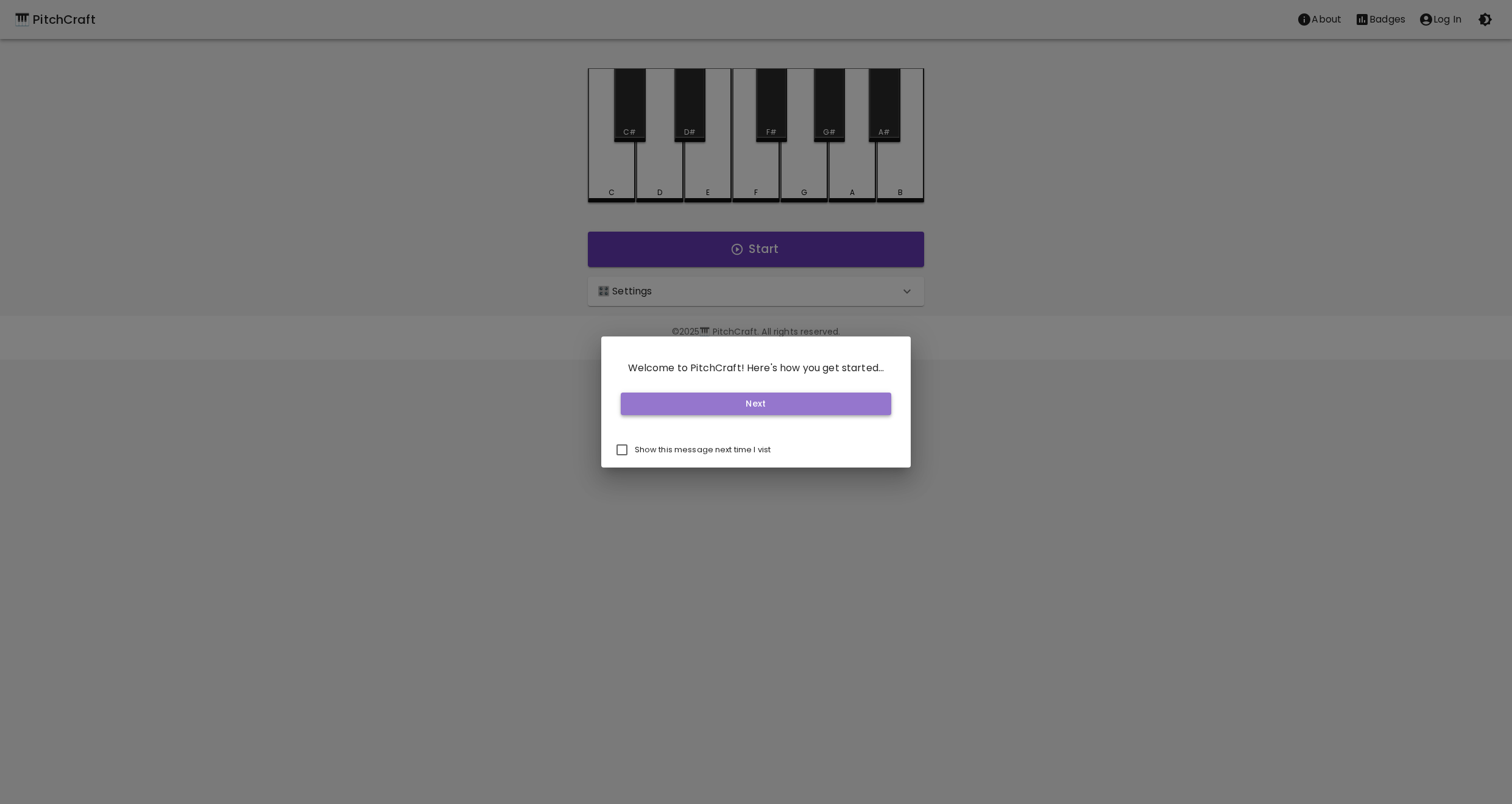
click at [726, 408] on button "Next" at bounding box center [756, 403] width 271 height 22
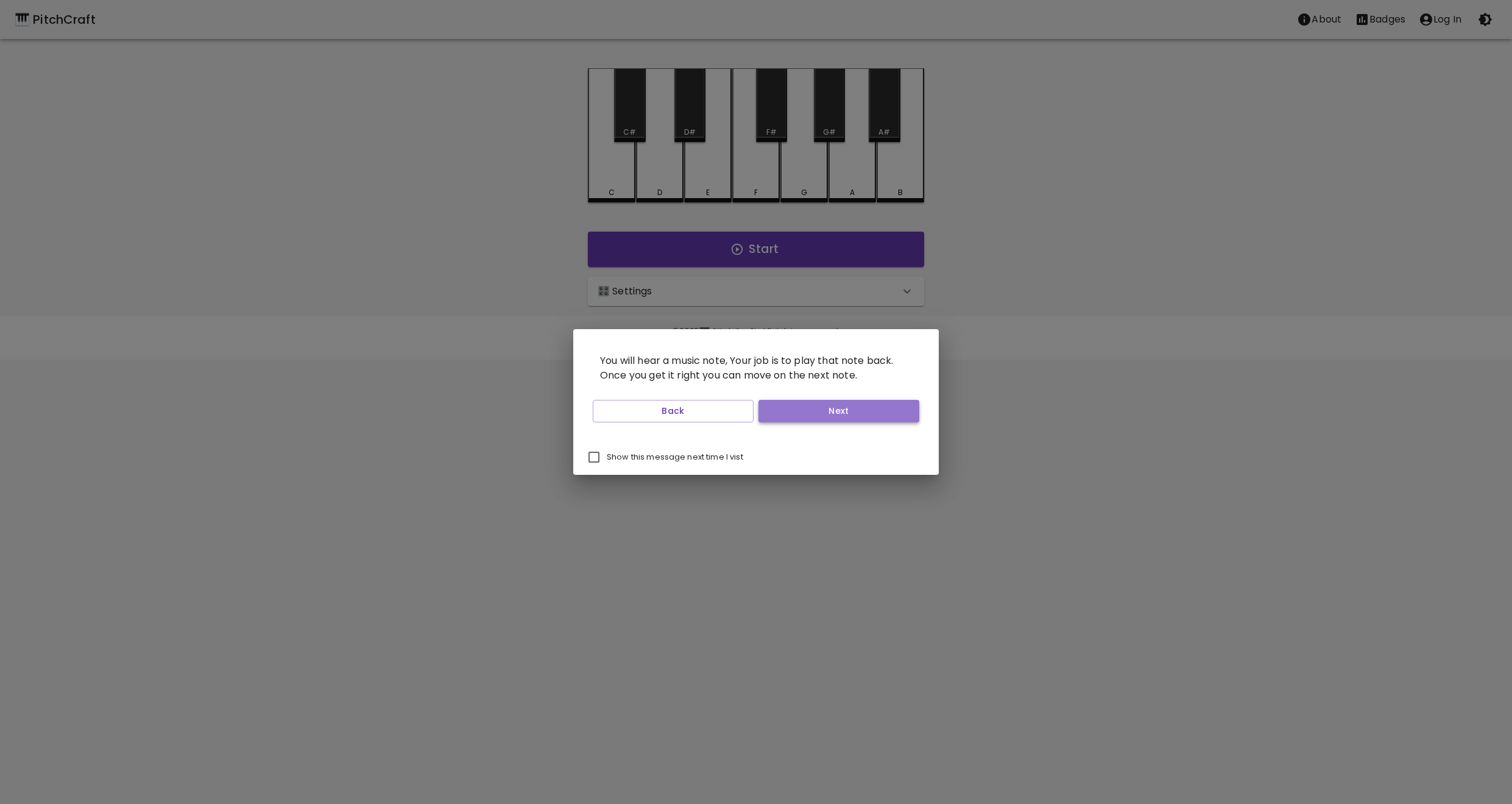
click at [822, 415] on button "Next" at bounding box center [839, 411] width 161 height 22
click at [800, 405] on button "Next" at bounding box center [839, 411] width 161 height 22
click at [799, 409] on button "Next" at bounding box center [839, 411] width 161 height 22
click at [792, 414] on button "Start Playing" at bounding box center [839, 411] width 161 height 22
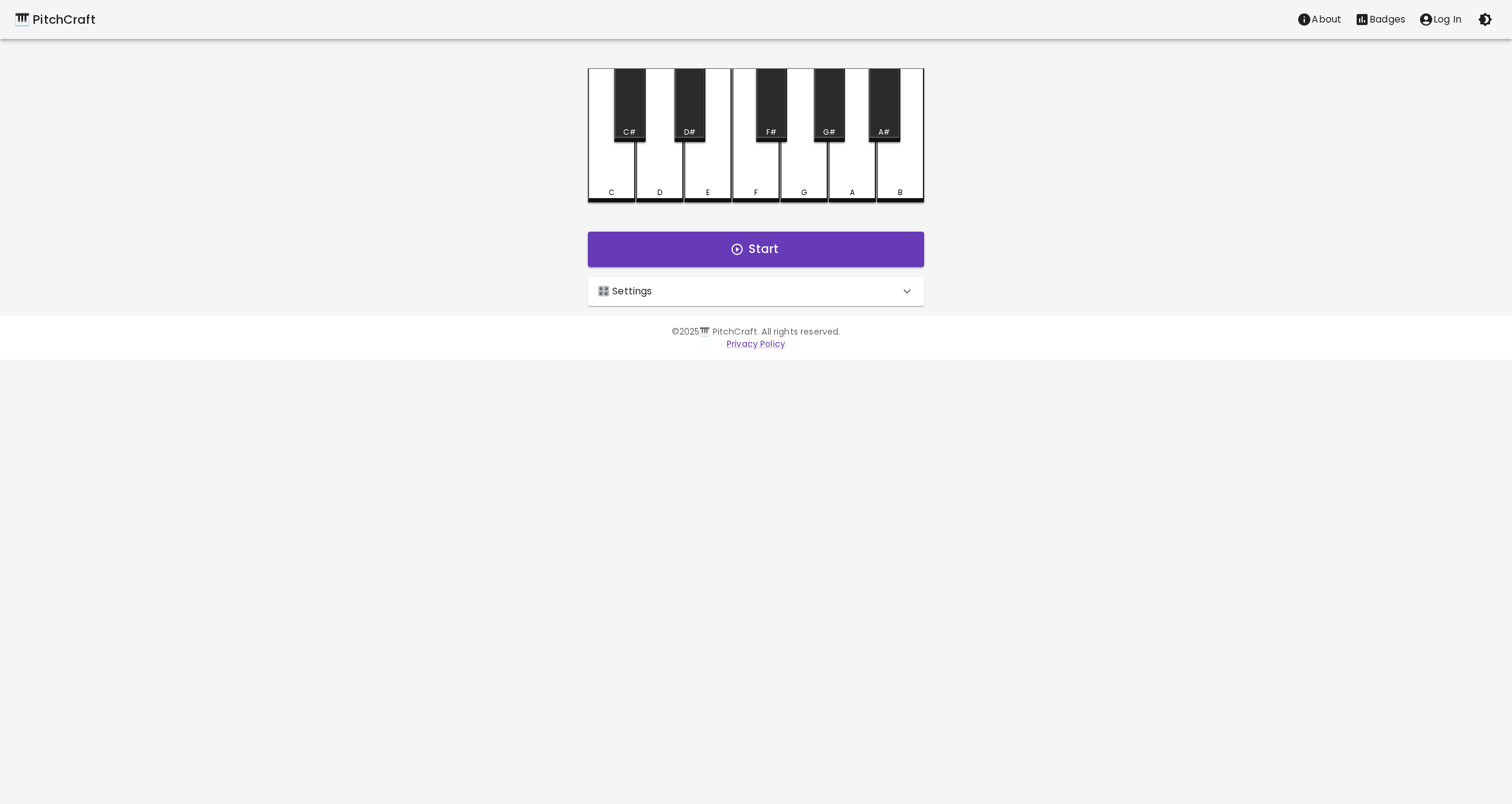
click at [699, 290] on div "🎛️ Settings" at bounding box center [748, 291] width 302 height 14
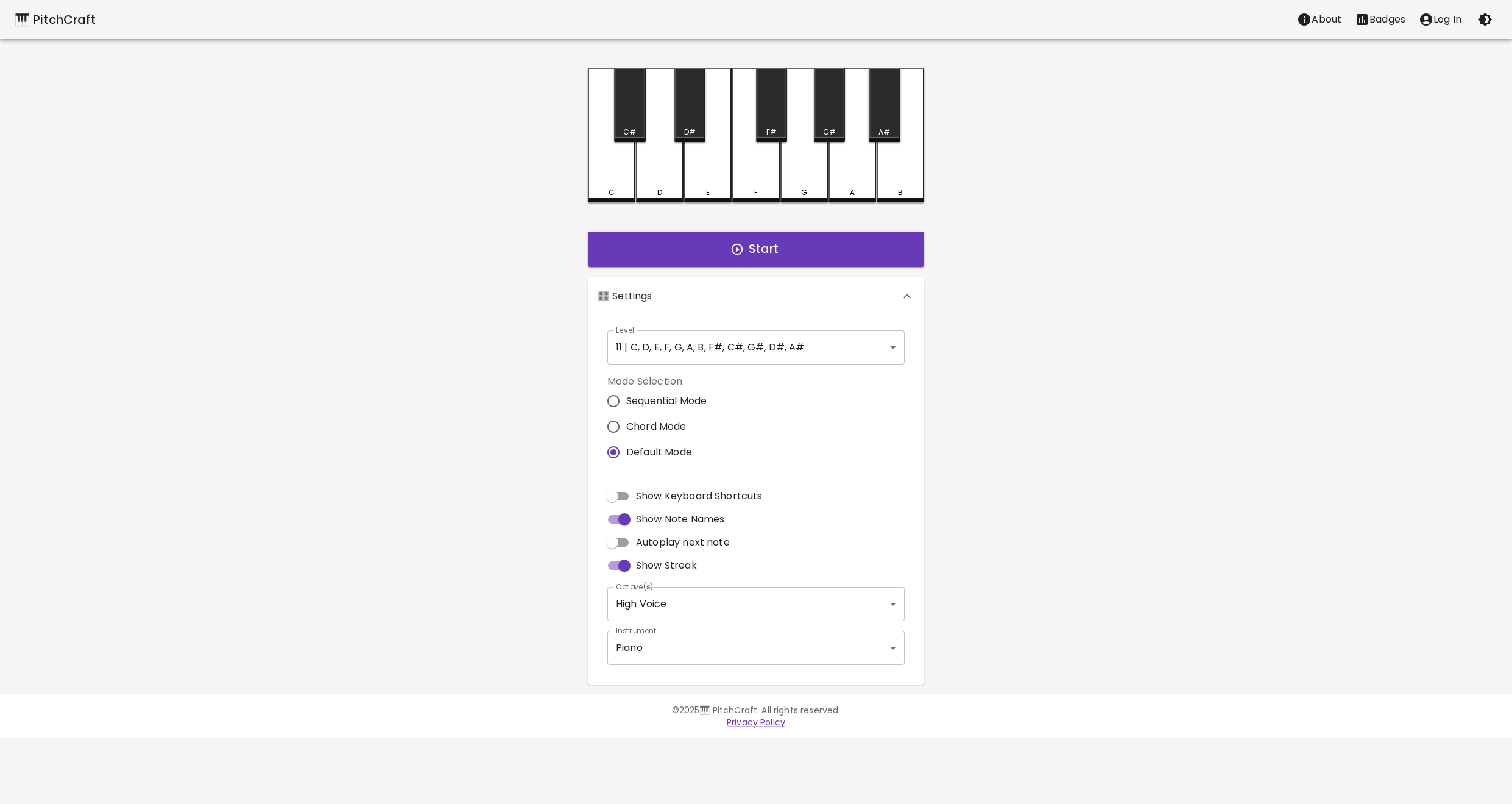
click at [686, 351] on body "🎹 PitchCraft About Badges Log In C C# D D# E F F# G G# A A# B Start 🎛️ Settings…" at bounding box center [756, 369] width 1512 height 738
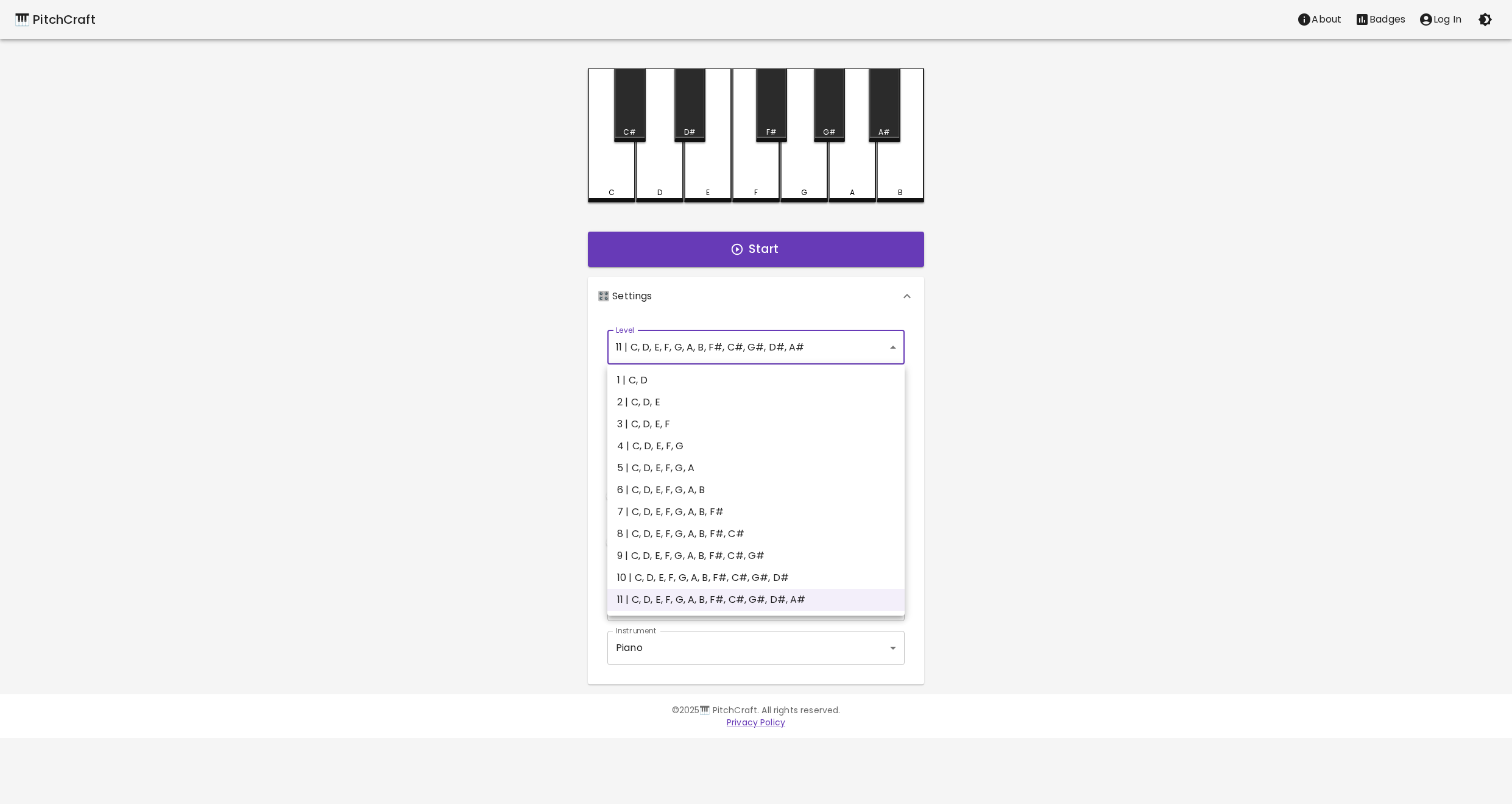
click at [687, 377] on li "1 | C, D" at bounding box center [756, 380] width 298 height 22
type input "1"
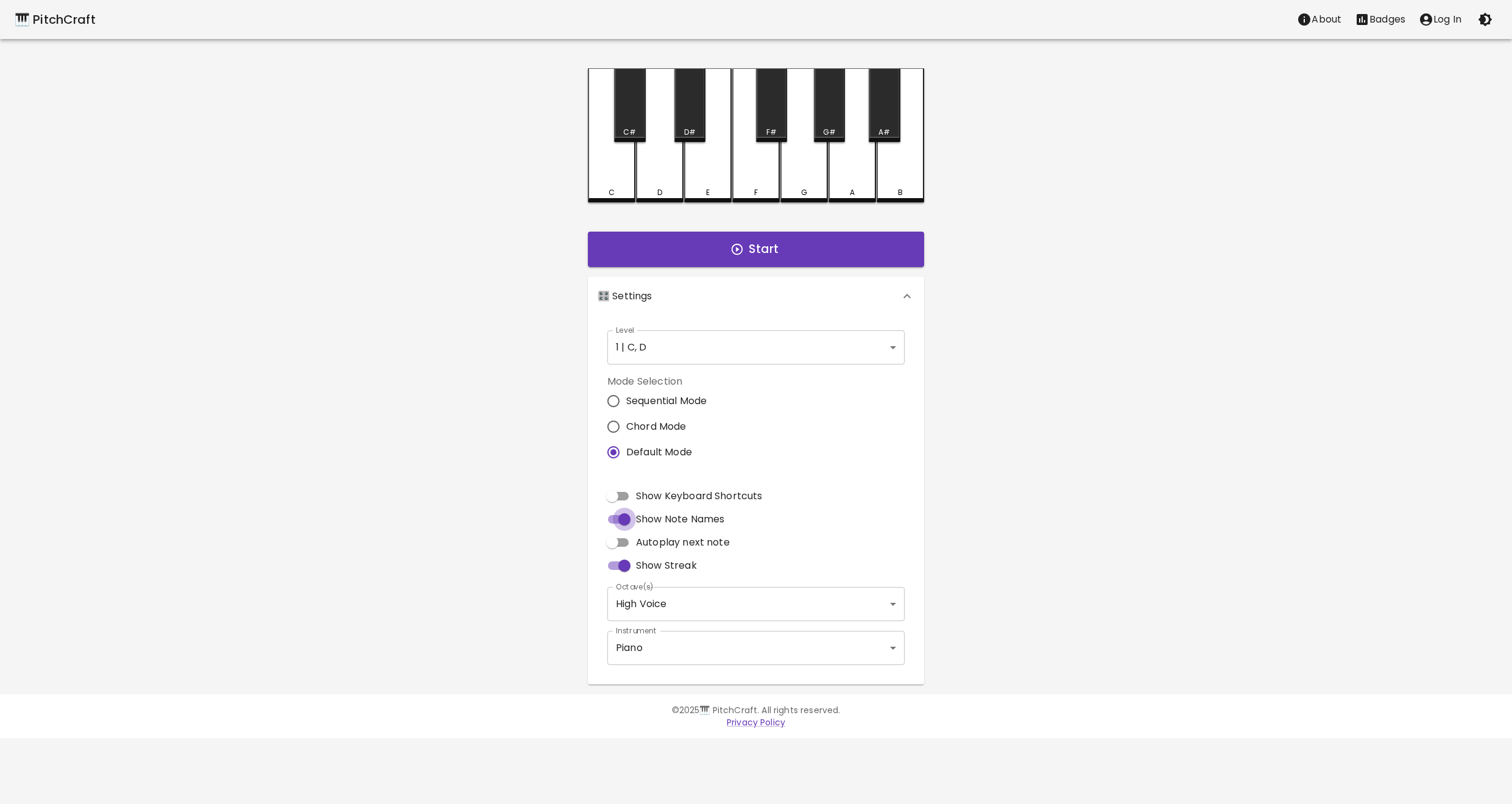
click at [630, 524] on input "Show Note Names" at bounding box center [624, 519] width 70 height 23
click at [630, 524] on input "Show Note Names" at bounding box center [613, 519] width 70 height 23
click at [630, 520] on input "Show Note Names" at bounding box center [624, 519] width 70 height 23
checkbox input "false"
click at [659, 606] on body "🎹 PitchCraft About Badges Log In Start 🎛️ Settings Level 1 | C, D 1 Level Mode …" at bounding box center [756, 369] width 1512 height 738
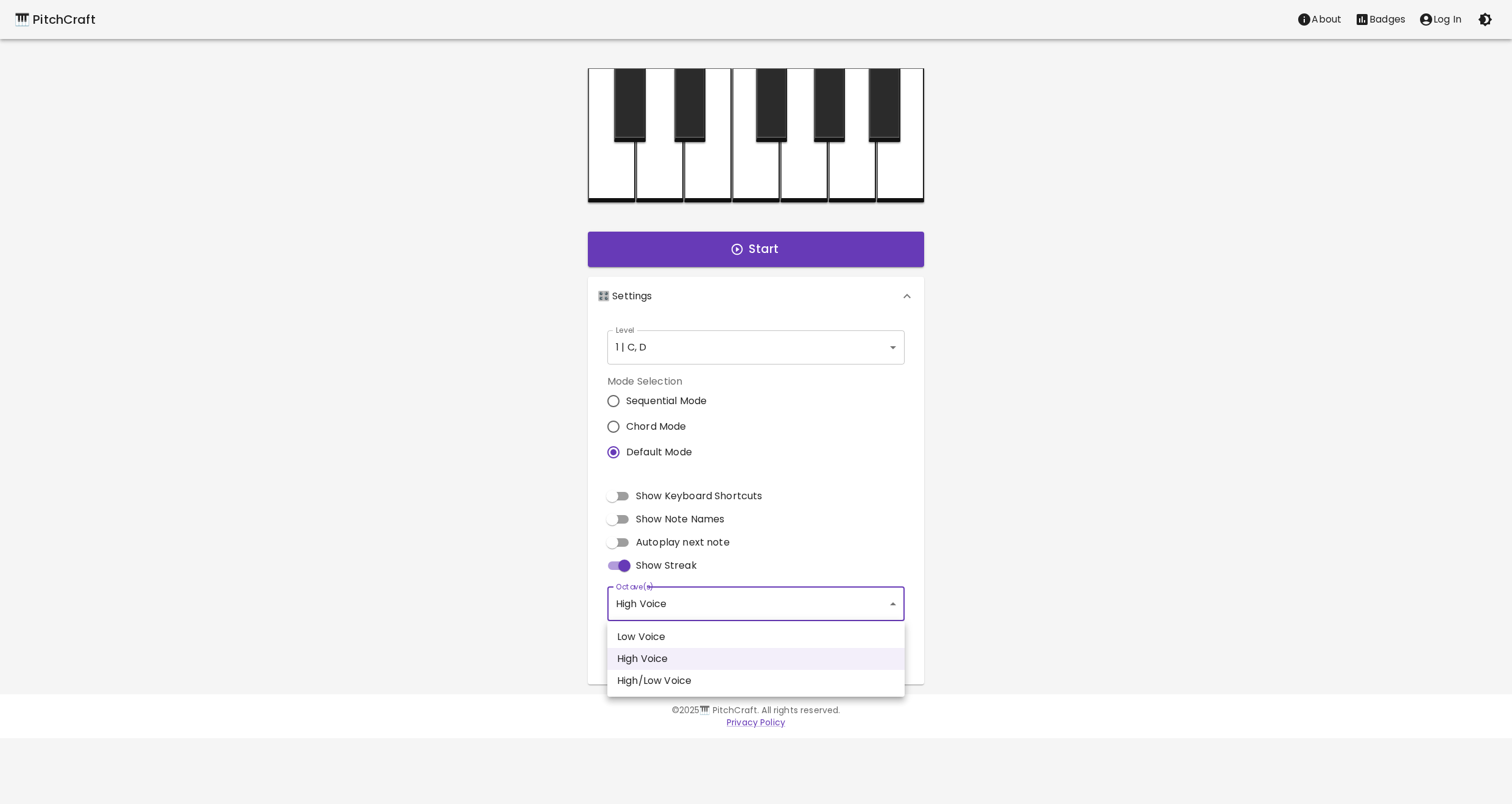
click at [660, 598] on div at bounding box center [756, 402] width 1512 height 804
click at [670, 643] on body "🎹 PitchCraft About Badges Log In Start 🎛️ Settings Level 1 | C, D 1 Level Mode …" at bounding box center [756, 369] width 1512 height 738
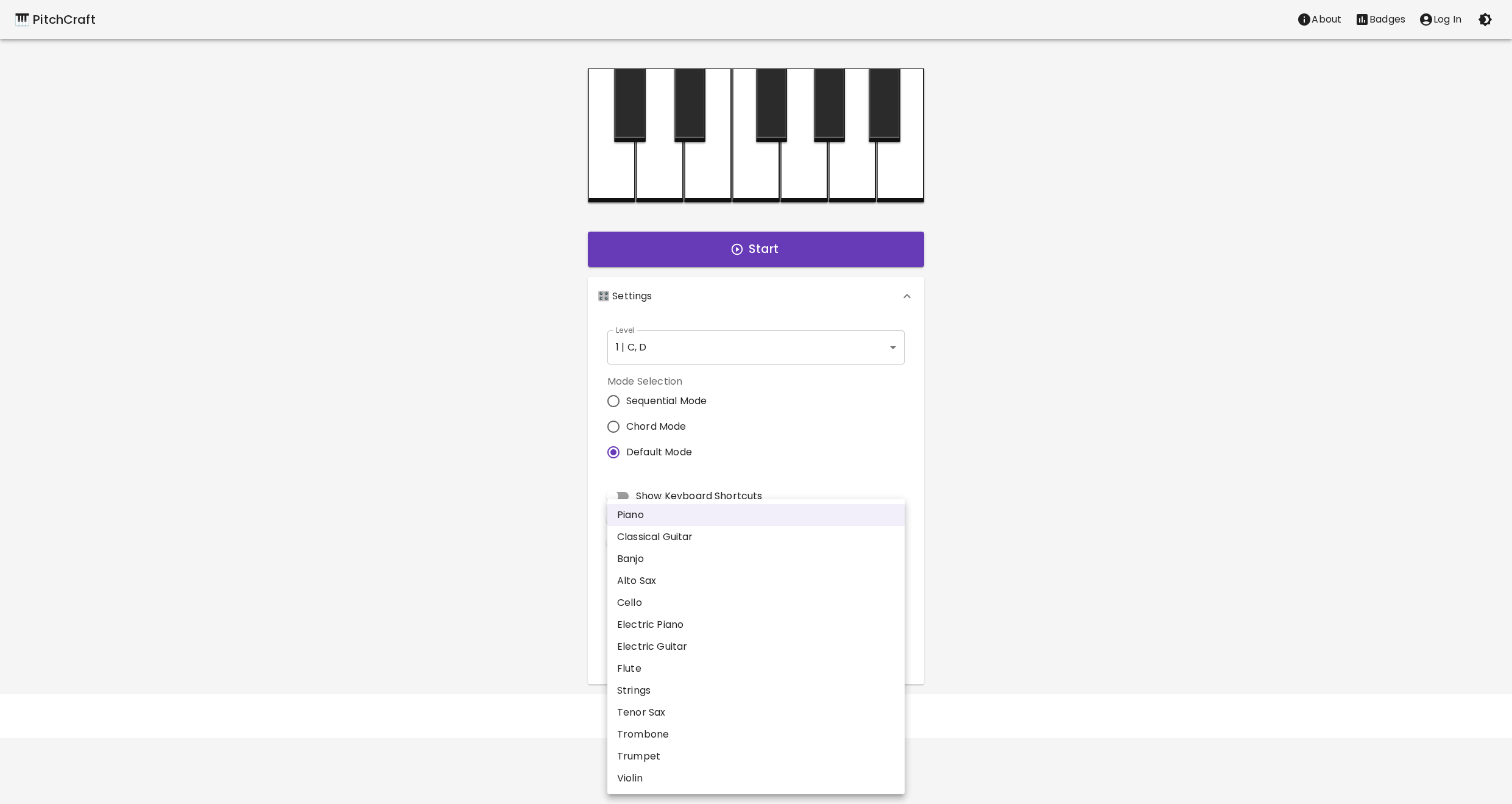
click at [671, 728] on li "Trombone" at bounding box center [756, 734] width 298 height 22
type input "trombone"
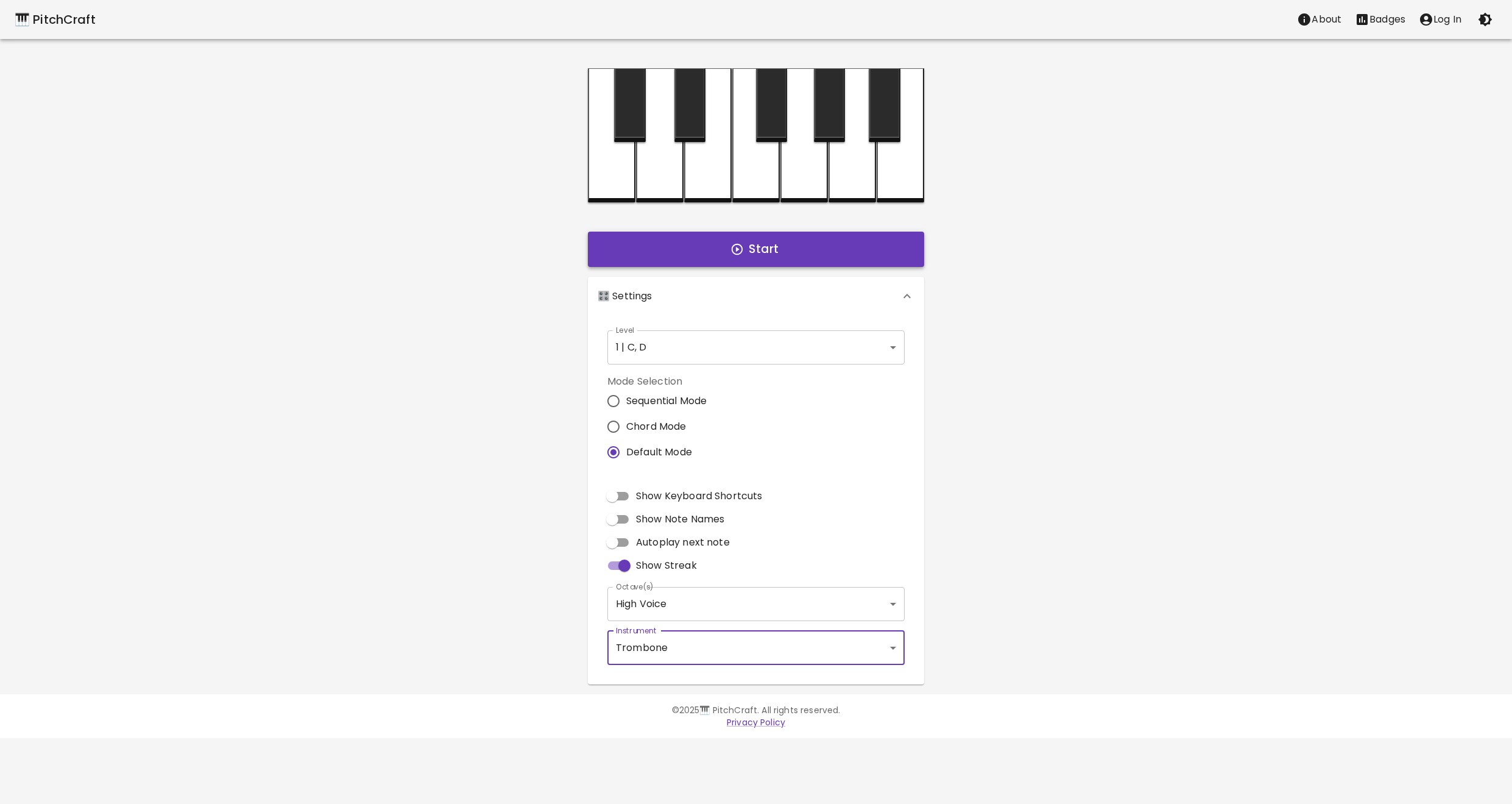
click at [665, 241] on button "Start" at bounding box center [756, 249] width 336 height 35
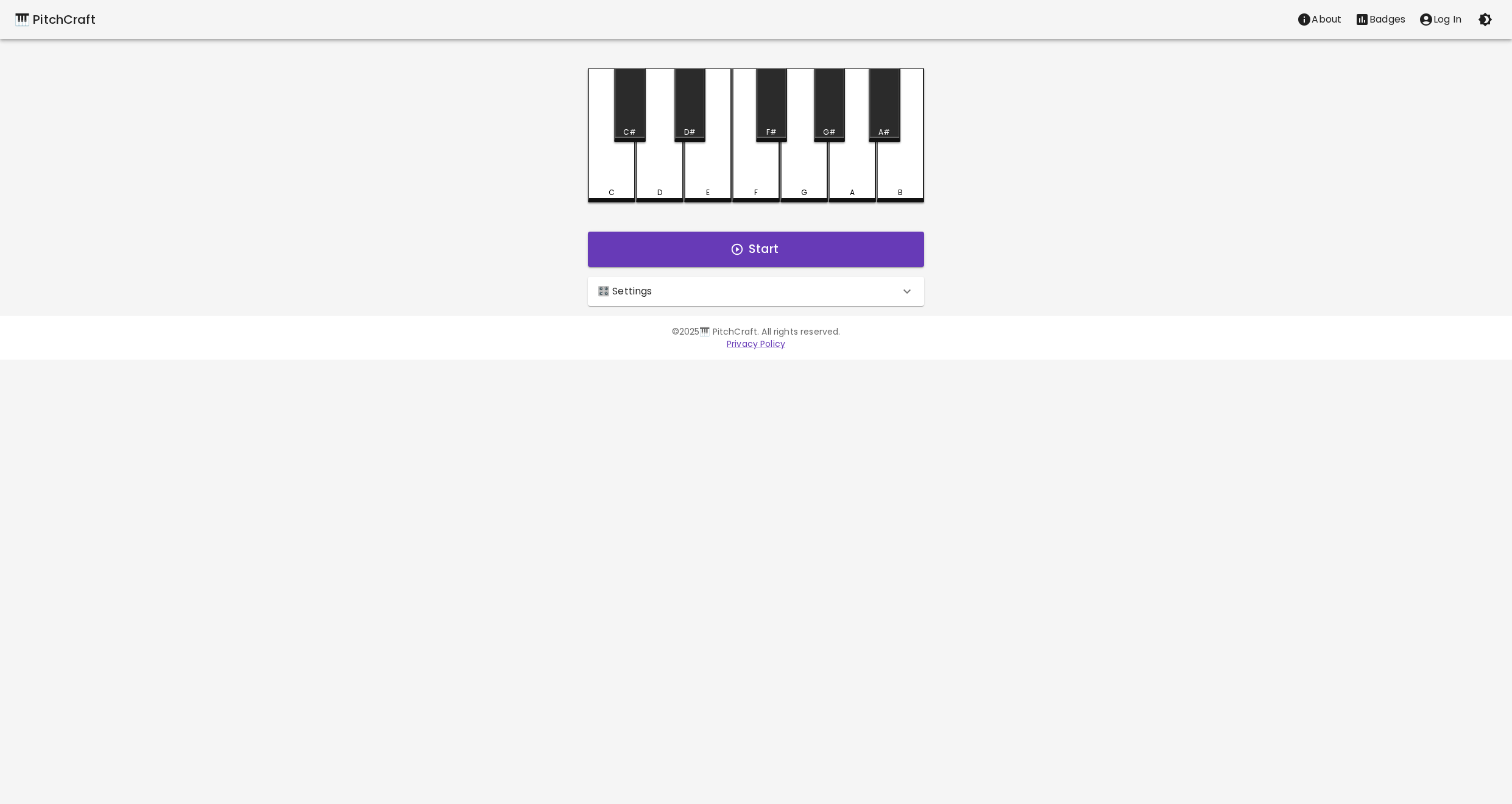
click at [690, 291] on div "🎛️ Settings" at bounding box center [748, 291] width 302 height 14
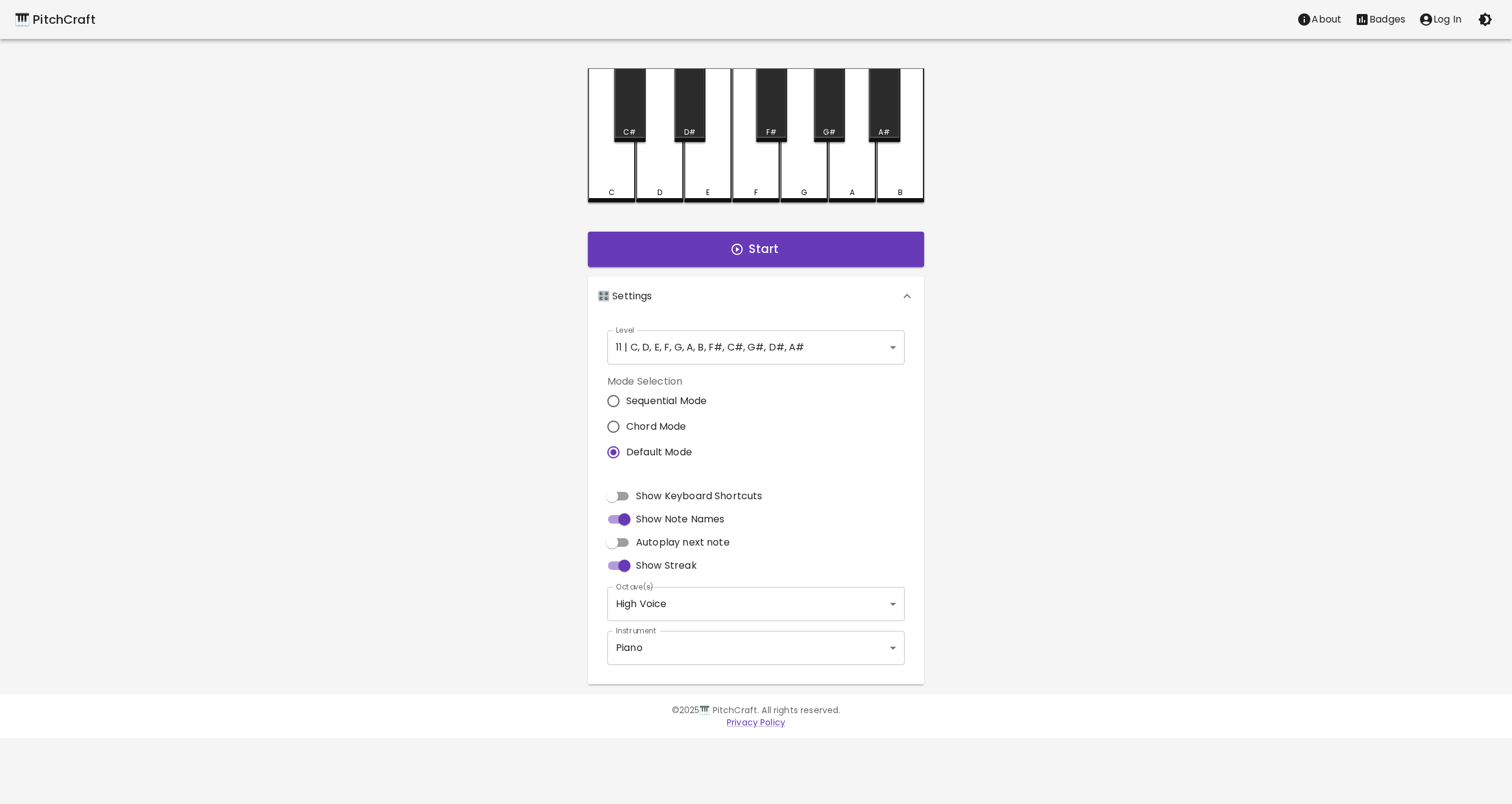
click at [698, 661] on body "🎹 PitchCraft About Badges Log In C C# D D# E F F# G G# A A# B Start 🎛️ Settings…" at bounding box center [756, 369] width 1512 height 738
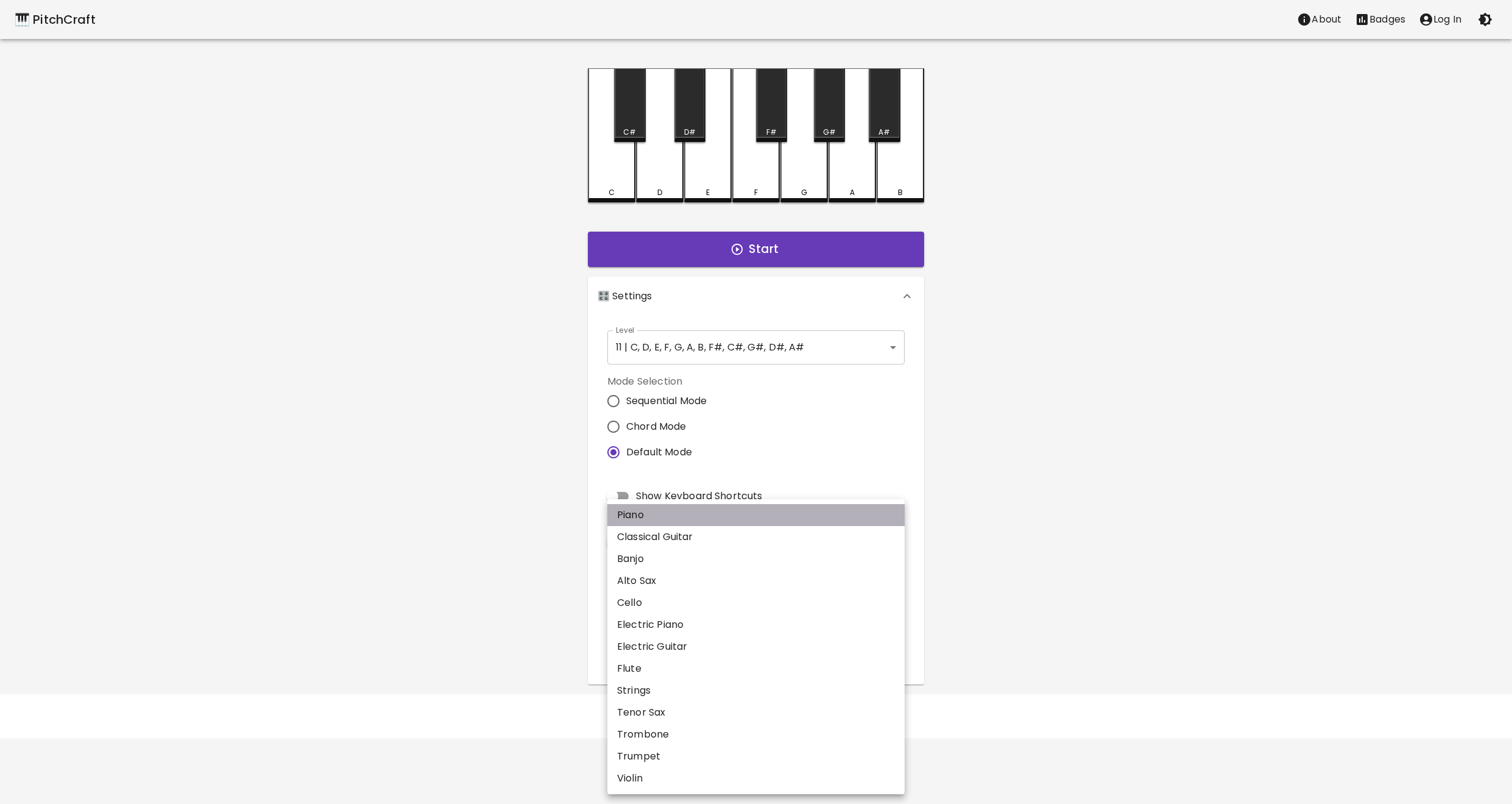
click at [644, 511] on li "Piano" at bounding box center [756, 515] width 298 height 22
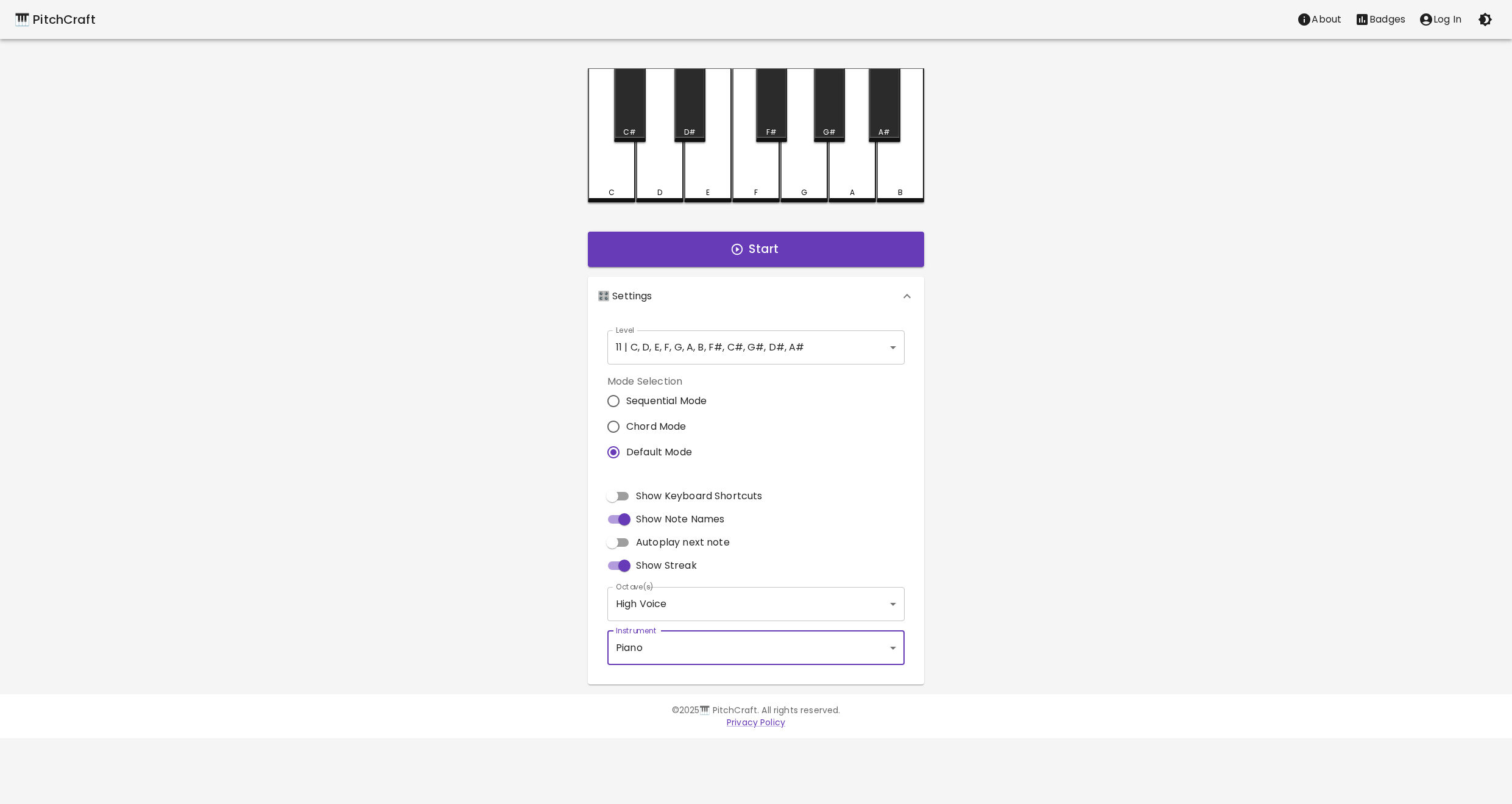
click at [686, 325] on div "Level 11 | C, D, E, F, G, A, B, F#, C#, G#, D#, A# 21 Level" at bounding box center [756, 347] width 307 height 44
click at [686, 339] on body "🎹 PitchCraft About Badges Log In C C# D D# E F F# G G# A A# B Start 🎛️ Settings…" at bounding box center [756, 369] width 1512 height 738
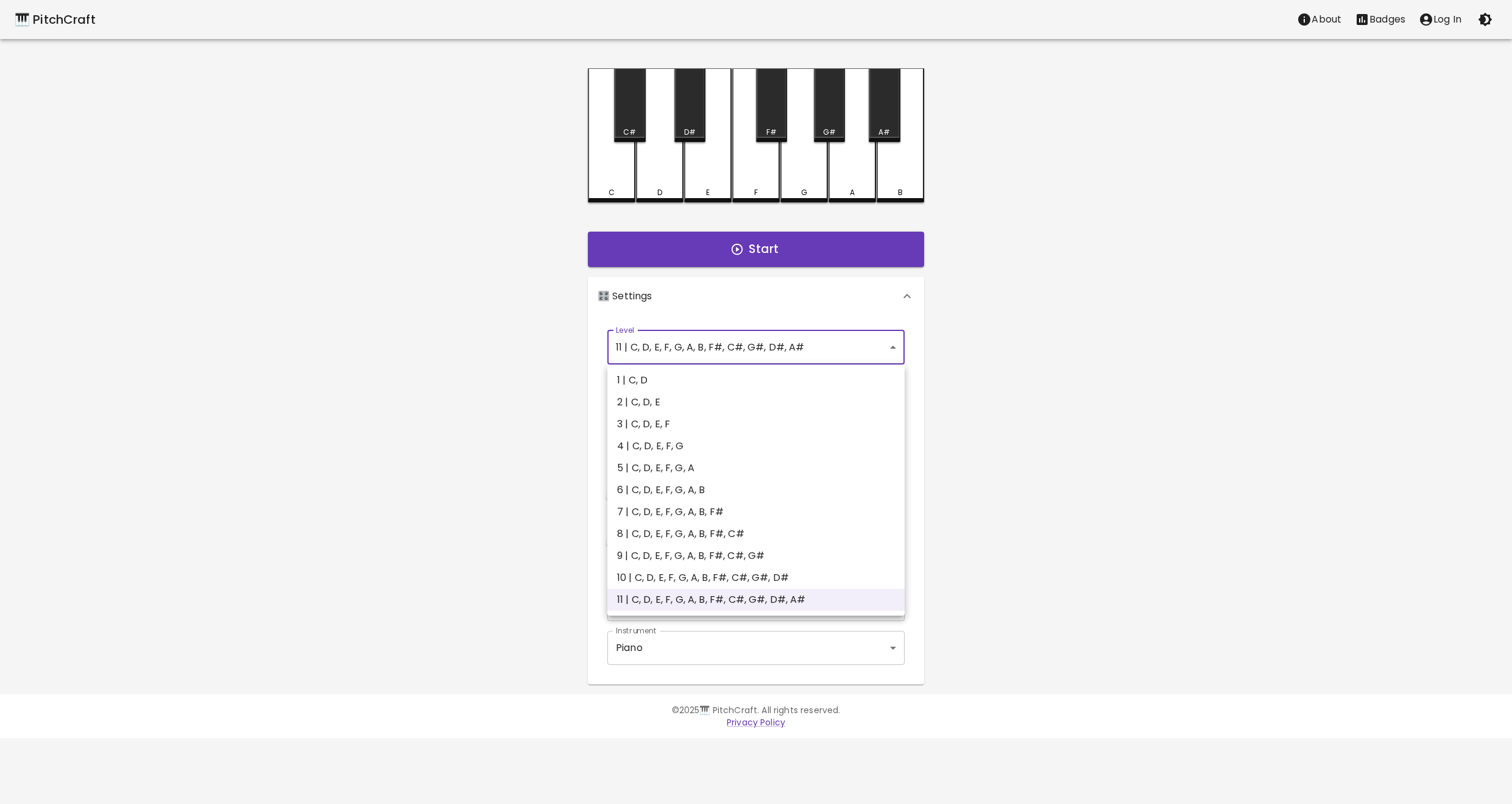
click at [631, 389] on li "1 | C, D" at bounding box center [756, 380] width 298 height 22
type input "1"
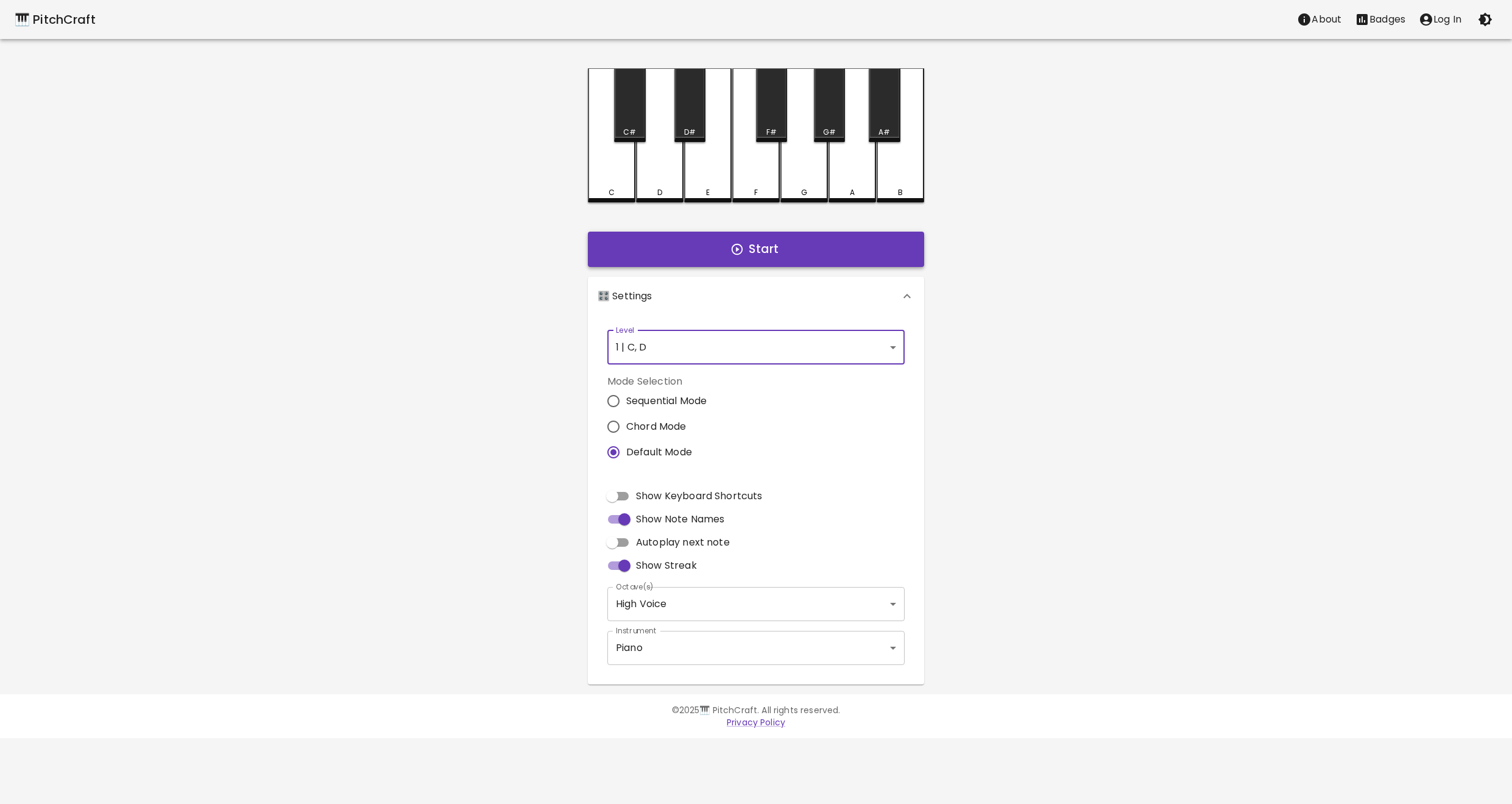
click at [752, 258] on button "Start" at bounding box center [756, 249] width 336 height 35
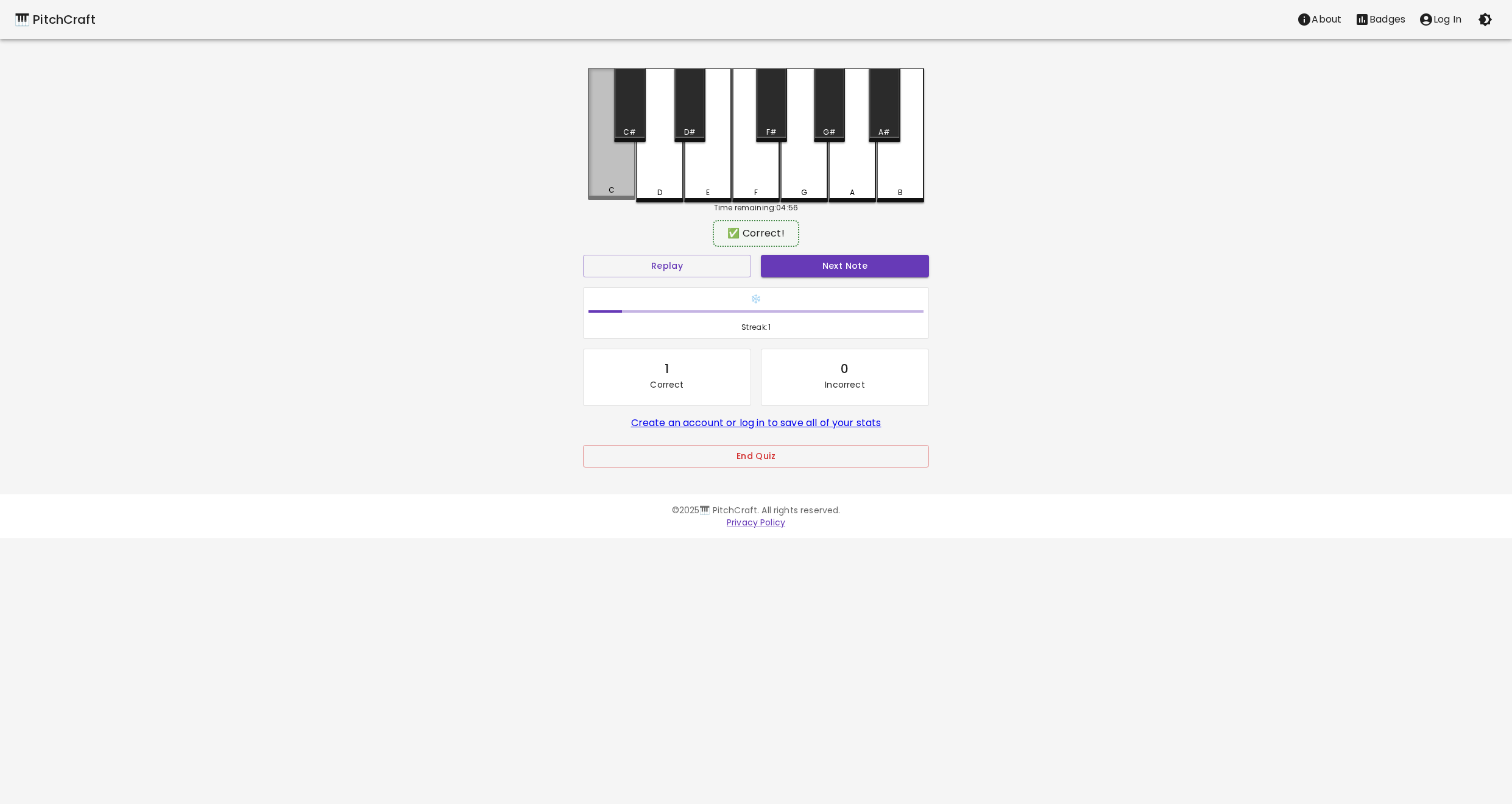
click at [609, 195] on div "C" at bounding box center [611, 190] width 6 height 11
click at [815, 271] on button "Next Note" at bounding box center [845, 266] width 168 height 22
click at [639, 189] on div "D" at bounding box center [660, 190] width 45 height 11
click at [849, 270] on button "Next Note" at bounding box center [845, 266] width 168 height 22
click at [655, 193] on div "D" at bounding box center [660, 190] width 45 height 11
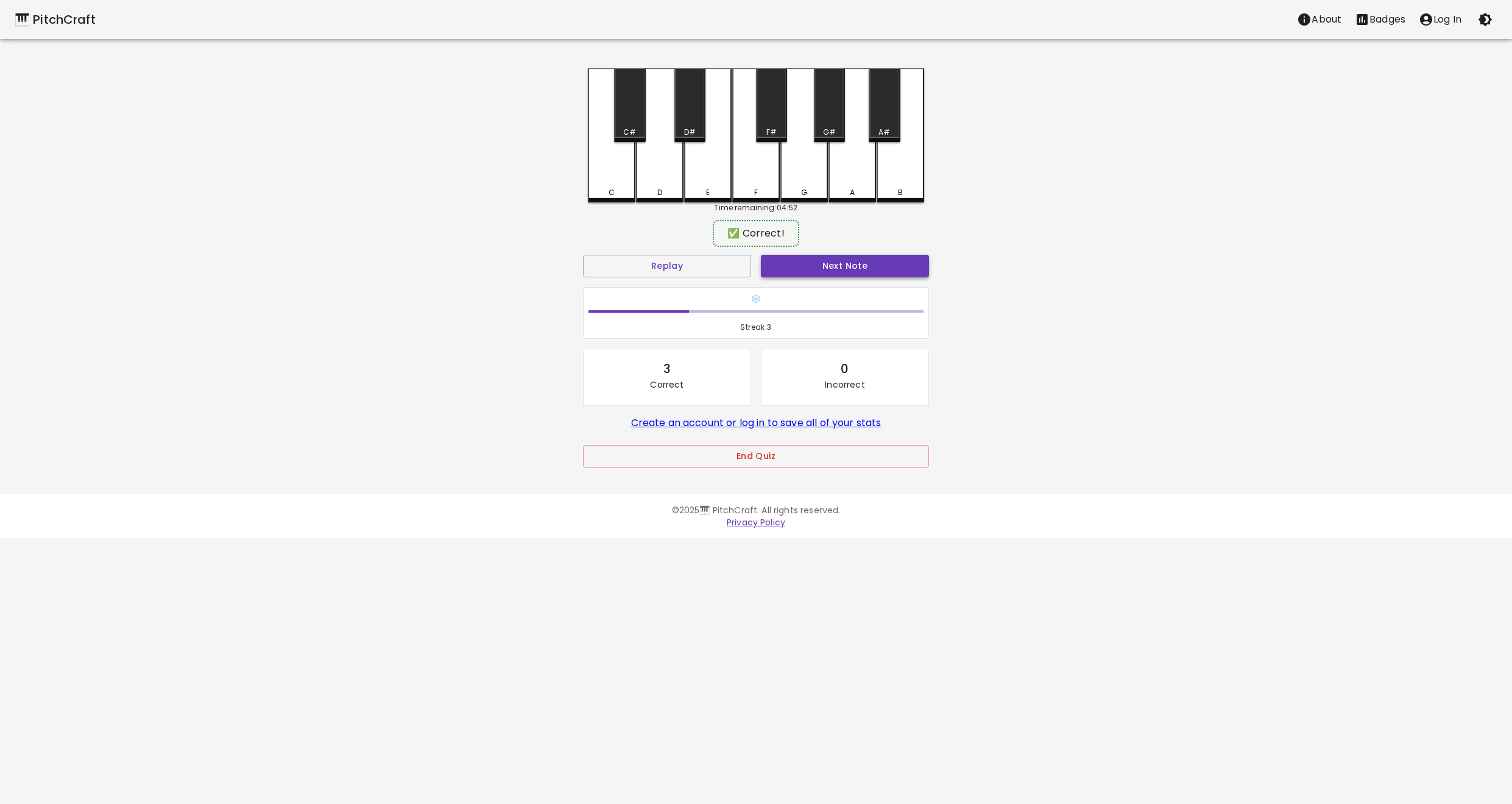
click at [814, 267] on button "Next Note" at bounding box center [845, 266] width 168 height 22
click at [662, 183] on div "D" at bounding box center [660, 134] width 48 height 132
click at [820, 260] on button "Next Note" at bounding box center [845, 266] width 168 height 22
click at [611, 187] on div "C" at bounding box center [611, 192] width 6 height 11
drag, startPoint x: 841, startPoint y: 271, endPoint x: 836, endPoint y: 263, distance: 9.4
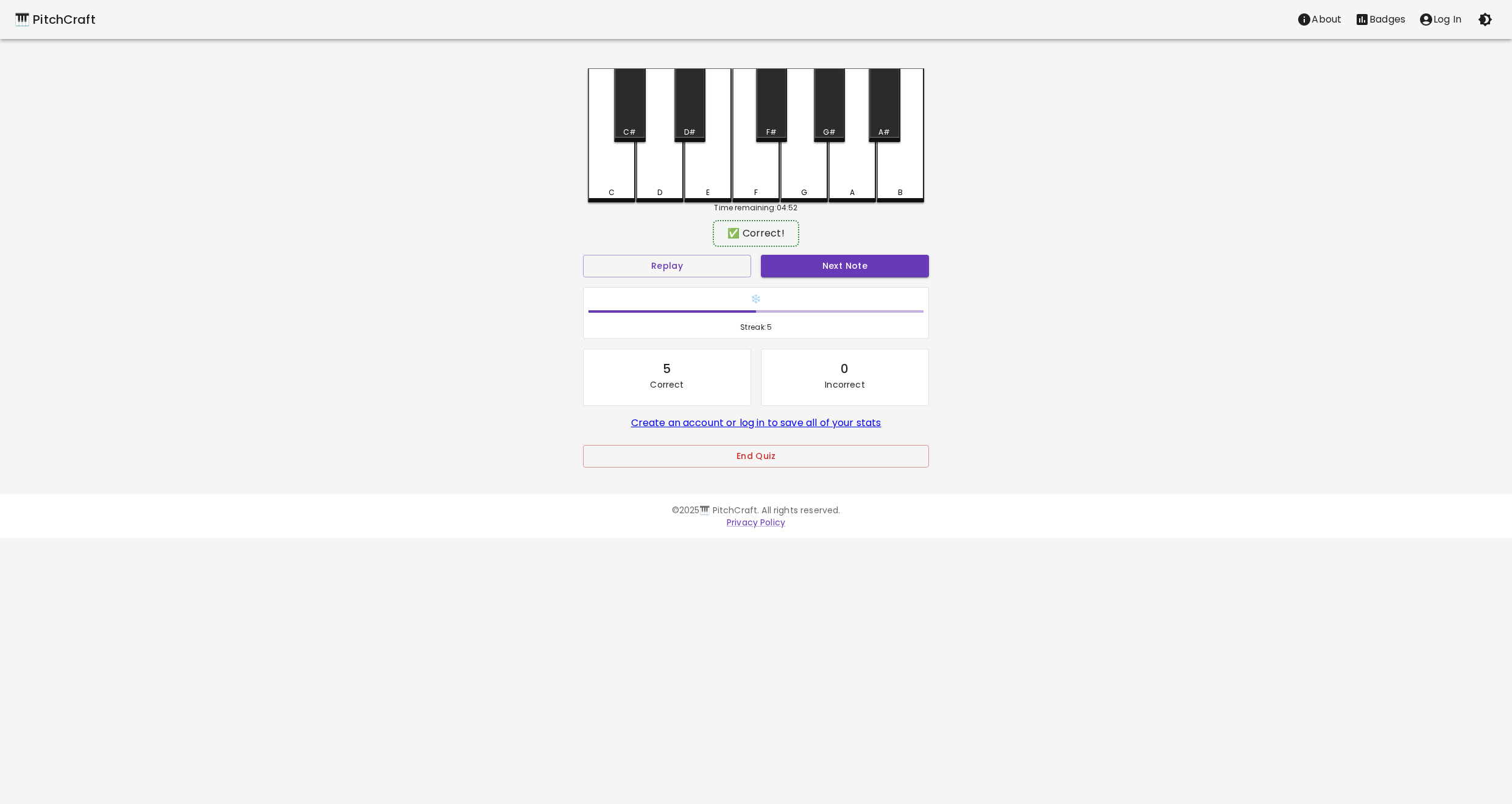
click at [841, 271] on button "Next Note" at bounding box center [845, 266] width 168 height 22
click at [621, 188] on div "C" at bounding box center [612, 190] width 45 height 11
click at [840, 265] on button "Next Note" at bounding box center [845, 266] width 168 height 22
click at [620, 190] on div "C" at bounding box center [612, 192] width 45 height 11
click at [831, 267] on button "Next Note" at bounding box center [845, 266] width 168 height 22
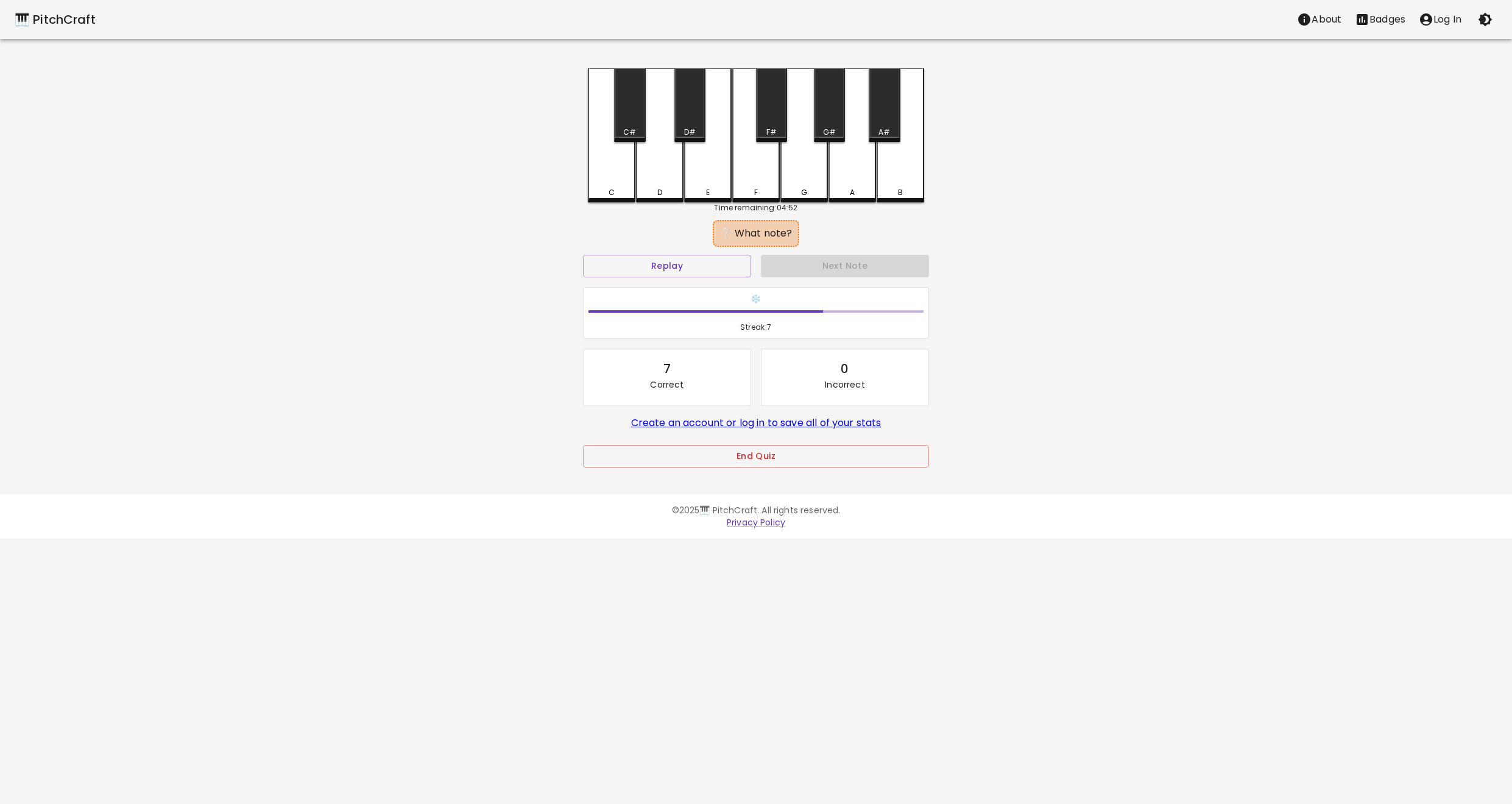
click at [660, 190] on div "D" at bounding box center [660, 192] width 5 height 11
click at [828, 264] on button "Next Note" at bounding box center [845, 266] width 168 height 22
click at [611, 184] on div "C" at bounding box center [612, 135] width 48 height 134
click at [823, 264] on button "Next Note" at bounding box center [845, 266] width 168 height 22
click at [644, 190] on div "D" at bounding box center [660, 192] width 45 height 11
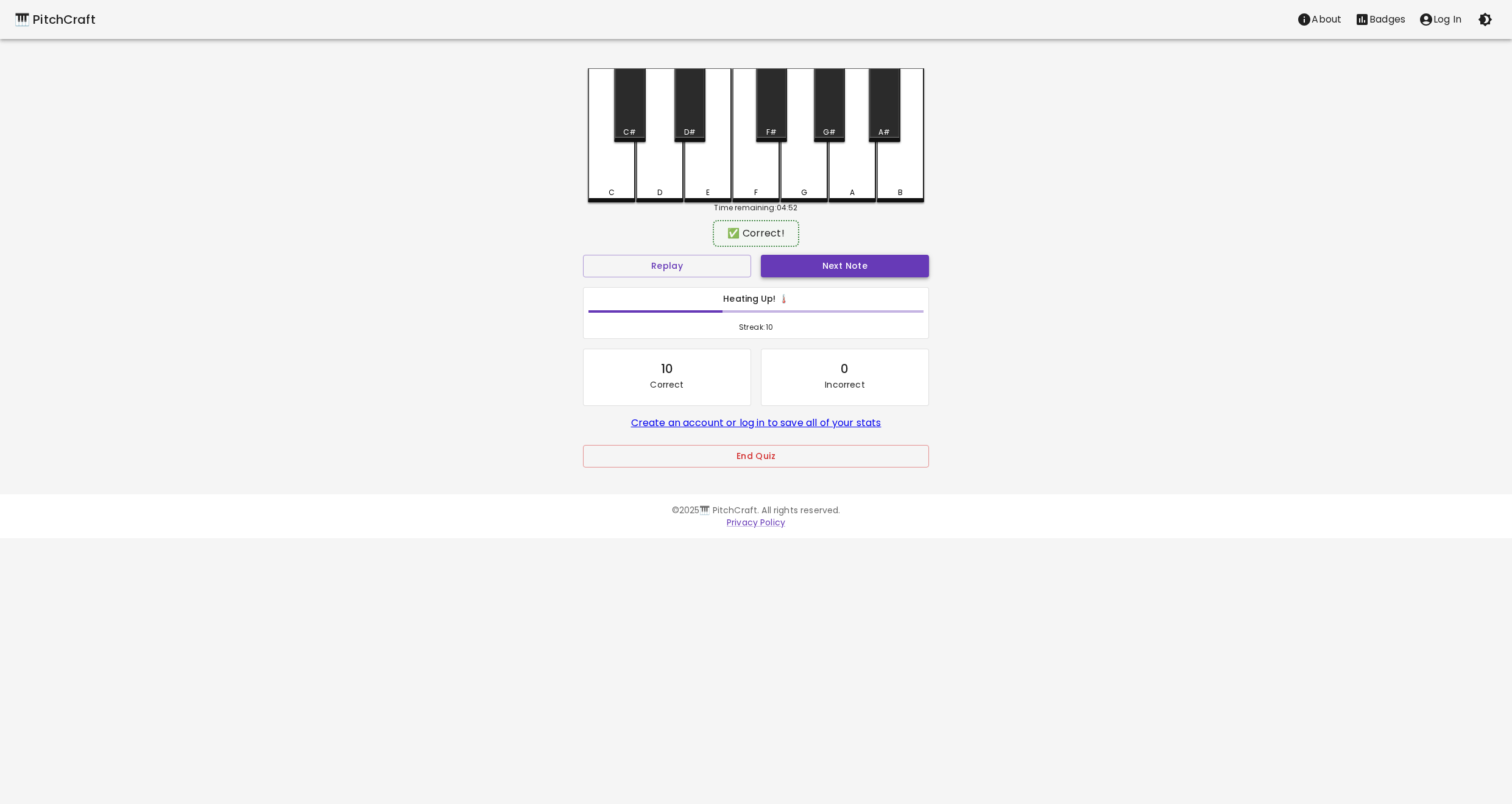
click at [832, 269] on button "Next Note" at bounding box center [845, 266] width 168 height 22
click at [611, 178] on div "C" at bounding box center [612, 134] width 48 height 132
click at [815, 259] on button "Next Note" at bounding box center [845, 266] width 168 height 22
click at [647, 200] on div "D" at bounding box center [660, 135] width 48 height 134
click at [834, 265] on button "Next Note" at bounding box center [845, 266] width 168 height 22
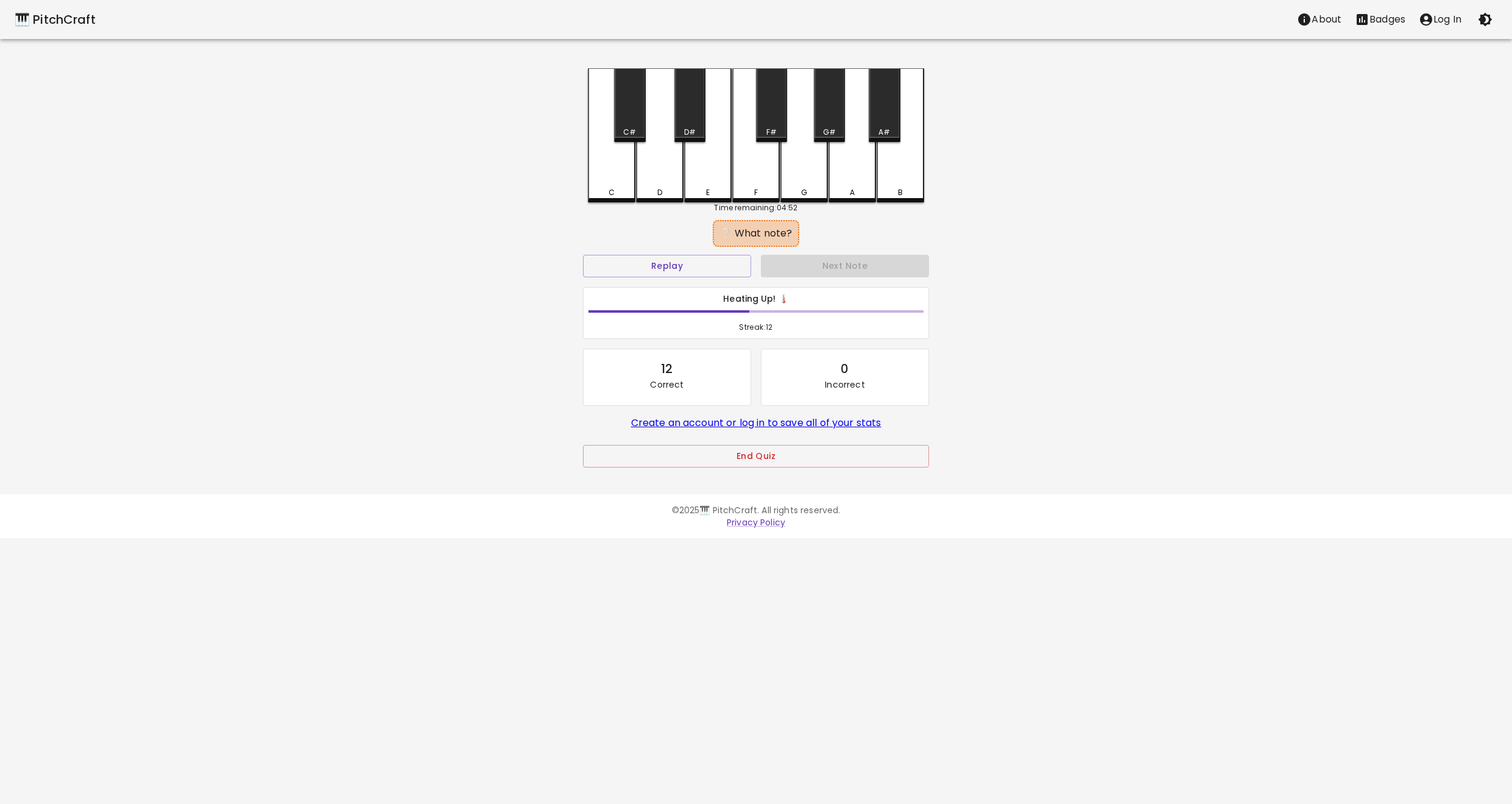
click at [610, 188] on div "C" at bounding box center [611, 192] width 6 height 11
click at [836, 267] on button "Next Note" at bounding box center [845, 266] width 168 height 22
click at [667, 182] on div "D" at bounding box center [660, 134] width 48 height 132
click at [833, 268] on button "Next Note" at bounding box center [845, 266] width 168 height 22
click at [631, 189] on div "C" at bounding box center [612, 192] width 45 height 11
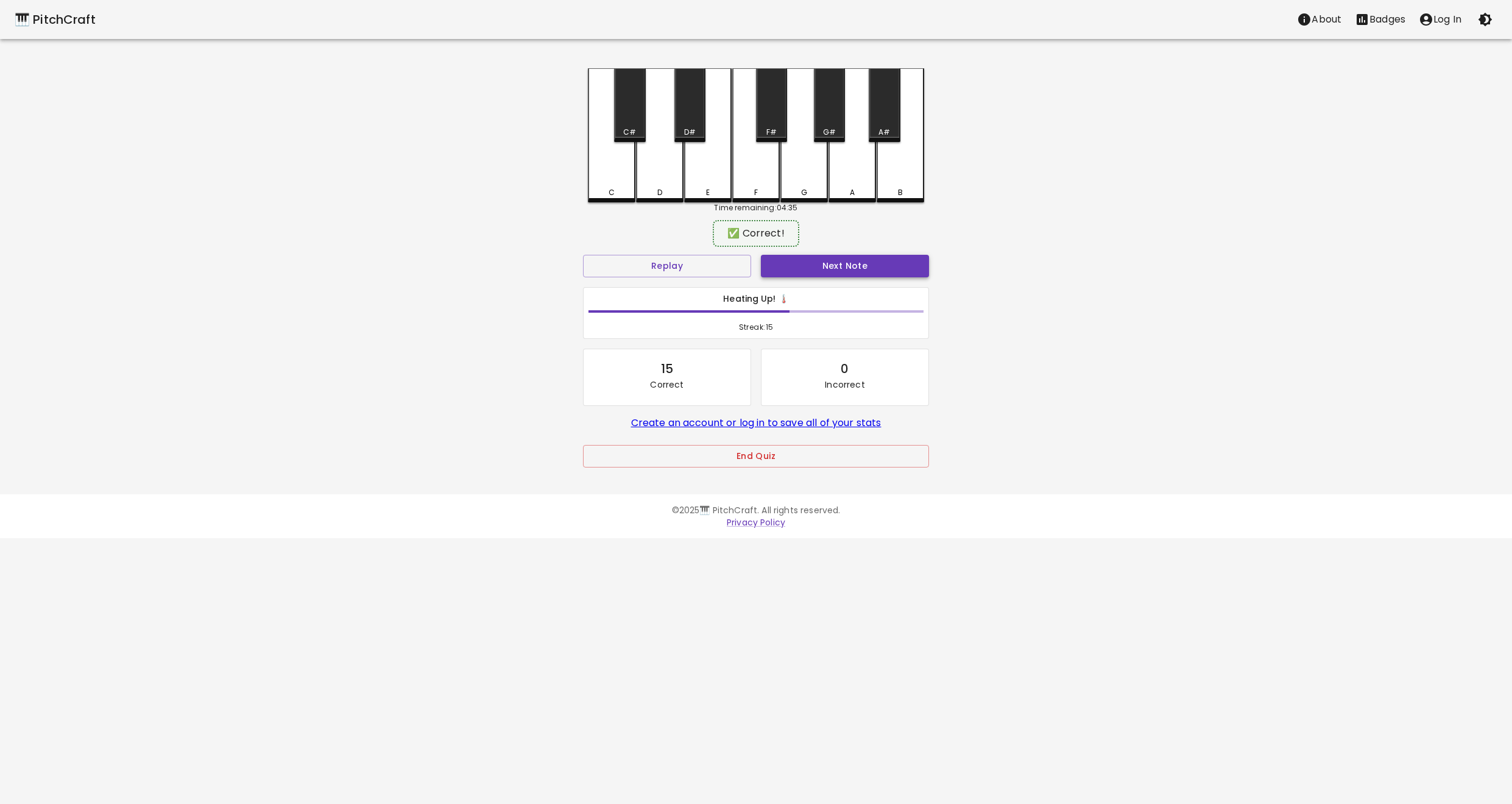
click at [804, 264] on button "Next Note" at bounding box center [845, 266] width 168 height 22
click at [650, 192] on div "D" at bounding box center [660, 190] width 45 height 11
click at [826, 267] on button "Next Note" at bounding box center [845, 266] width 168 height 22
click at [667, 198] on div "D" at bounding box center [660, 134] width 48 height 132
click at [825, 267] on button "Next Note" at bounding box center [845, 266] width 168 height 22
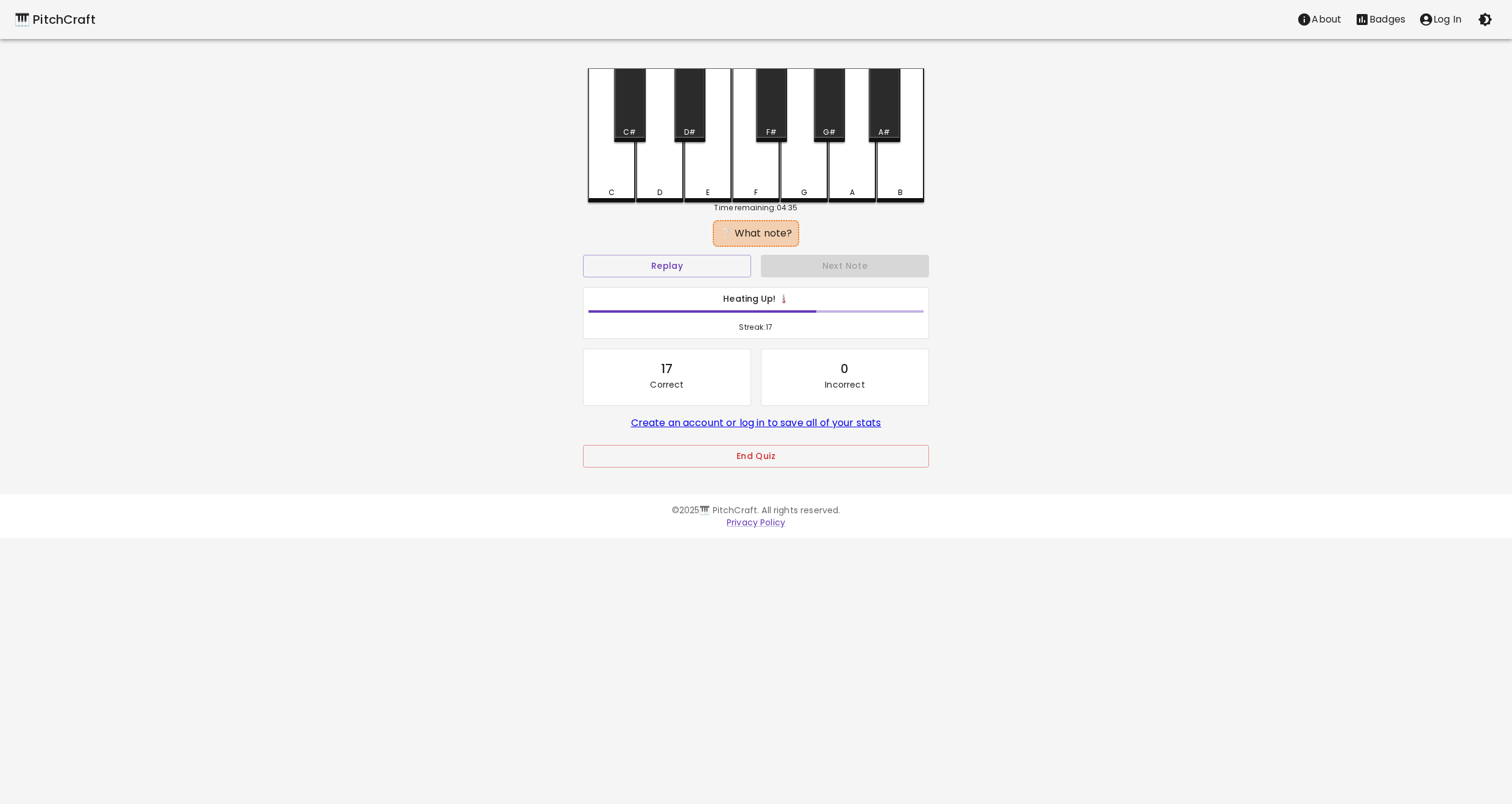
click at [613, 183] on div "C" at bounding box center [612, 135] width 48 height 134
click at [812, 262] on button "Next Note" at bounding box center [845, 266] width 168 height 22
click at [620, 190] on div "C" at bounding box center [612, 192] width 45 height 11
click at [807, 256] on button "Next Note" at bounding box center [845, 266] width 168 height 22
click at [613, 186] on div "C" at bounding box center [612, 135] width 48 height 134
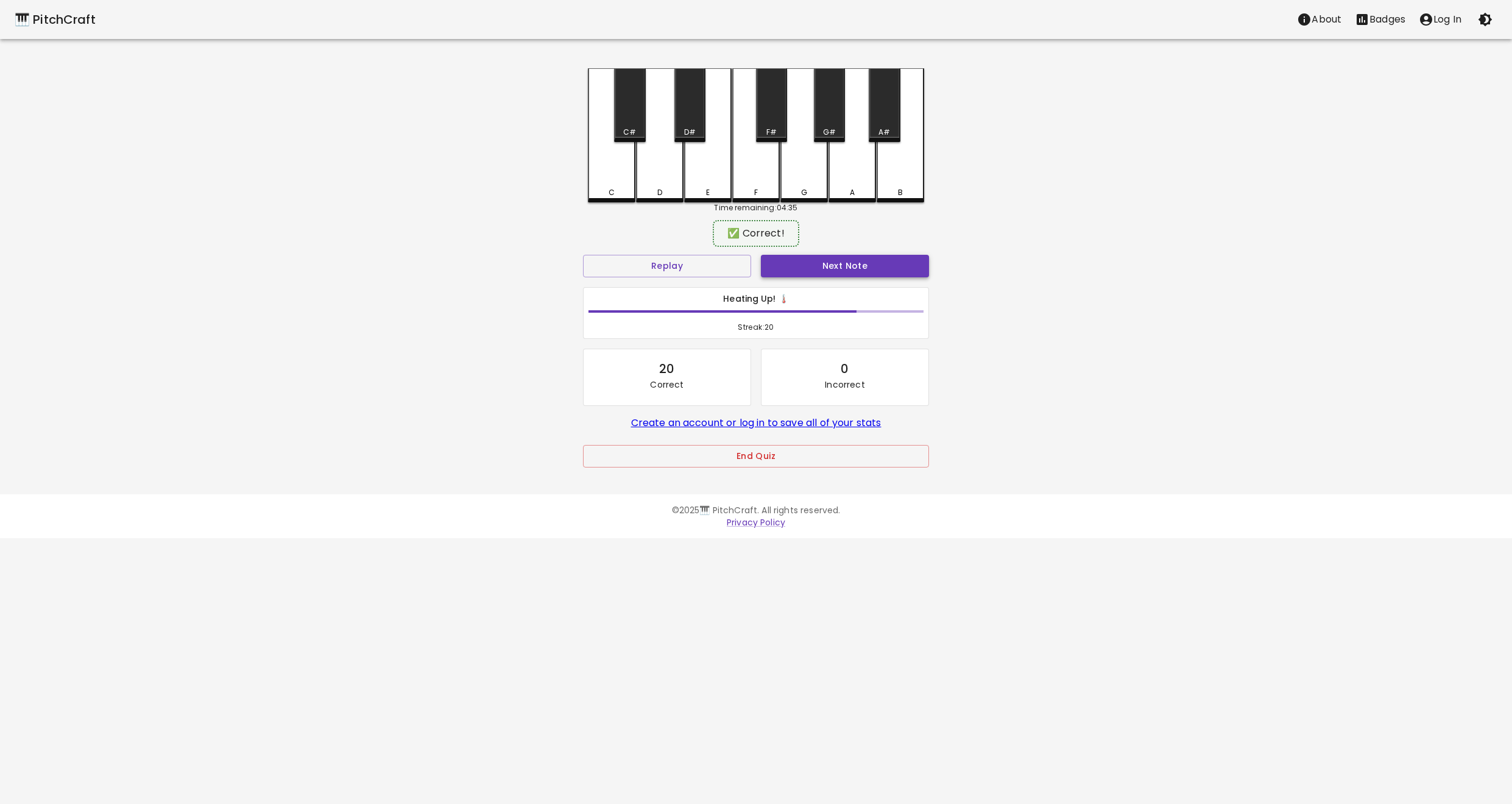
click at [848, 266] on button "Next Note" at bounding box center [845, 266] width 168 height 22
click at [655, 194] on div "D" at bounding box center [660, 192] width 45 height 11
click at [844, 268] on button "Next Note" at bounding box center [845, 266] width 168 height 22
click at [663, 189] on div "D" at bounding box center [660, 192] width 45 height 11
click at [810, 259] on button "Next Note" at bounding box center [845, 266] width 168 height 22
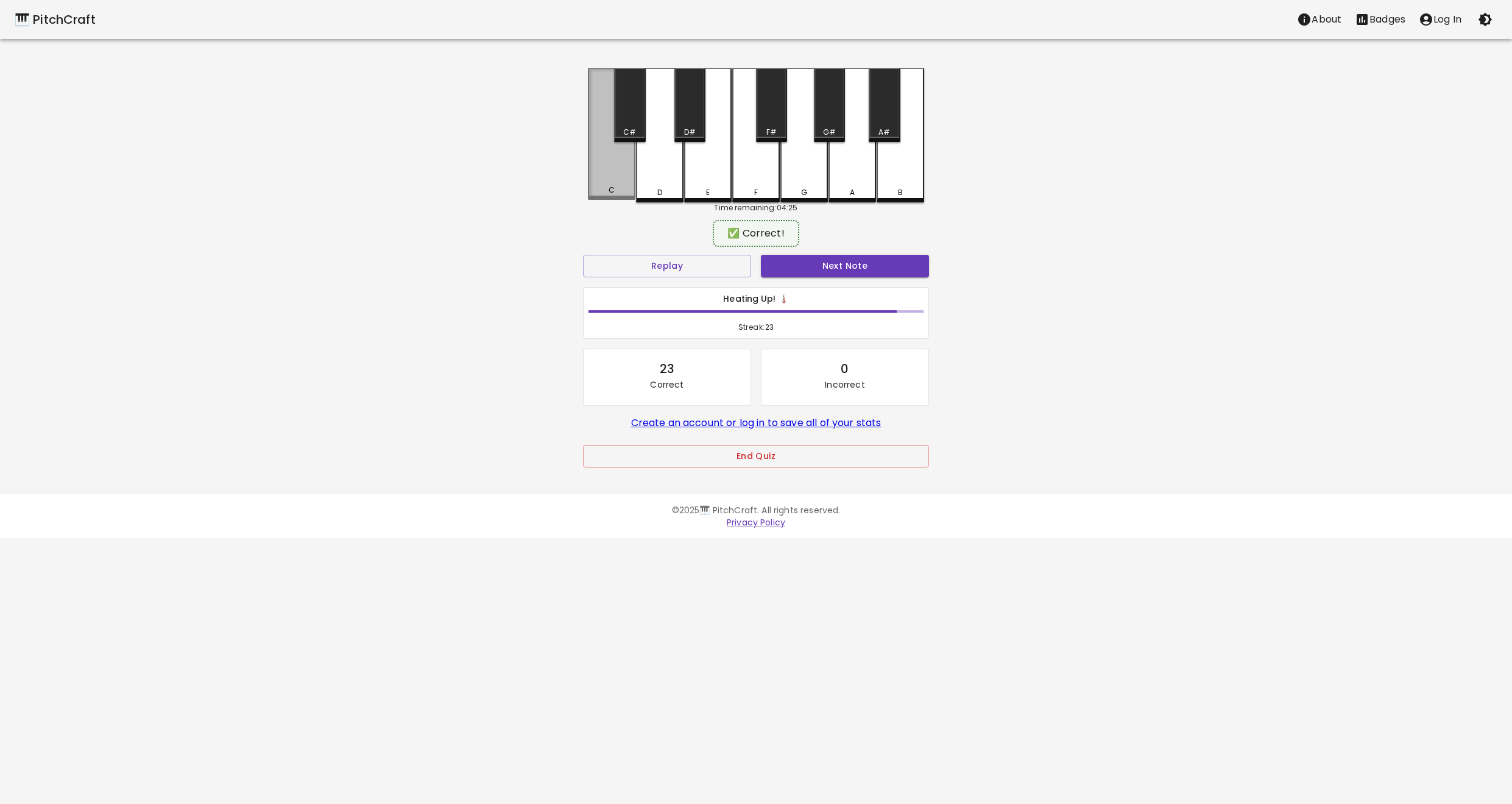
click at [618, 198] on div "C" at bounding box center [612, 134] width 48 height 132
click at [820, 265] on button "Next Note" at bounding box center [845, 266] width 168 height 22
click at [622, 186] on div "C" at bounding box center [612, 134] width 48 height 132
click at [823, 259] on button "Next Note" at bounding box center [845, 266] width 168 height 22
click at [670, 183] on div "D" at bounding box center [660, 134] width 48 height 132
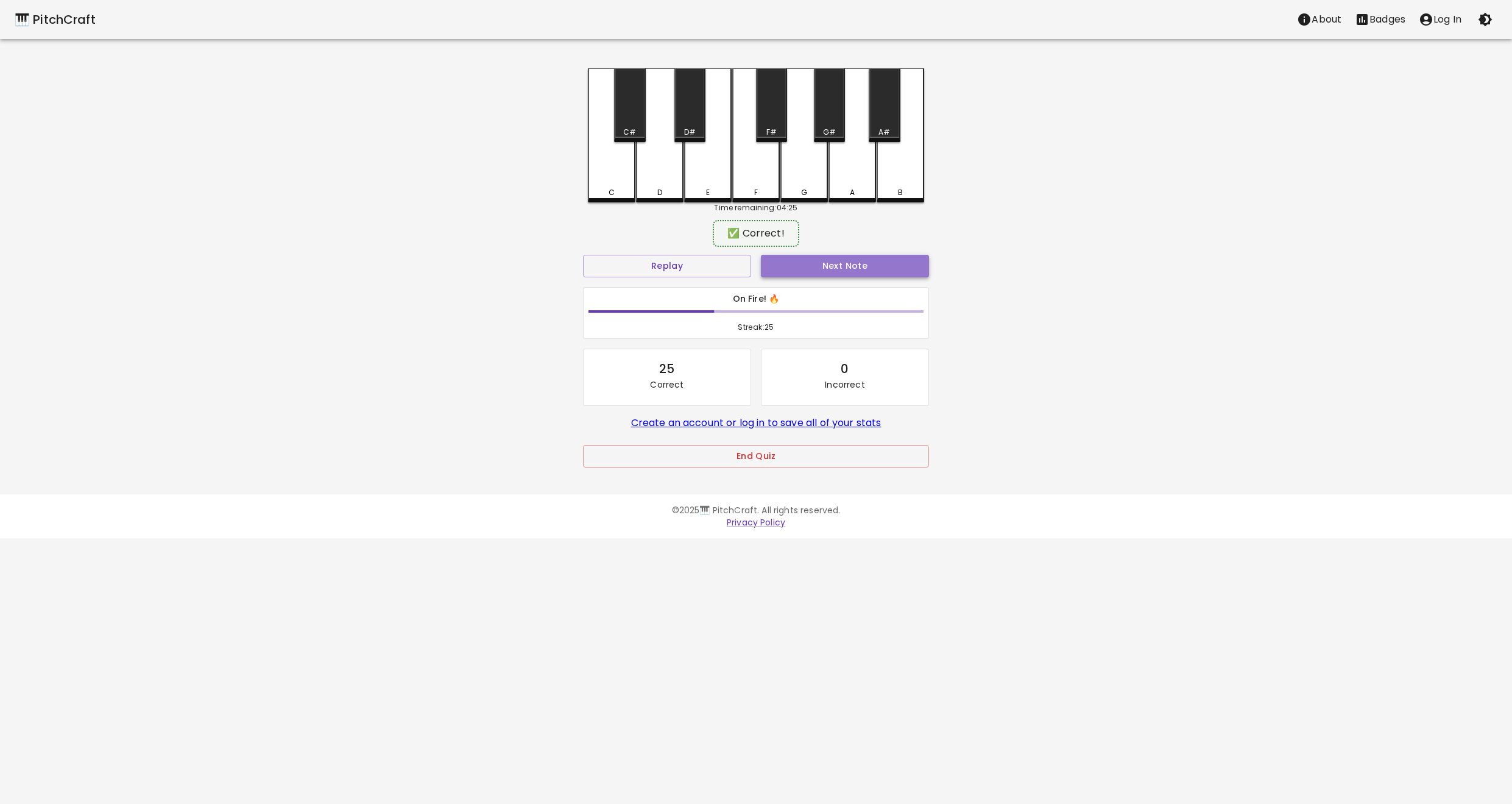
click at [833, 261] on button "Next Note" at bounding box center [845, 266] width 168 height 22
click at [615, 188] on div "C" at bounding box center [612, 192] width 45 height 11
click at [807, 271] on button "Next Note" at bounding box center [845, 266] width 168 height 22
click at [653, 189] on div "D" at bounding box center [660, 190] width 45 height 11
click at [798, 268] on button "Next Note" at bounding box center [845, 266] width 168 height 22
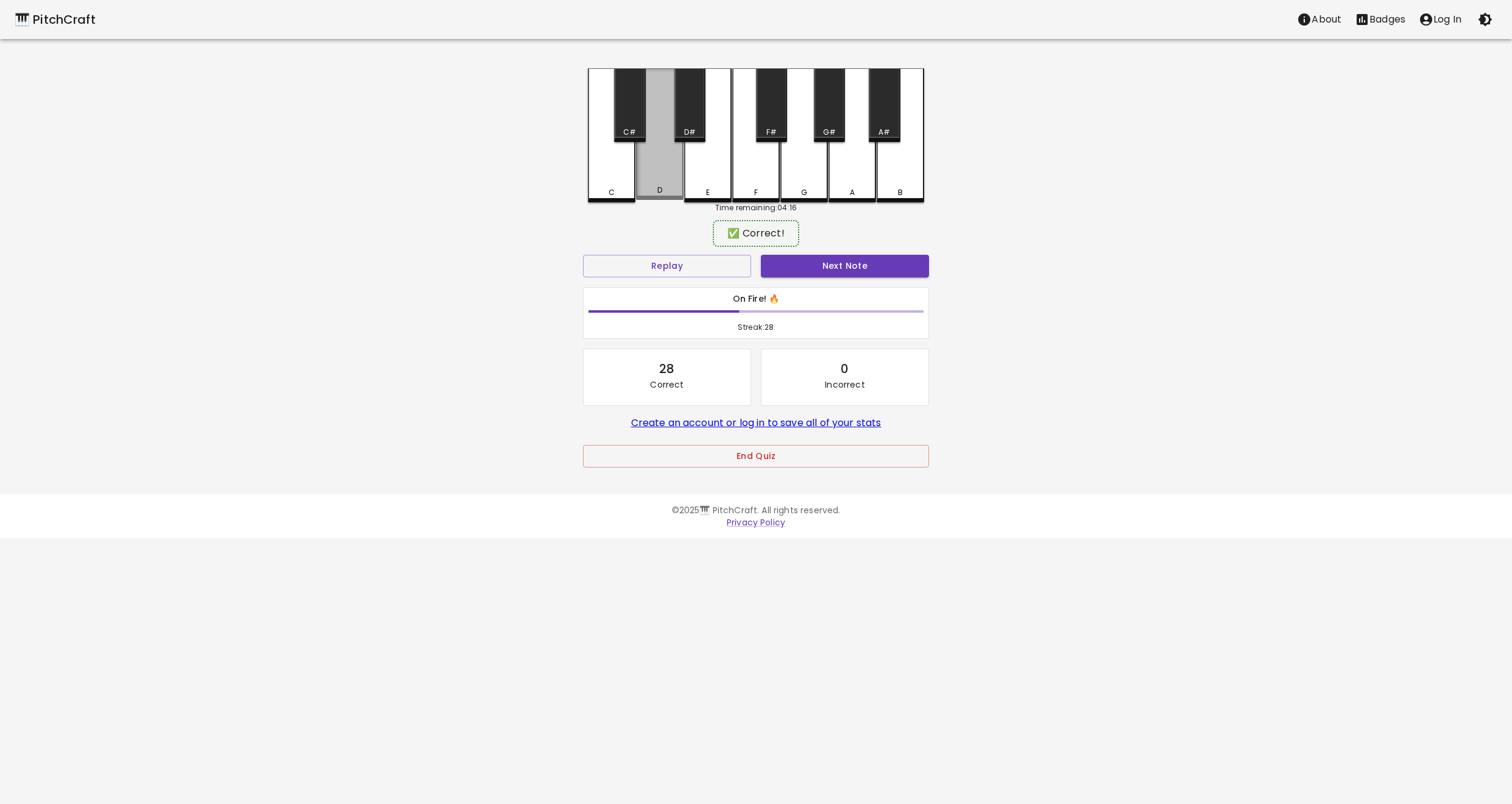
click at [656, 192] on div "D" at bounding box center [660, 190] width 45 height 11
click at [820, 270] on button "Next Note" at bounding box center [845, 266] width 168 height 22
click at [618, 191] on div "C" at bounding box center [612, 192] width 45 height 11
click at [825, 263] on button "Next Note" at bounding box center [845, 266] width 168 height 22
click at [652, 183] on div "D" at bounding box center [660, 134] width 48 height 132
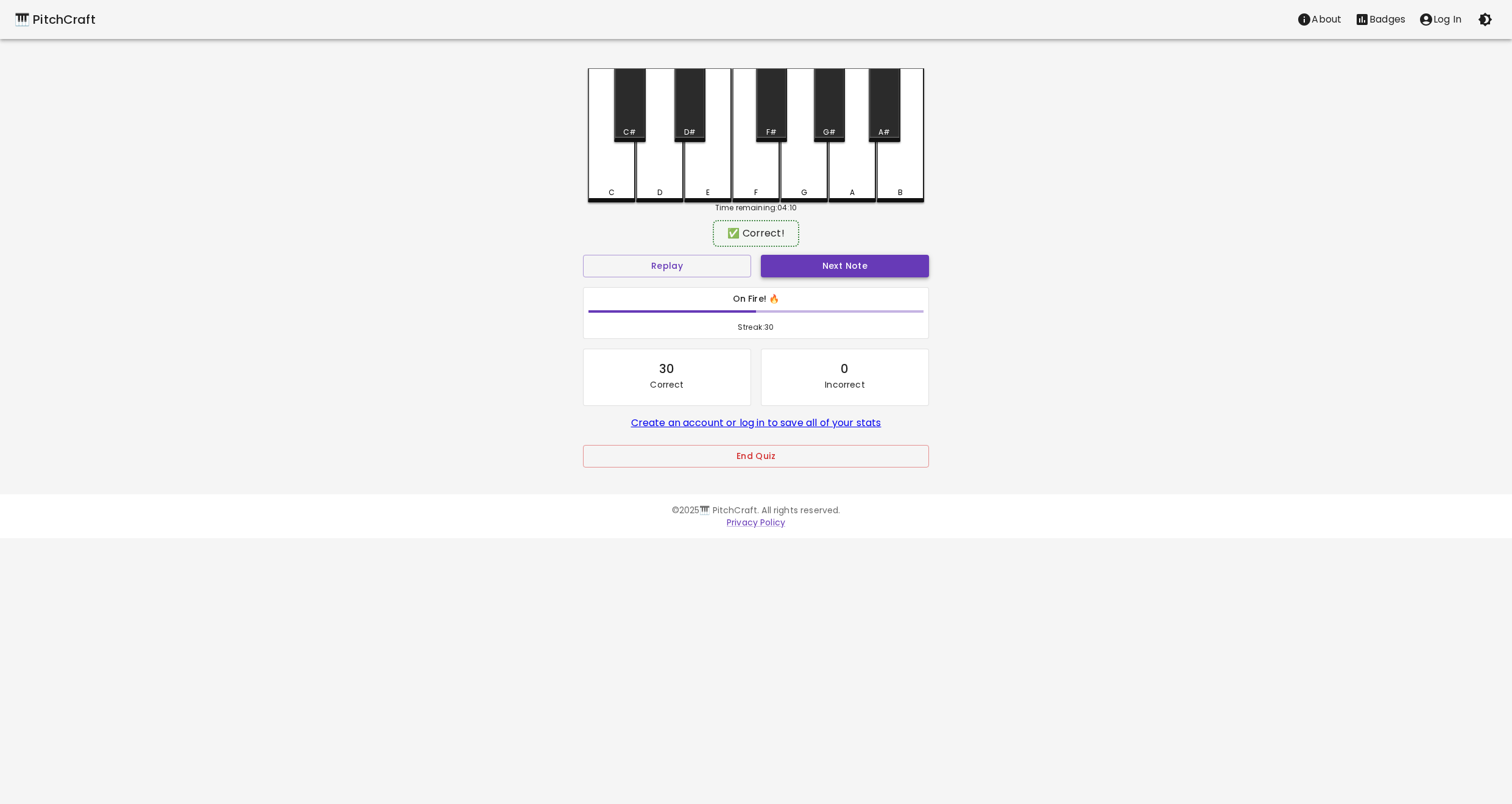
click at [839, 267] on button "Next Note" at bounding box center [845, 266] width 168 height 22
click at [618, 194] on div "C" at bounding box center [612, 192] width 45 height 11
click at [814, 269] on button "Next Note" at bounding box center [845, 266] width 168 height 22
click at [623, 192] on div "C" at bounding box center [612, 192] width 45 height 11
click at [797, 253] on div "Next Note" at bounding box center [845, 266] width 178 height 33
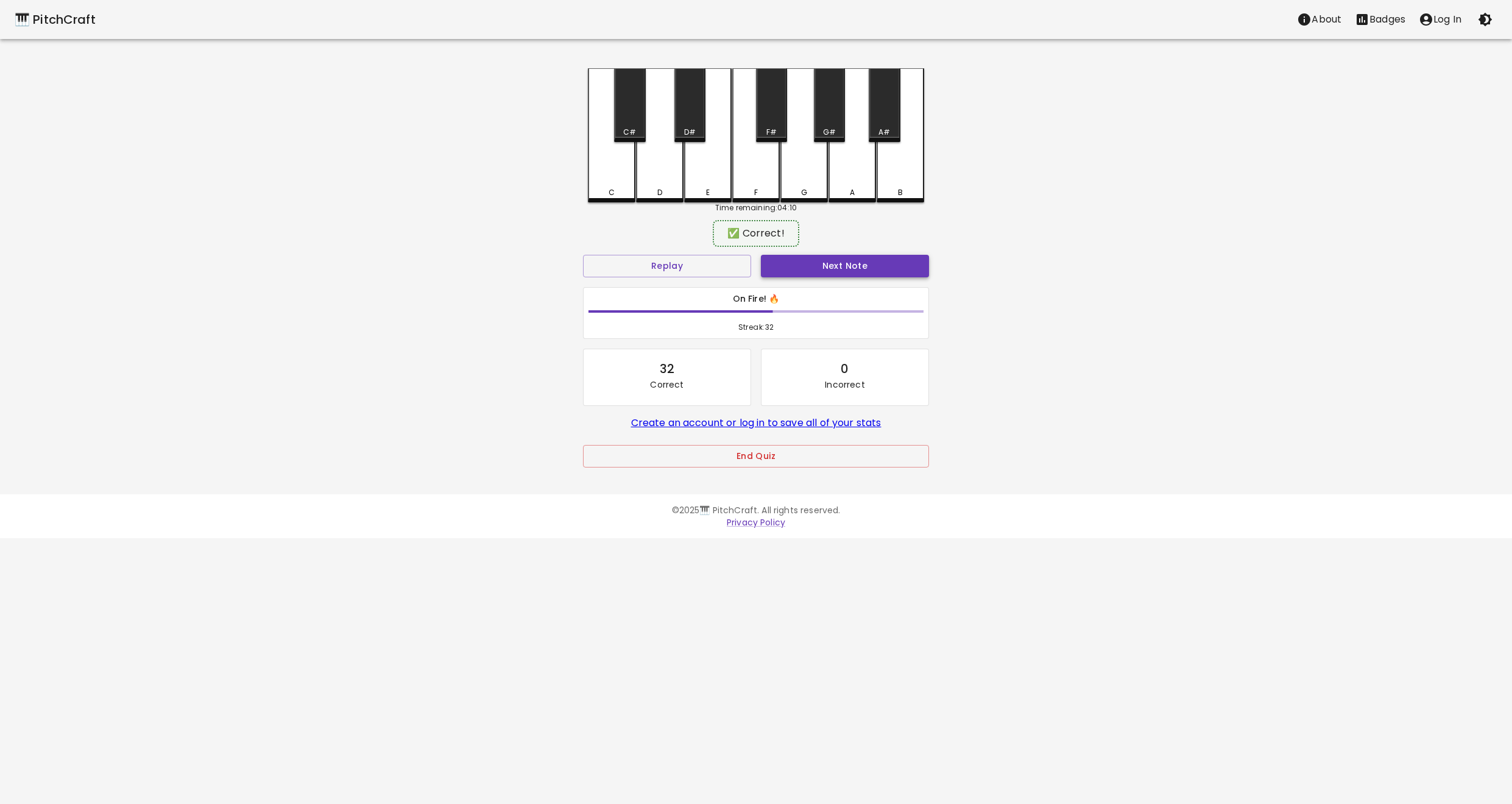
click at [804, 263] on button "Next Note" at bounding box center [845, 266] width 168 height 22
drag, startPoint x: 608, startPoint y: 179, endPoint x: 792, endPoint y: 242, distance: 194.5
click at [613, 182] on div "C" at bounding box center [612, 134] width 48 height 132
click at [846, 263] on button "Next Note" at bounding box center [845, 266] width 168 height 22
click at [616, 188] on div "C" at bounding box center [612, 192] width 45 height 11
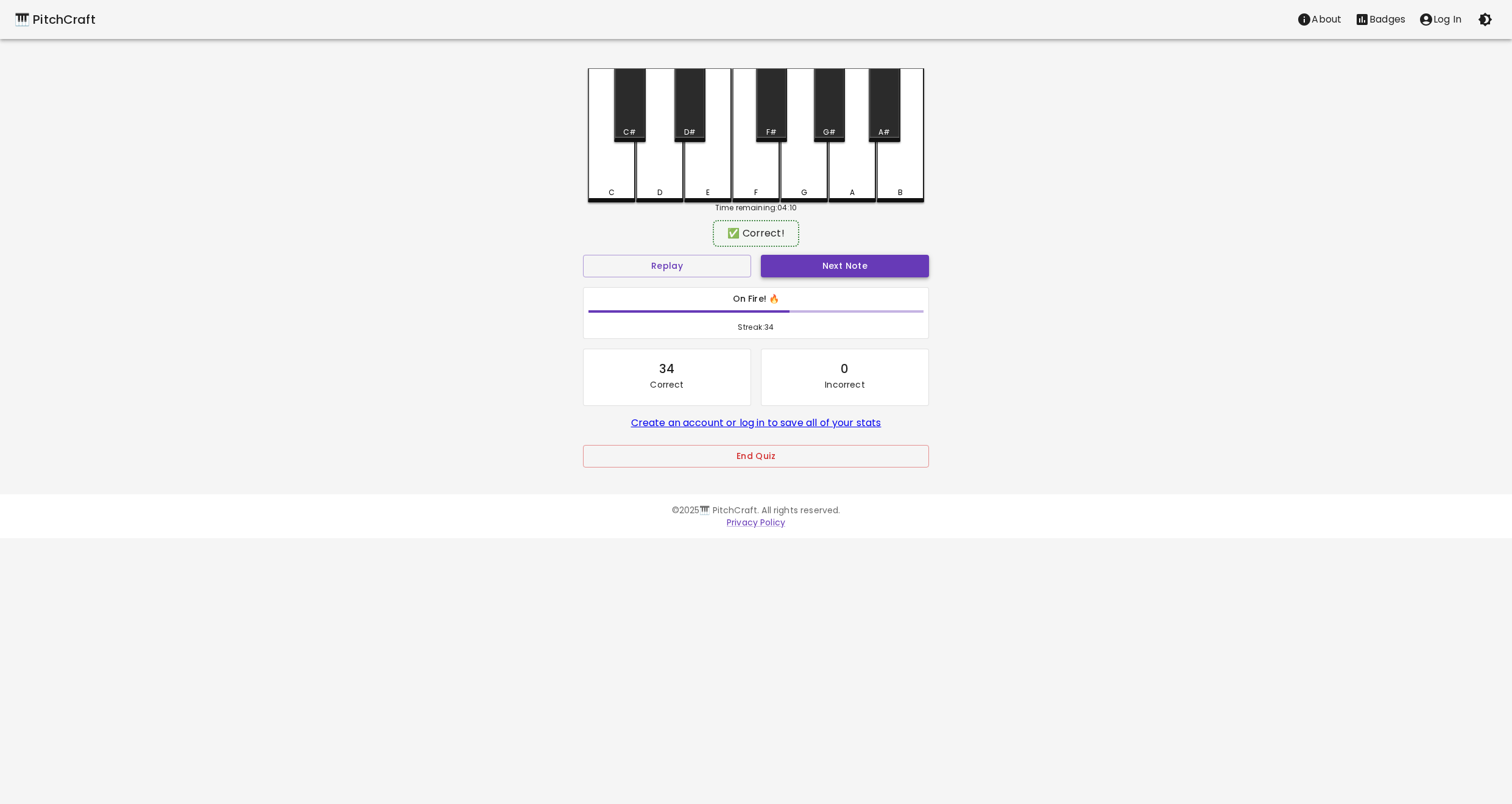
click at [831, 267] on button "Next Note" at bounding box center [845, 266] width 168 height 22
drag, startPoint x: 668, startPoint y: 186, endPoint x: 684, endPoint y: 196, distance: 18.9
click at [675, 191] on div "D" at bounding box center [660, 135] width 48 height 134
click at [849, 264] on button "Next Note" at bounding box center [845, 266] width 168 height 22
click at [666, 196] on div "D" at bounding box center [660, 135] width 48 height 134
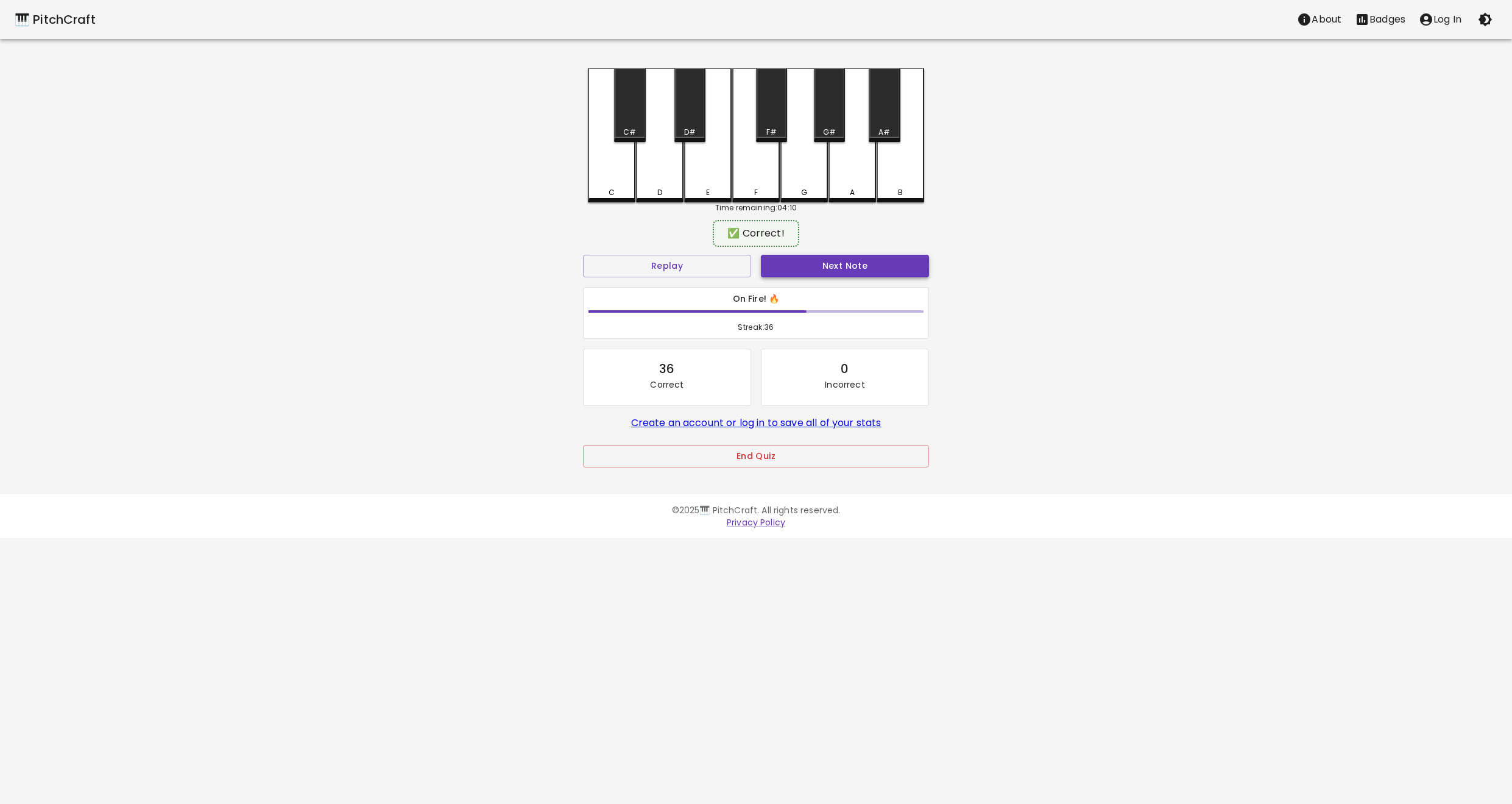
click at [842, 269] on button "Next Note" at bounding box center [845, 266] width 168 height 22
click at [612, 196] on div "C" at bounding box center [612, 135] width 48 height 134
click at [849, 263] on button "Next Note" at bounding box center [845, 266] width 168 height 22
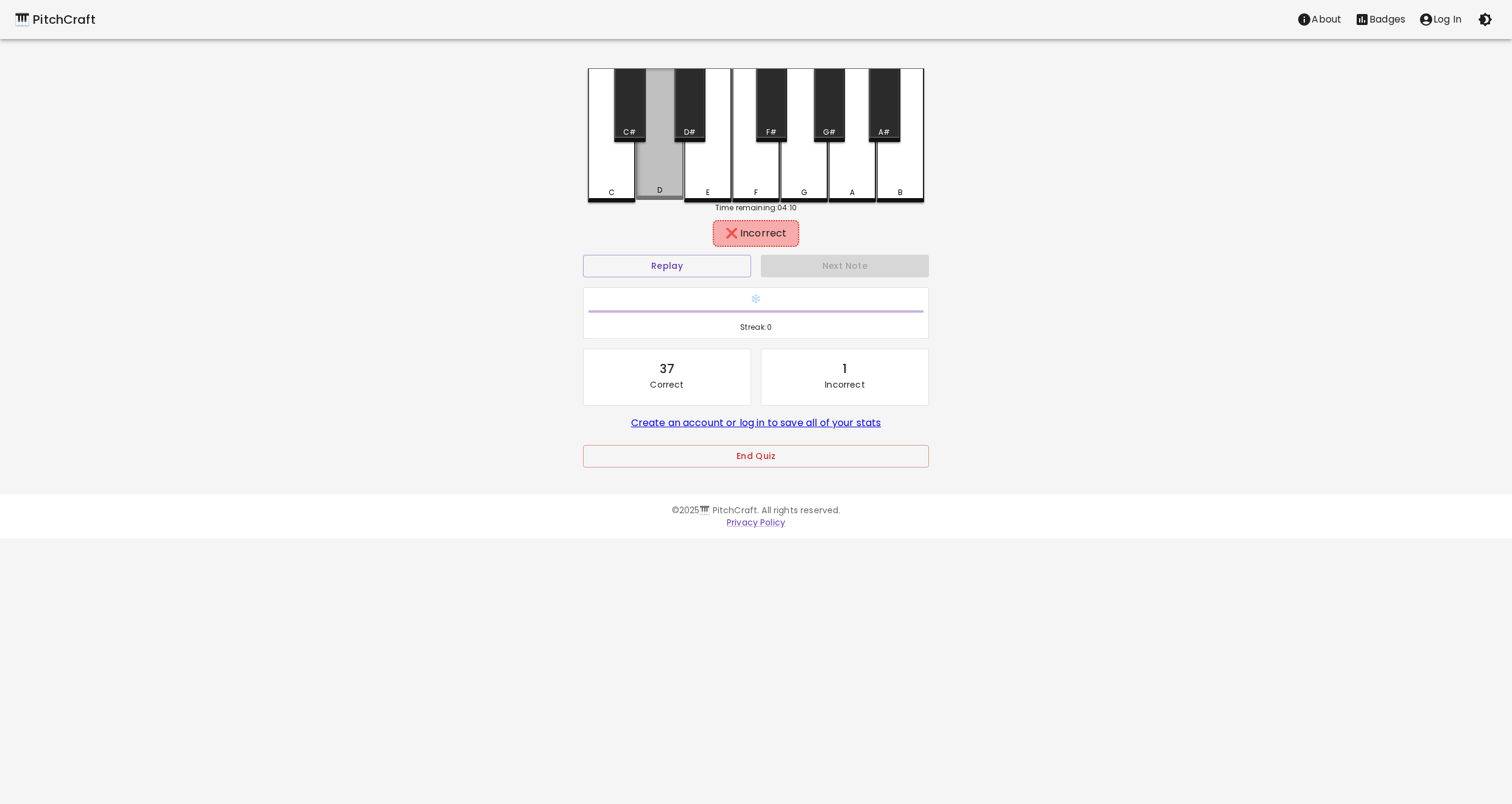
click at [657, 180] on div "D" at bounding box center [660, 134] width 48 height 132
click at [772, 457] on button "End Quiz" at bounding box center [756, 456] width 346 height 22
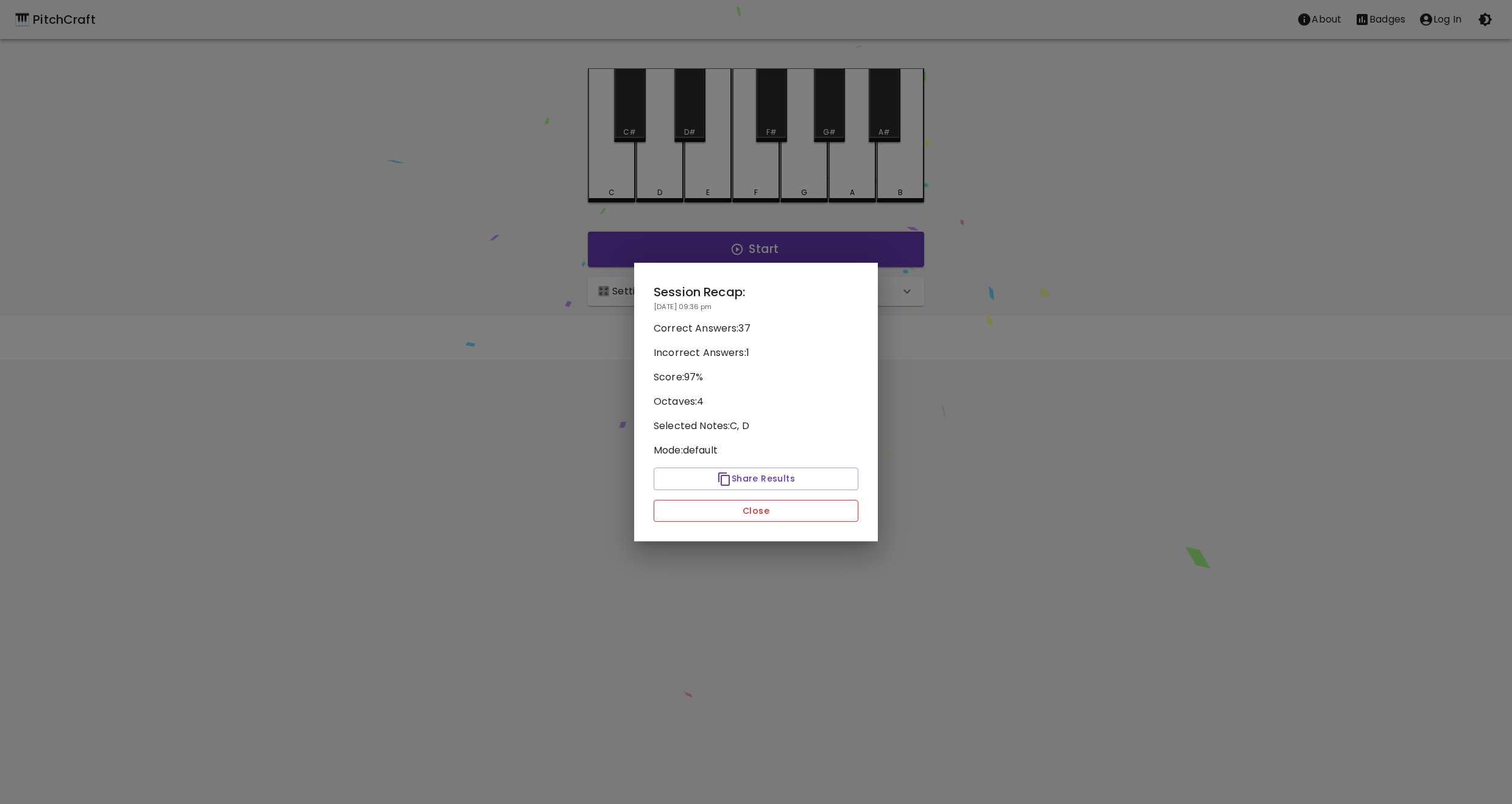
click at [768, 514] on button "Close" at bounding box center [756, 511] width 205 height 22
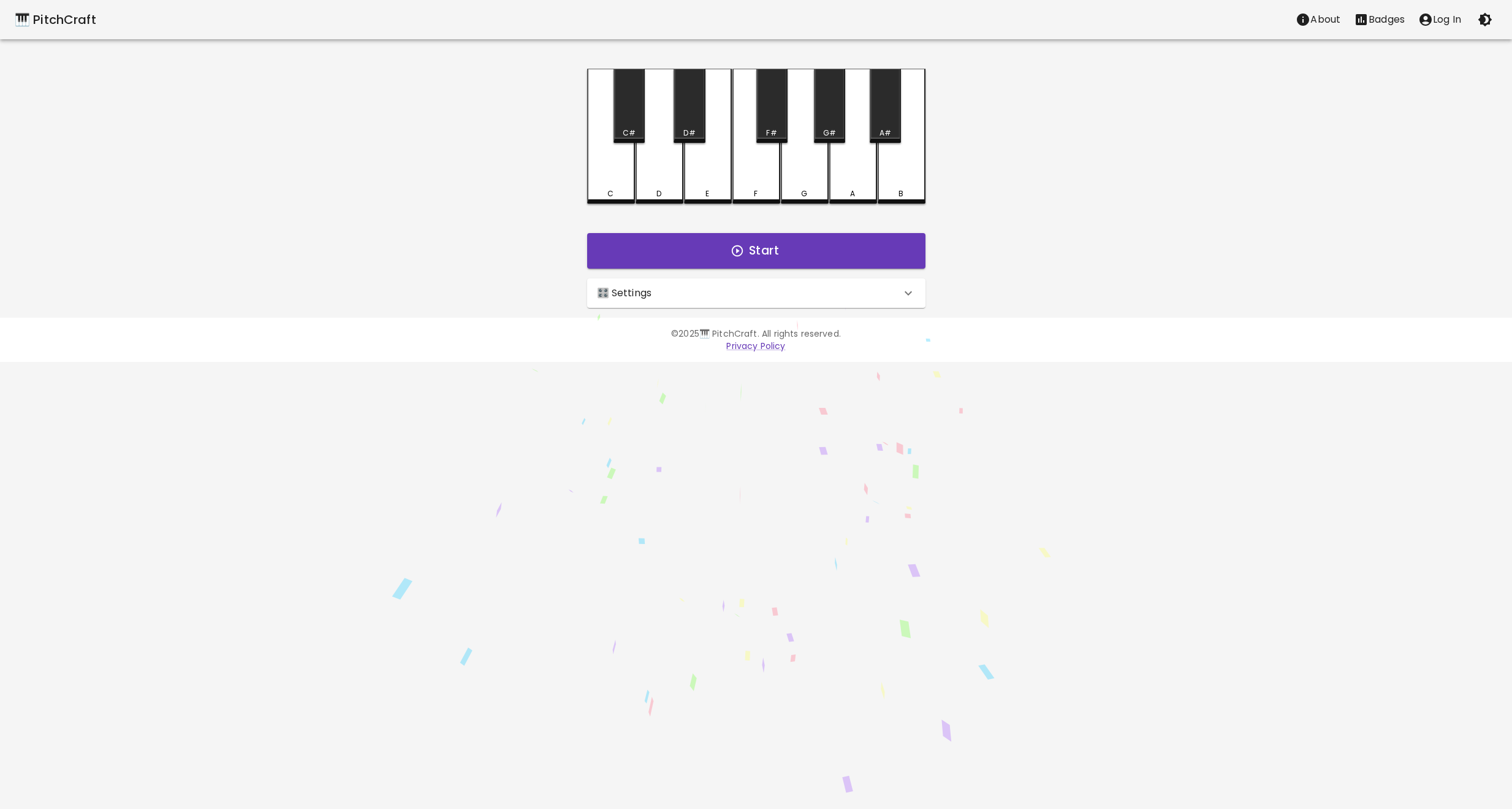
click at [709, 292] on div "🎛️ Settings" at bounding box center [748, 293] width 304 height 15
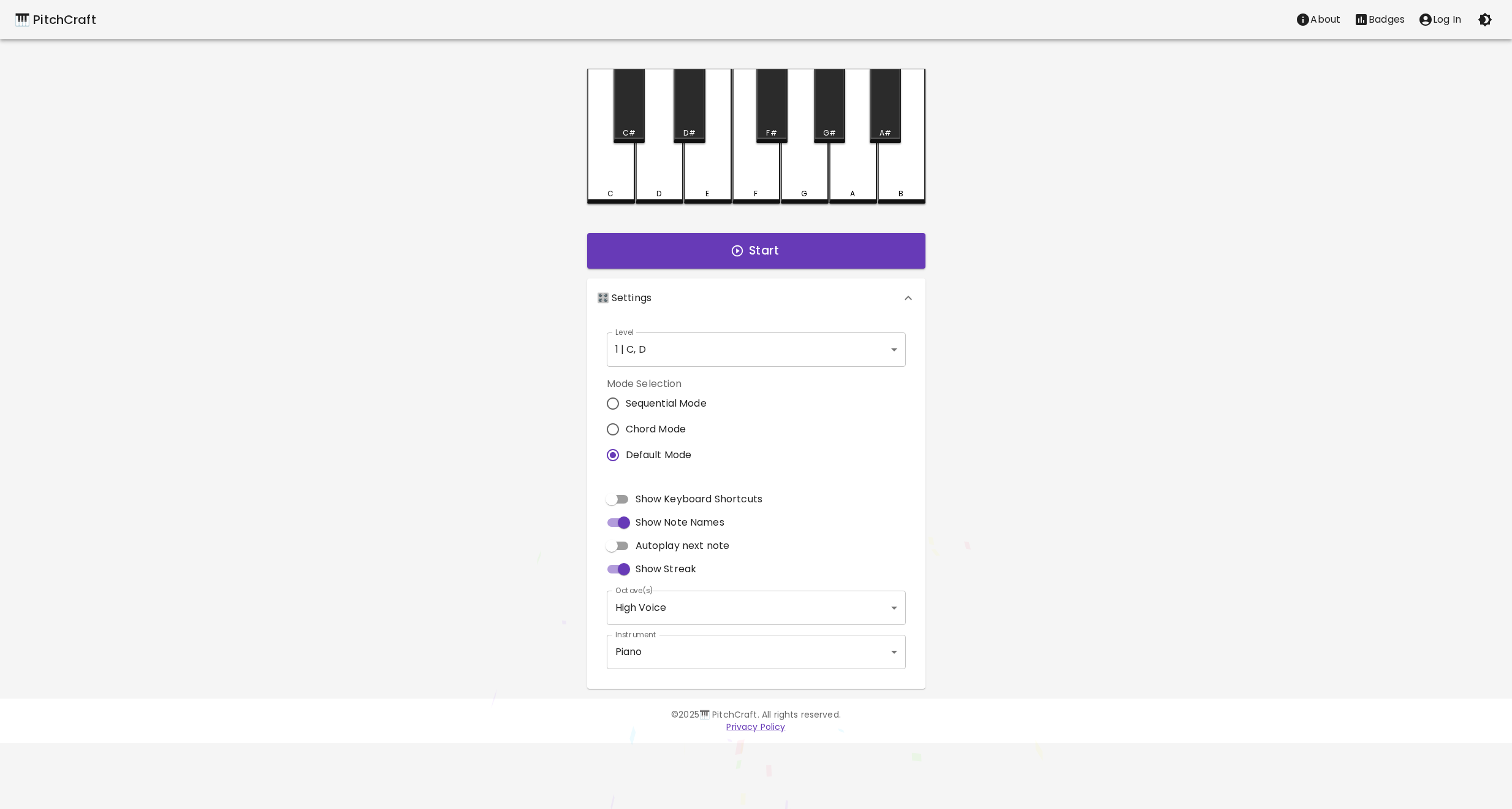
click at [663, 348] on body "🎹 PitchCraft About Badges Log In C C# D D# E F F# G G# A A# B Start 🎛️ Settings…" at bounding box center [756, 371] width 1512 height 743
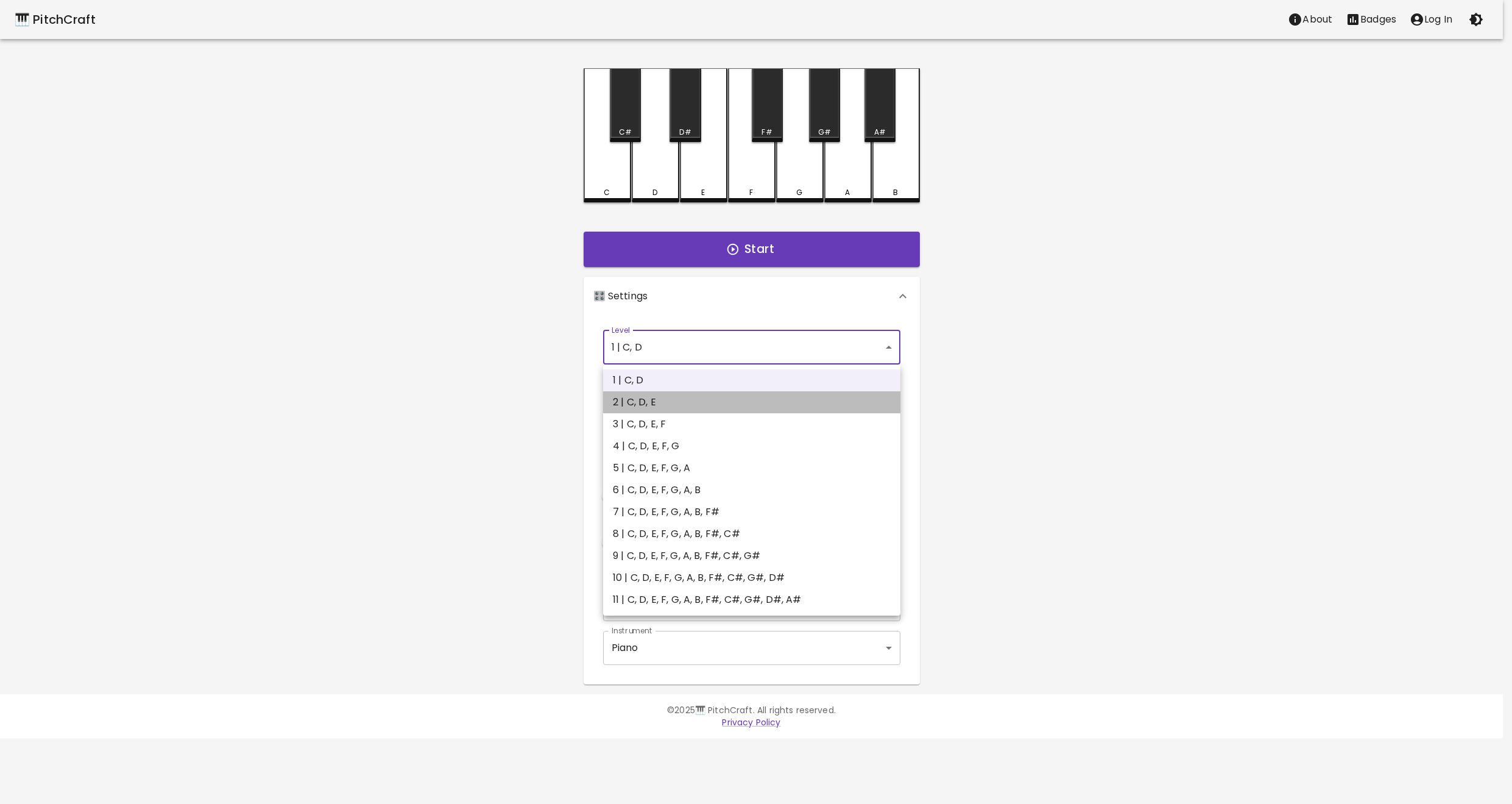
click at [651, 409] on li "2 | C, D, E" at bounding box center [752, 402] width 298 height 22
type input "3"
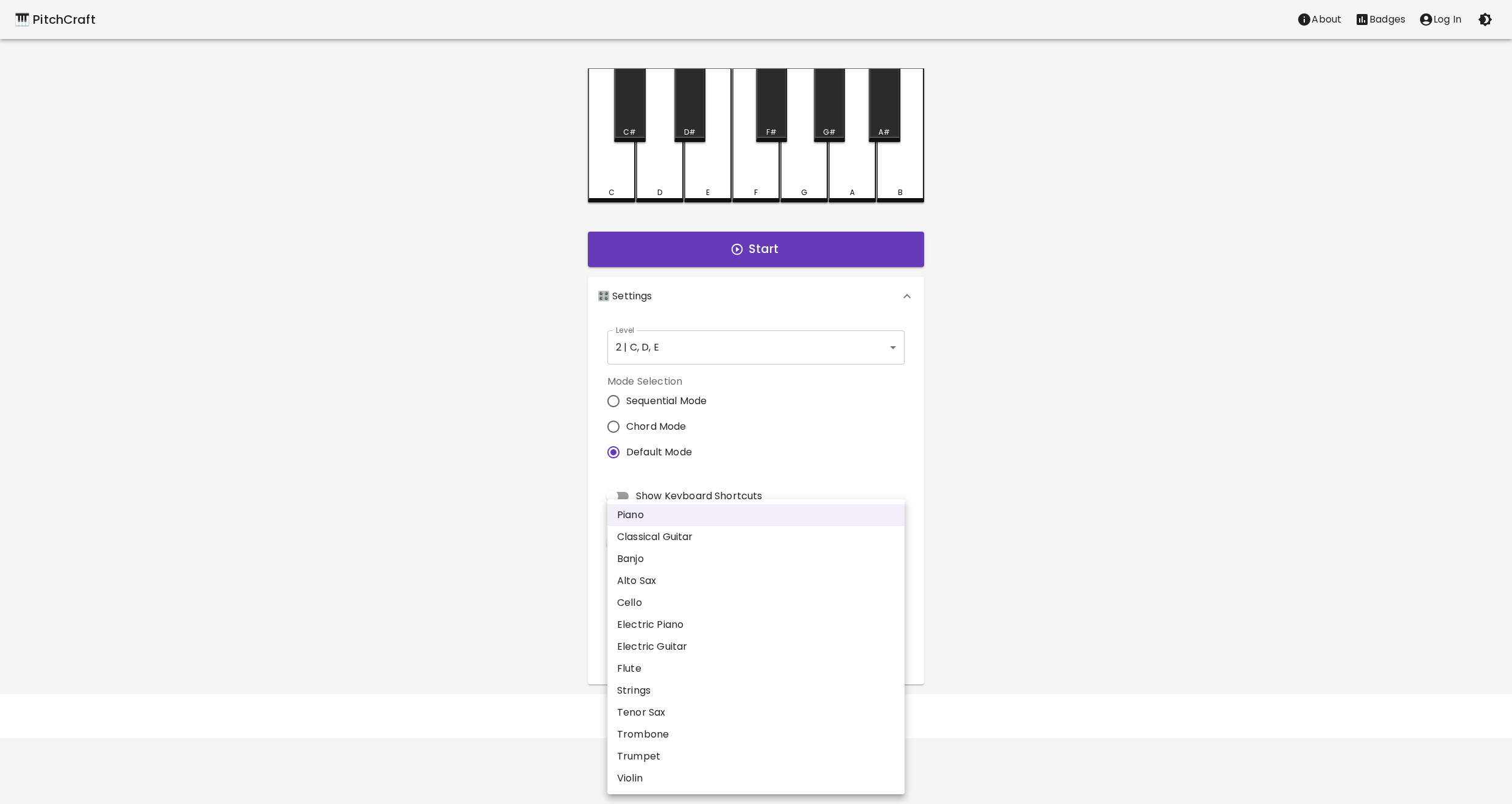
drag, startPoint x: 674, startPoint y: 643, endPoint x: 667, endPoint y: 510, distance: 133.2
click at [667, 511] on body "🎹 PitchCraft About Badges Log In C C# D D# E F F# G G# A A# B Start 🎛️ Settings…" at bounding box center [756, 369] width 1512 height 738
click at [820, 458] on div at bounding box center [756, 402] width 1512 height 804
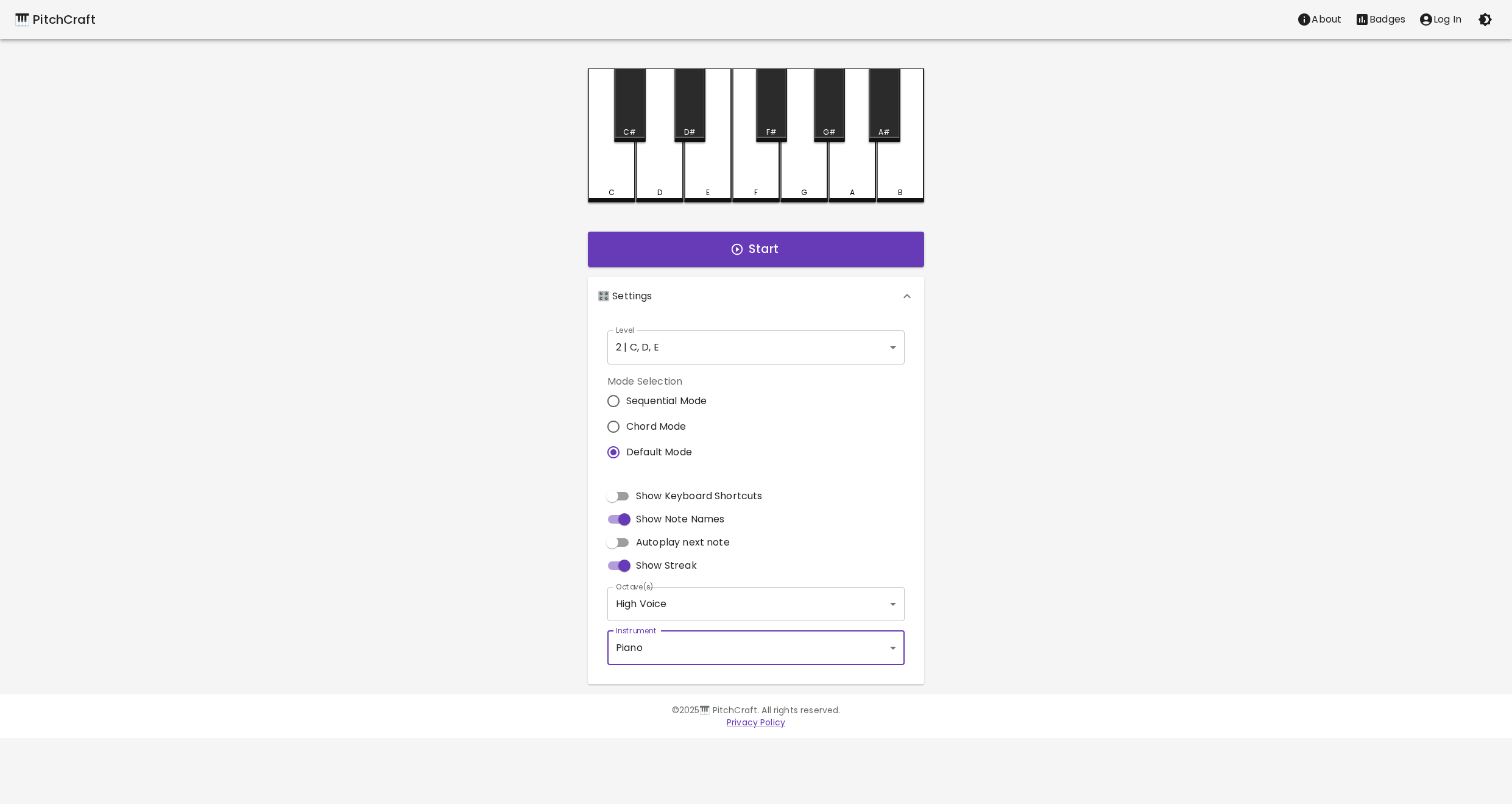
click at [643, 551] on label "Autoplay next note" at bounding box center [665, 543] width 129 height 23
click at [643, 551] on input "Autoplay next note" at bounding box center [613, 543] width 70 height 23
checkbox input "true"
click at [708, 246] on button "Start" at bounding box center [756, 249] width 336 height 35
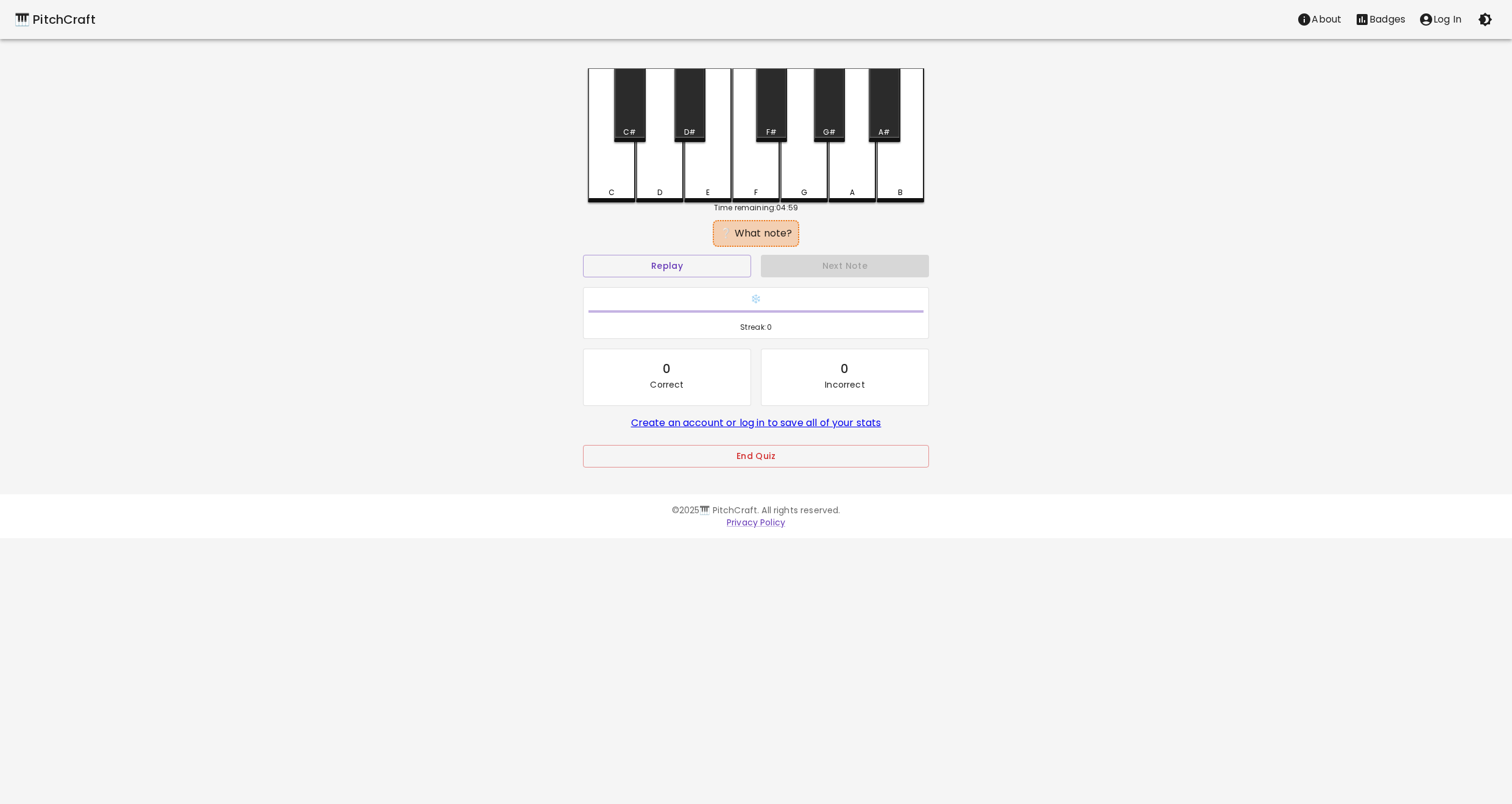
click at [701, 193] on div "E" at bounding box center [707, 192] width 45 height 11
click at [615, 193] on div "C" at bounding box center [612, 190] width 45 height 11
click at [702, 186] on div "E" at bounding box center [708, 134] width 48 height 132
click at [696, 195] on div "E" at bounding box center [707, 192] width 45 height 11
click at [647, 190] on div "D" at bounding box center [660, 190] width 45 height 11
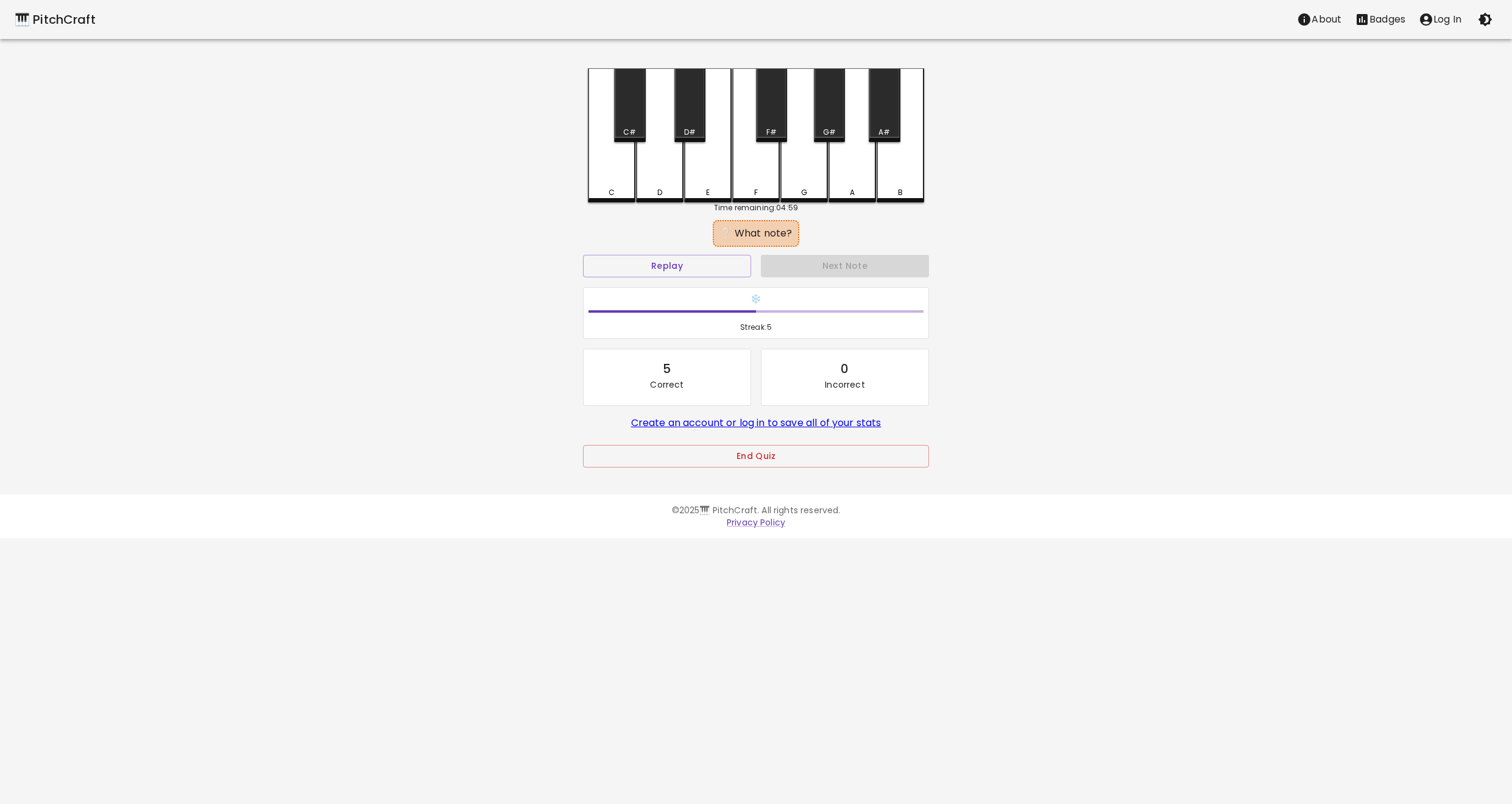
click at [698, 190] on div "E" at bounding box center [707, 192] width 45 height 11
click at [699, 190] on div "E" at bounding box center [707, 192] width 45 height 11
click at [692, 198] on div "E" at bounding box center [708, 134] width 48 height 132
click at [689, 201] on div "C C# D D# E F F# G G# A A# B" at bounding box center [756, 135] width 336 height 134
drag, startPoint x: 661, startPoint y: 198, endPoint x: 667, endPoint y: 213, distance: 16.2
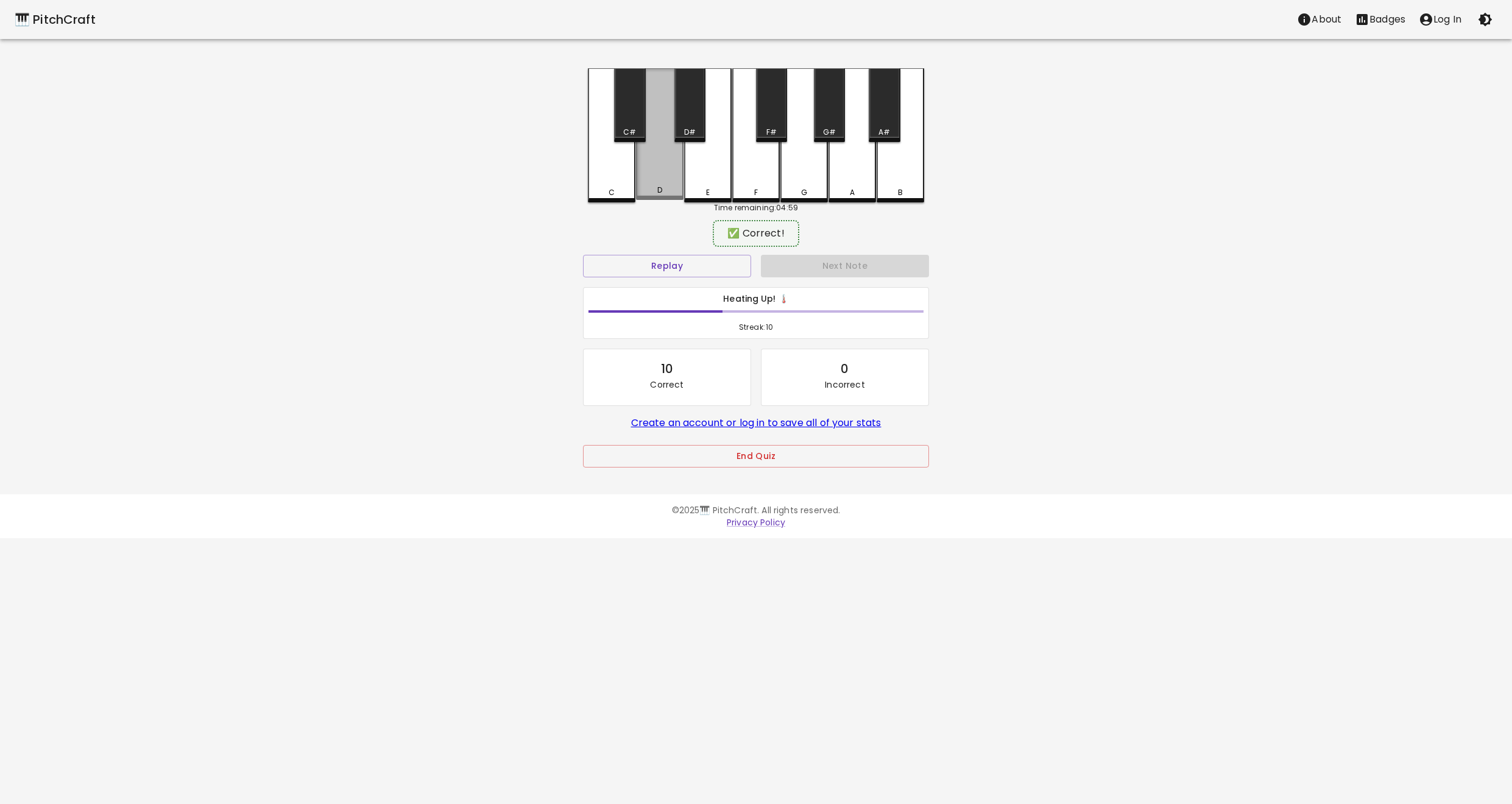
click at [660, 198] on div "D" at bounding box center [660, 134] width 48 height 132
click at [689, 222] on div "❔ What note?" at bounding box center [756, 233] width 346 height 30
click at [697, 189] on div "E" at bounding box center [707, 190] width 45 height 11
click at [616, 195] on div "C" at bounding box center [612, 192] width 45 height 11
click at [623, 190] on div "C" at bounding box center [612, 190] width 45 height 11
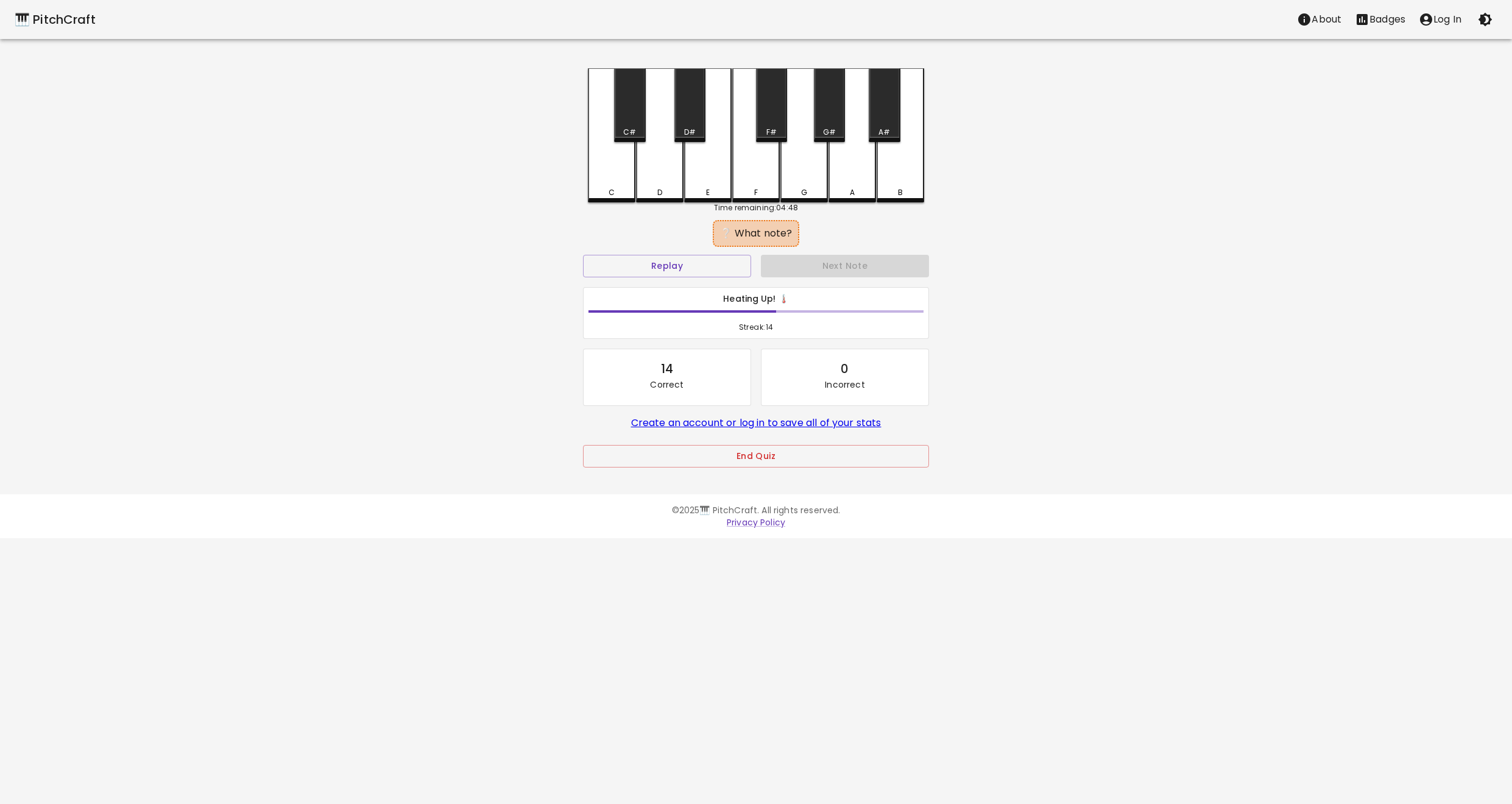
drag, startPoint x: 626, startPoint y: 191, endPoint x: 637, endPoint y: 221, distance: 32.0
click at [637, 221] on div "C C# D D# E F F# G G# A A# B Time remaining: 04:48 ❔ What note? Replay Next Not…" at bounding box center [756, 276] width 366 height 416
drag, startPoint x: 628, startPoint y: 194, endPoint x: 630, endPoint y: 221, distance: 27.1
click at [630, 221] on div "C C# D D# E F F# G G# A A# B Time remaining: 04:48 ❔ What note? Replay Next Not…" at bounding box center [756, 276] width 366 height 416
click at [702, 167] on div "E" at bounding box center [708, 134] width 48 height 132
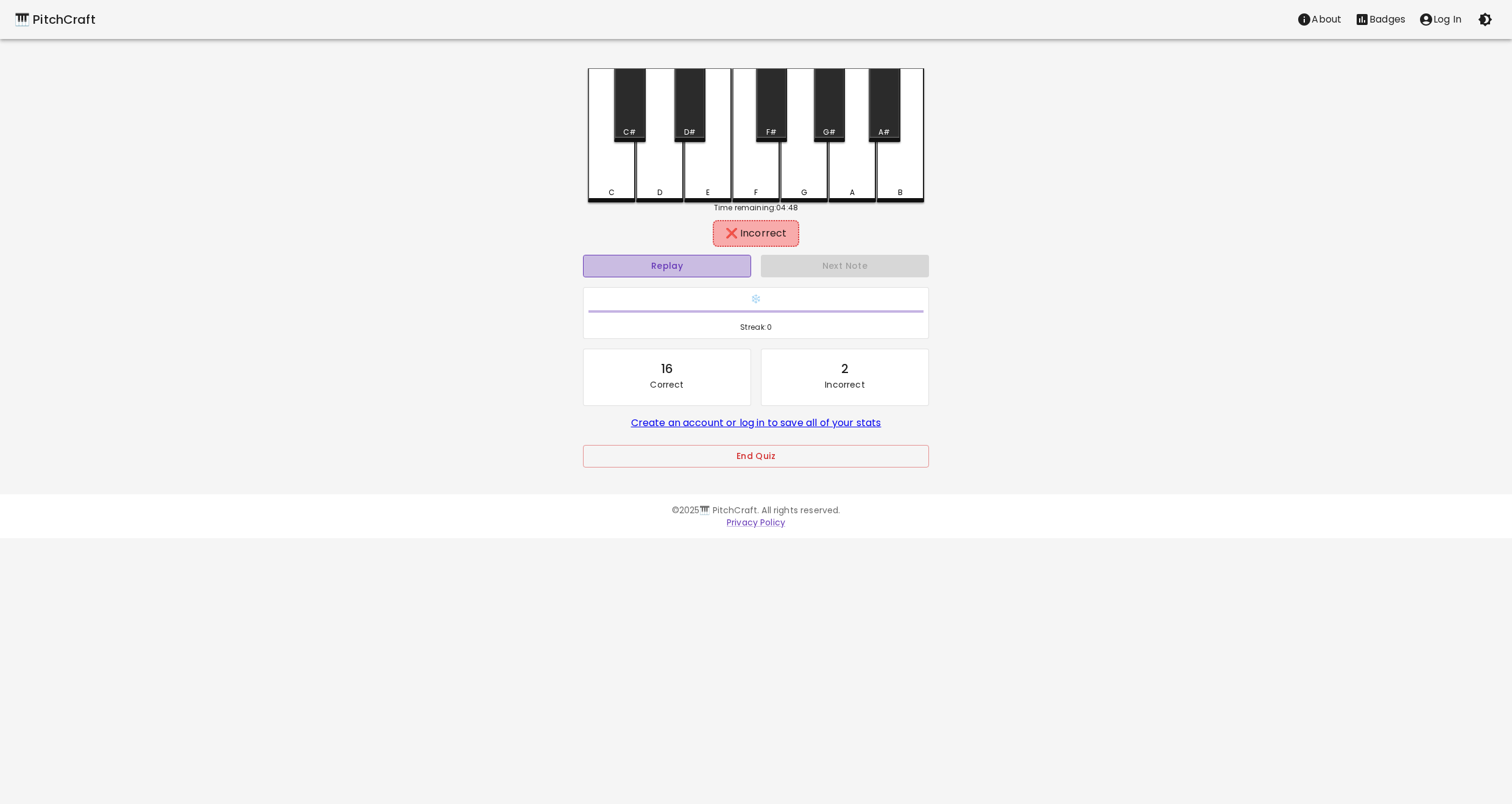
click at [702, 259] on button "Replay" at bounding box center [667, 266] width 168 height 22
click at [618, 174] on div "C" at bounding box center [612, 135] width 48 height 134
click at [666, 199] on div "D" at bounding box center [660, 135] width 48 height 134
click at [602, 190] on div "C" at bounding box center [612, 192] width 45 height 11
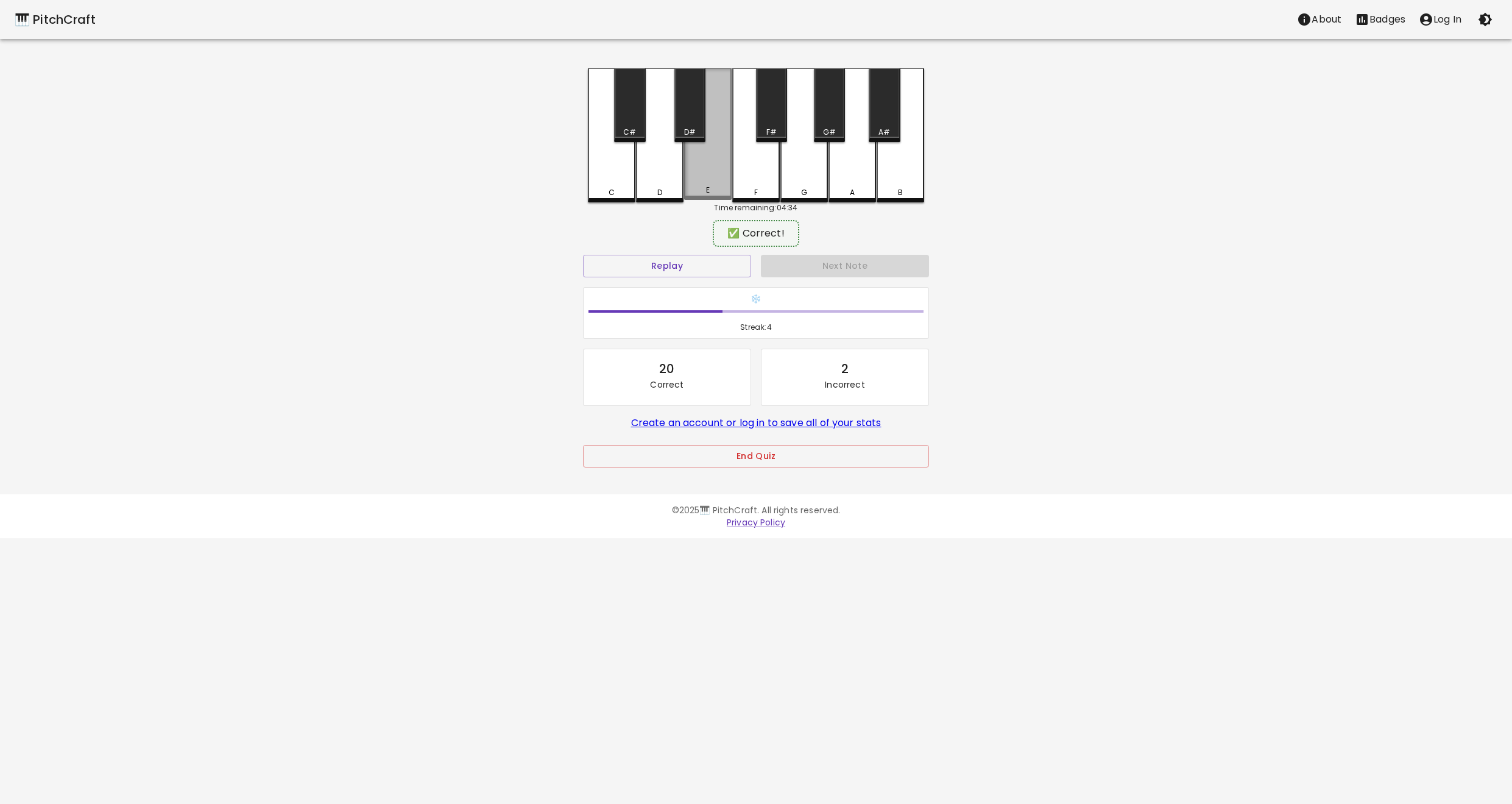
click at [703, 180] on div "E" at bounding box center [708, 134] width 48 height 132
click at [691, 188] on div "E" at bounding box center [707, 192] width 45 height 11
click at [673, 190] on div "D" at bounding box center [660, 192] width 45 height 11
click at [623, 183] on div "C" at bounding box center [612, 135] width 48 height 134
click at [697, 186] on div "E" at bounding box center [708, 135] width 48 height 134
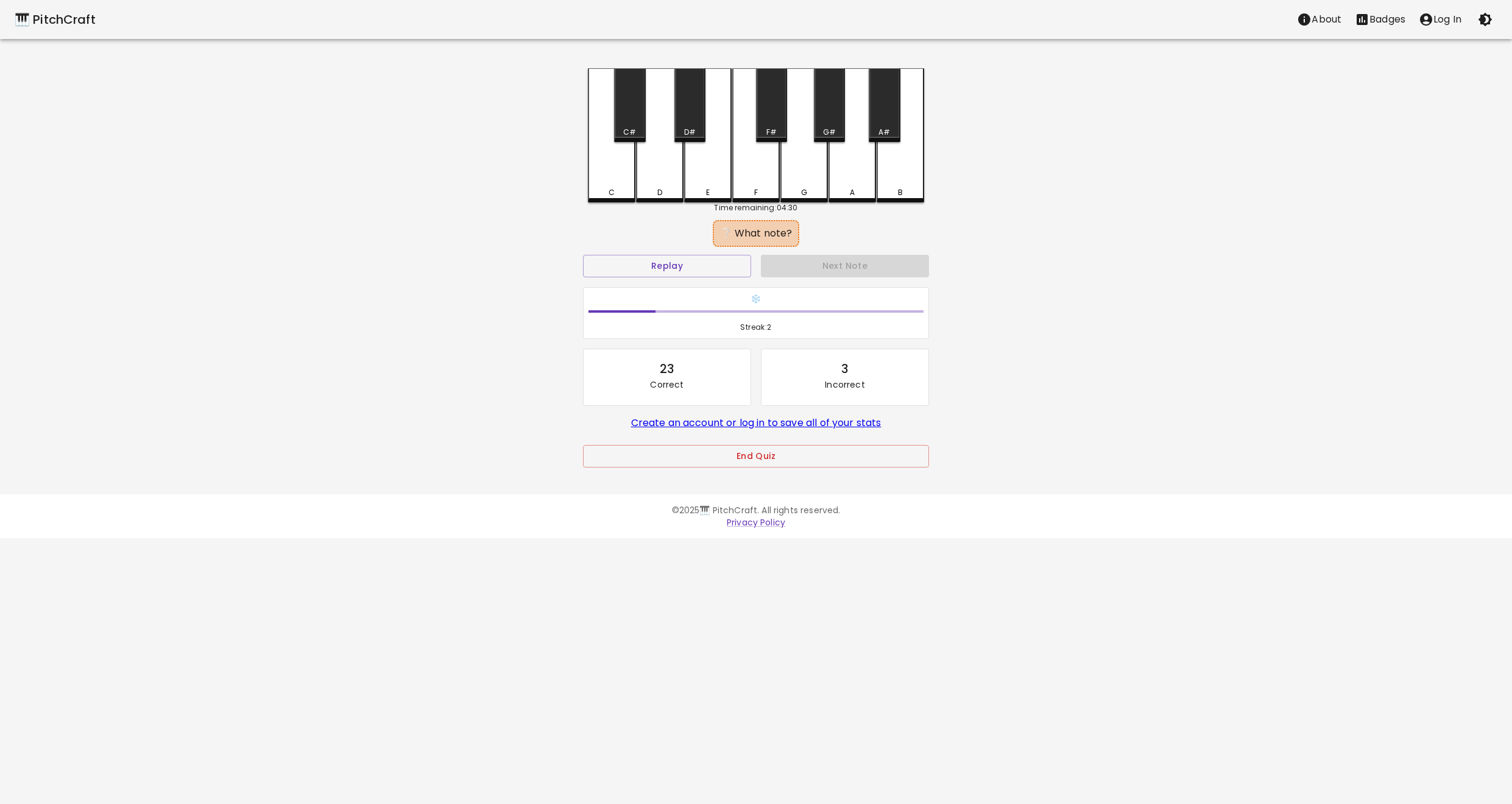
click at [698, 195] on div "E" at bounding box center [707, 192] width 45 height 11
click at [644, 186] on div "D" at bounding box center [660, 134] width 48 height 132
click at [696, 183] on div "E" at bounding box center [708, 135] width 48 height 134
click at [694, 179] on div "E" at bounding box center [708, 135] width 48 height 134
click at [659, 186] on div "D" at bounding box center [660, 135] width 48 height 134
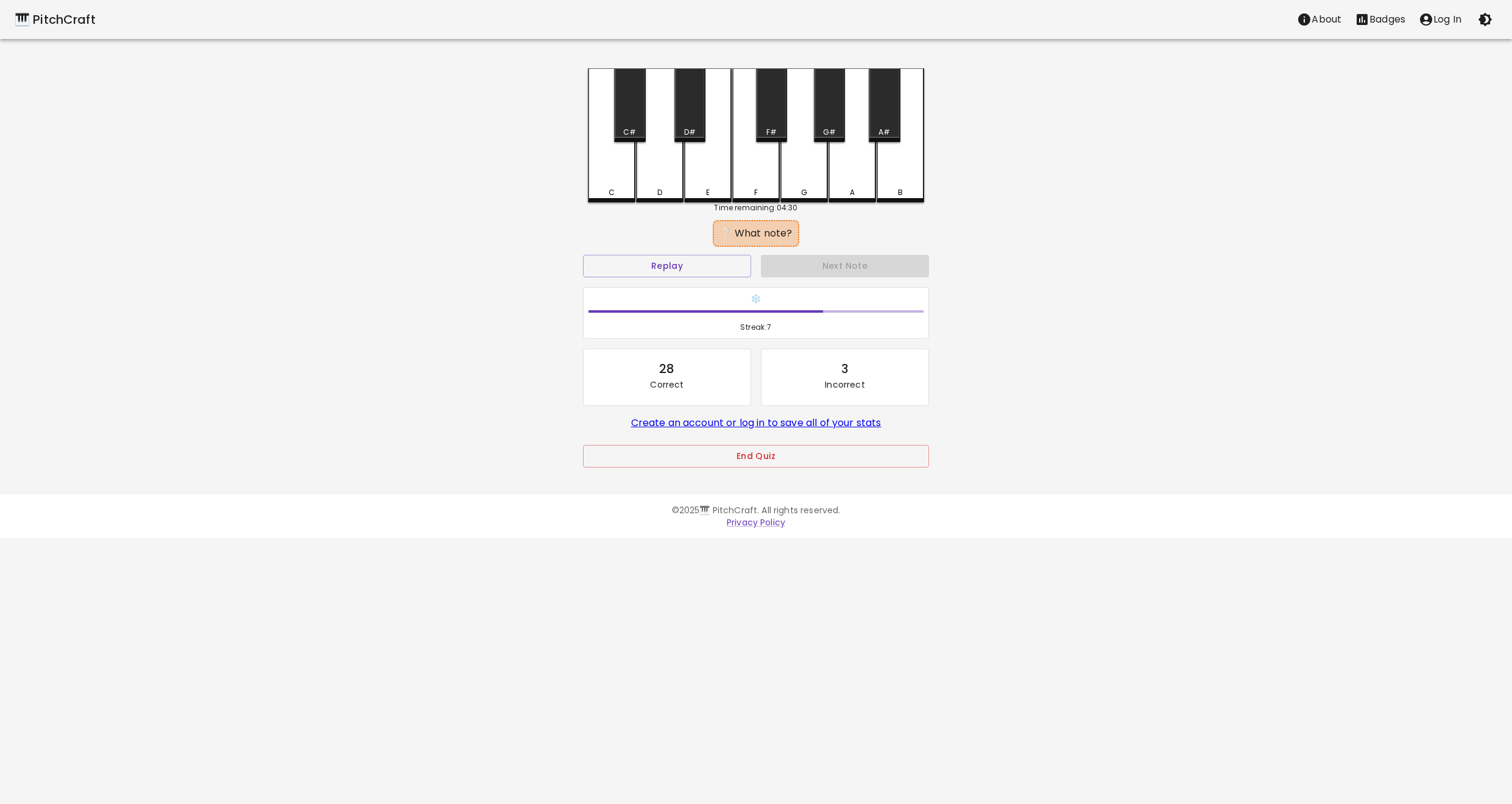
click at [716, 185] on div "E" at bounding box center [708, 135] width 48 height 134
click at [702, 185] on div "E" at bounding box center [708, 135] width 48 height 134
click at [621, 194] on div "C" at bounding box center [612, 192] width 45 height 11
click at [700, 184] on div "E" at bounding box center [708, 135] width 48 height 134
click at [751, 458] on button "End Quiz" at bounding box center [756, 456] width 346 height 22
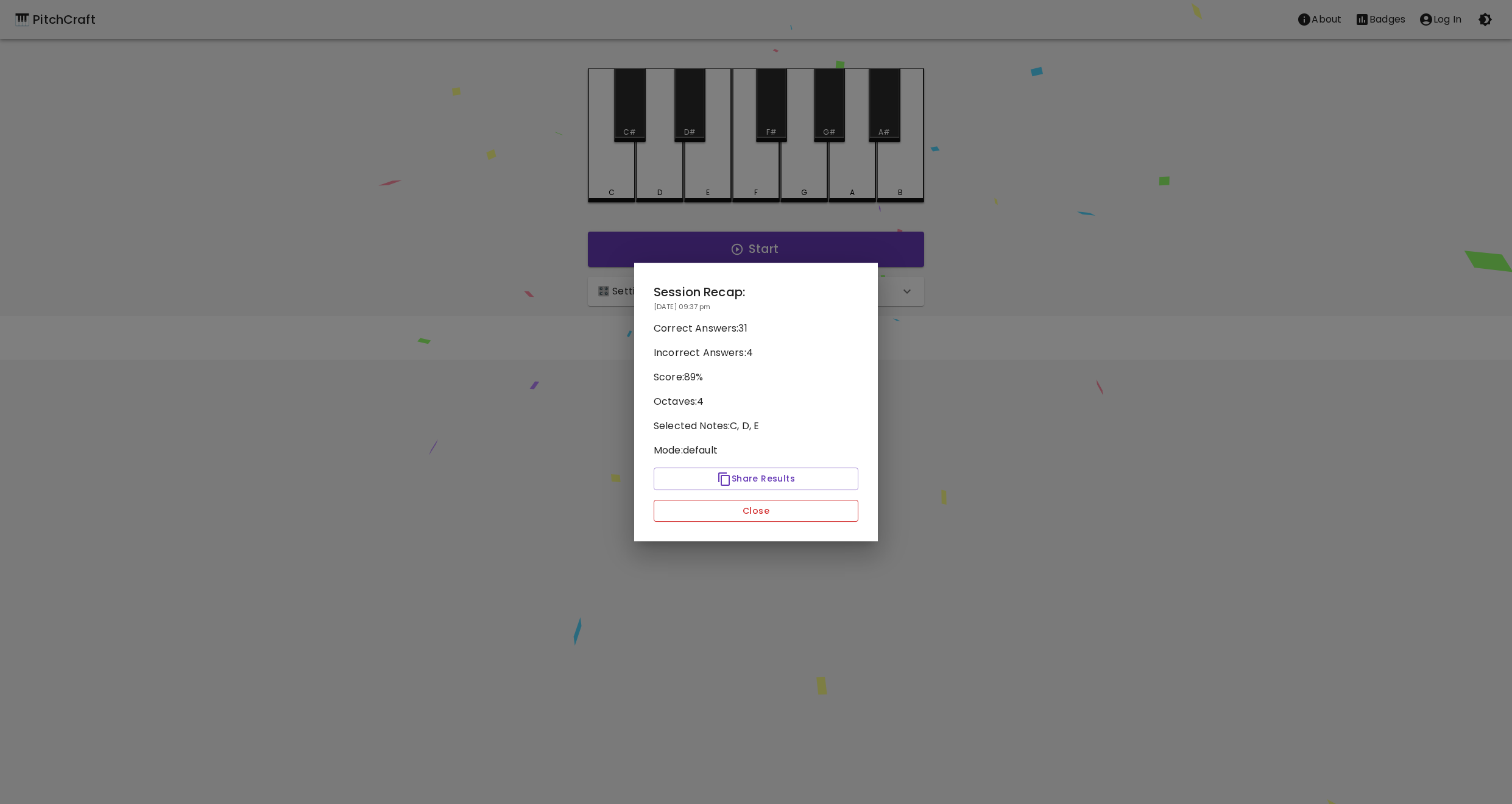
click at [761, 510] on button "Close" at bounding box center [756, 511] width 205 height 22
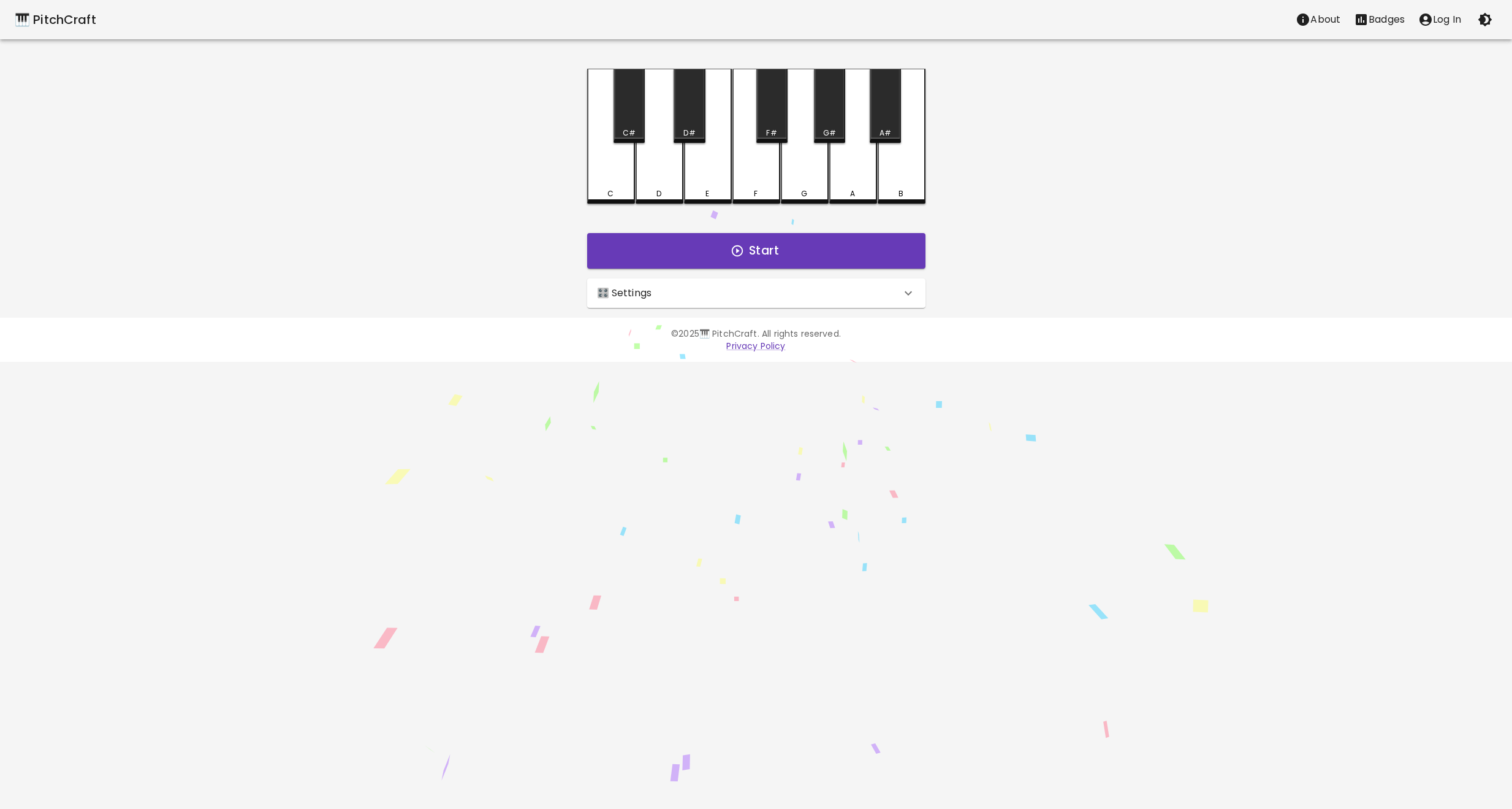
click at [722, 306] on div "🎛️ Settings" at bounding box center [756, 293] width 338 height 29
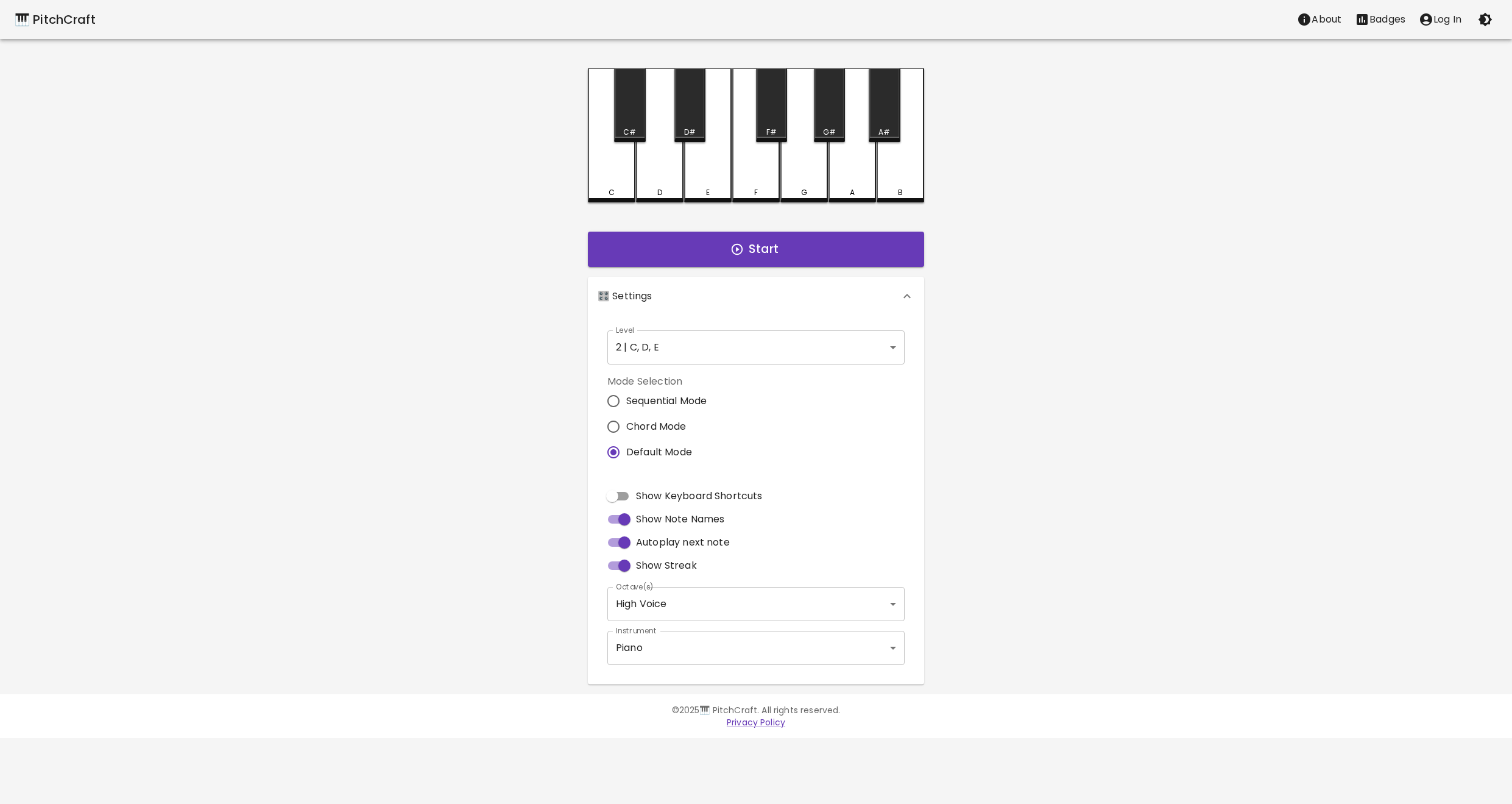
click at [623, 540] on input "Autoplay next note" at bounding box center [624, 543] width 70 height 23
checkbox input "false"
click at [647, 405] on span "Sequential Mode" at bounding box center [666, 401] width 80 height 14
click at [626, 405] on input "Sequential Mode" at bounding box center [613, 401] width 25 height 25
radio input "true"
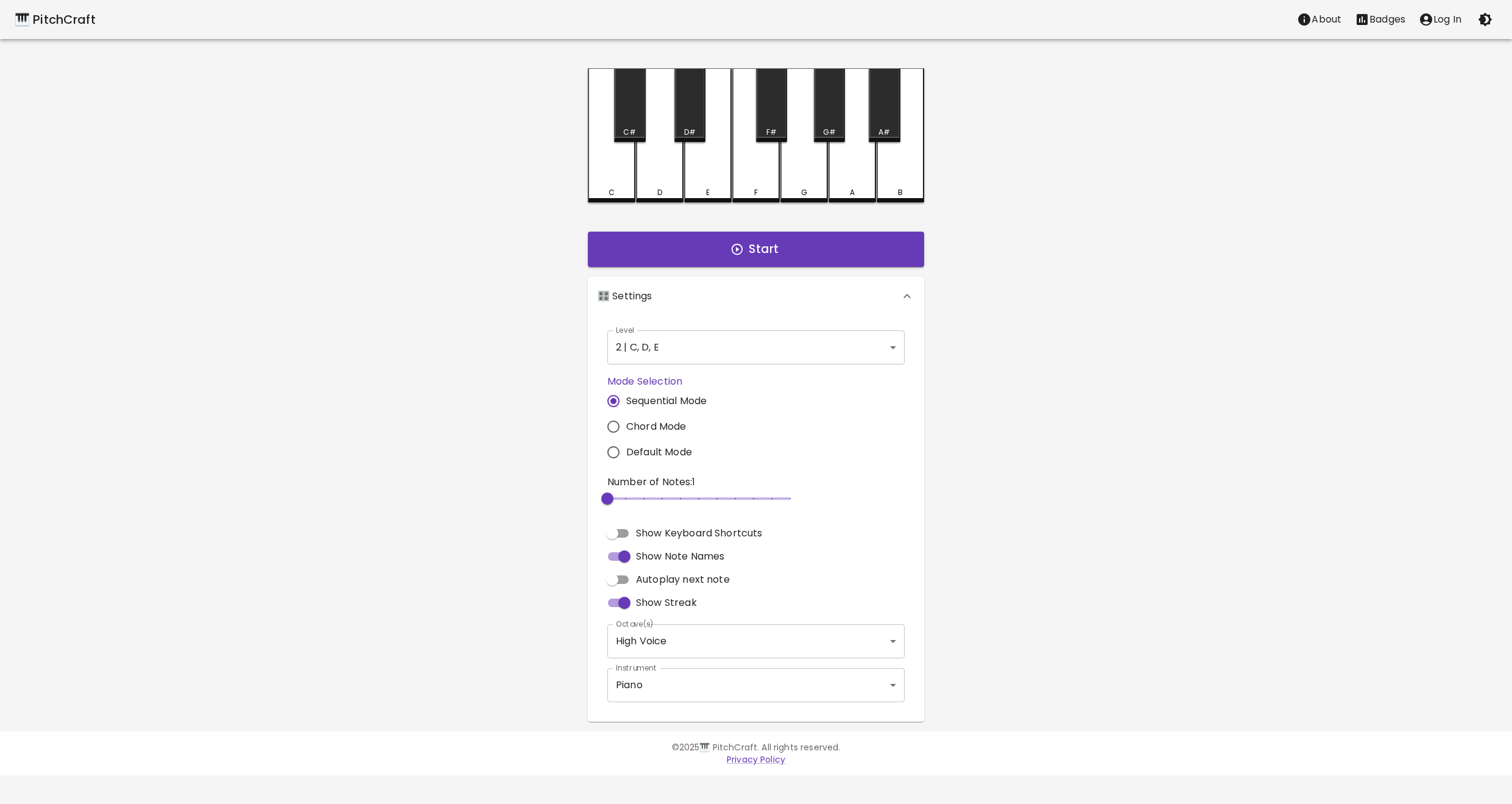
click at [652, 452] on span "Default Mode" at bounding box center [659, 452] width 66 height 14
click at [626, 452] on input "Default Mode" at bounding box center [613, 452] width 25 height 25
radio input "true"
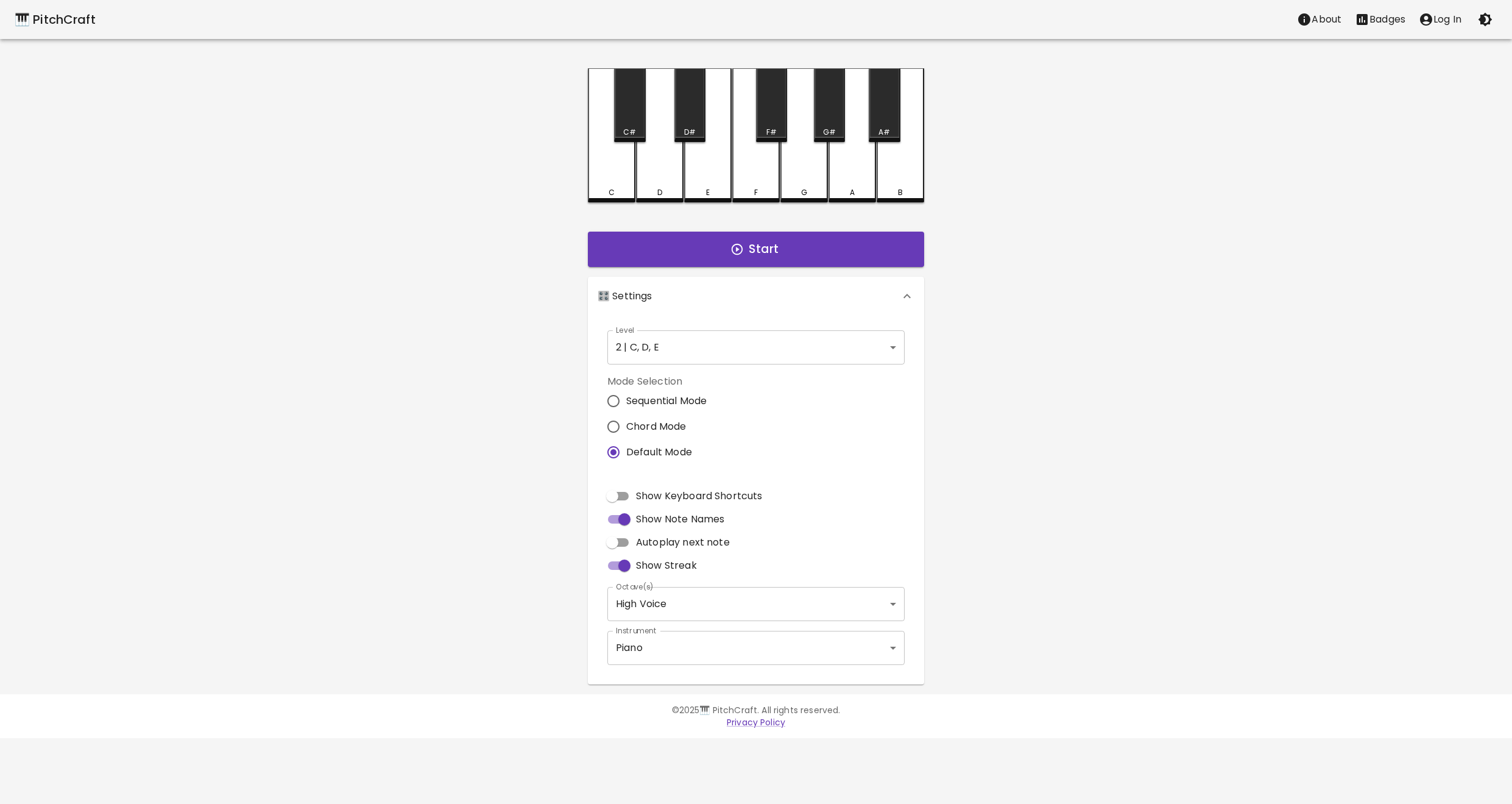
click at [656, 366] on div "Level 2 | C, D, E 3 Level" at bounding box center [756, 347] width 307 height 44
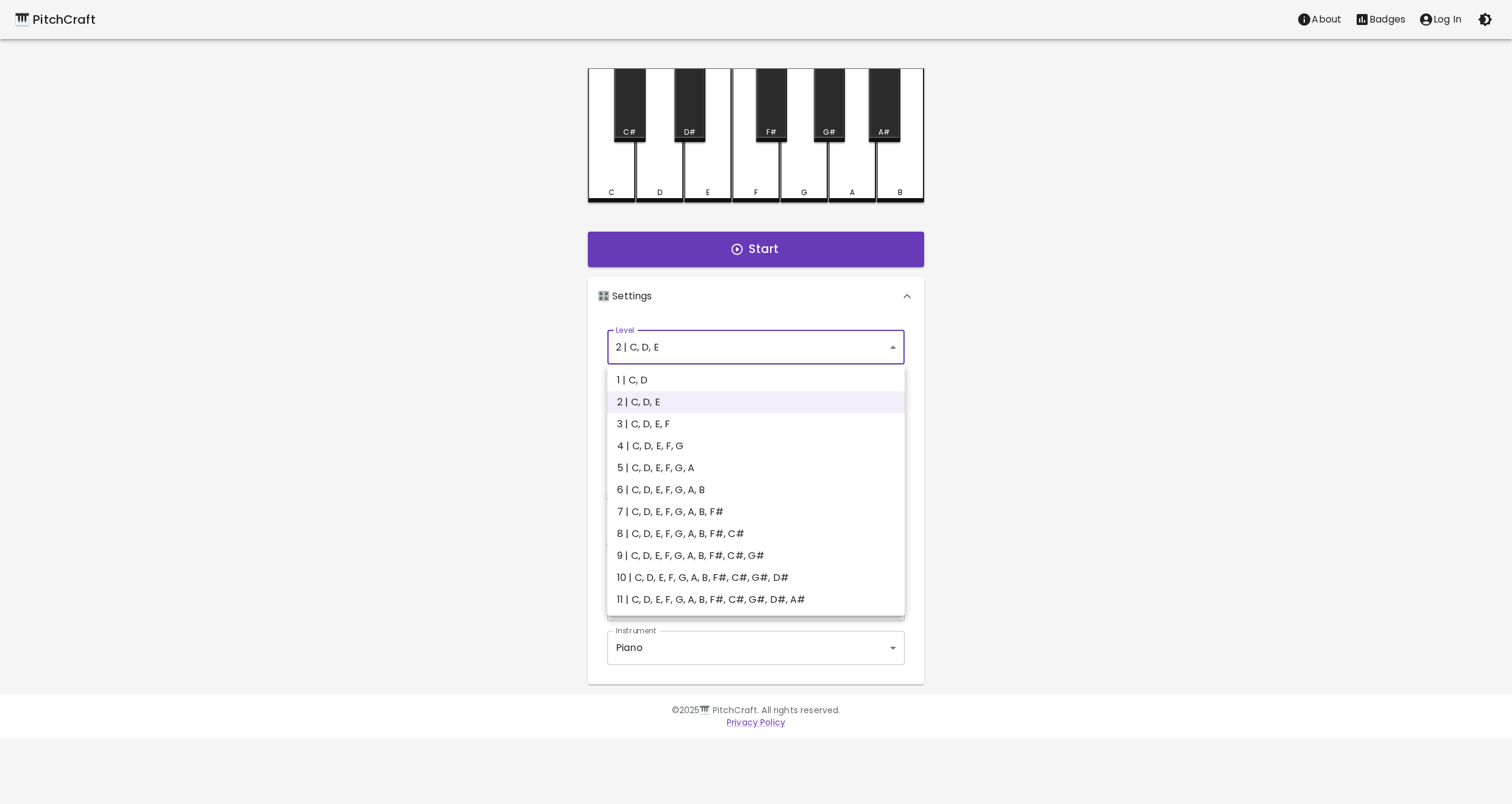
click at [656, 359] on body "🎹 PitchCraft About Badges Log In C C# D D# E F F# G G# A A# B Start 🎛️ Settings…" at bounding box center [756, 369] width 1512 height 738
click at [661, 430] on li "3 | C, D, E, F" at bounding box center [756, 424] width 298 height 22
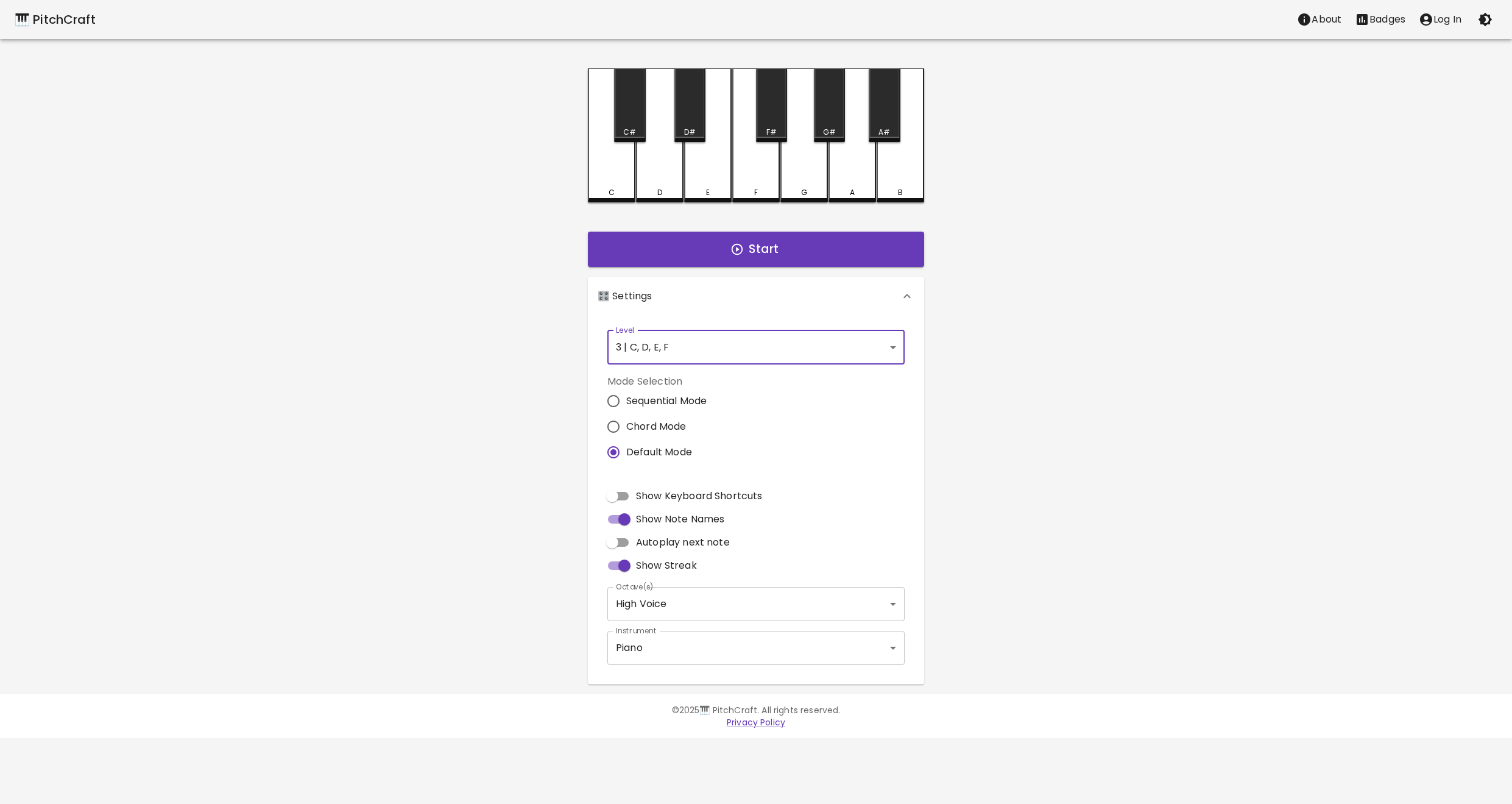
click at [667, 347] on body "🎹 PitchCraft About Badges Log In C C# D D# E F F# G G# A A# B Start 🎛️ Settings…" at bounding box center [756, 369] width 1512 height 738
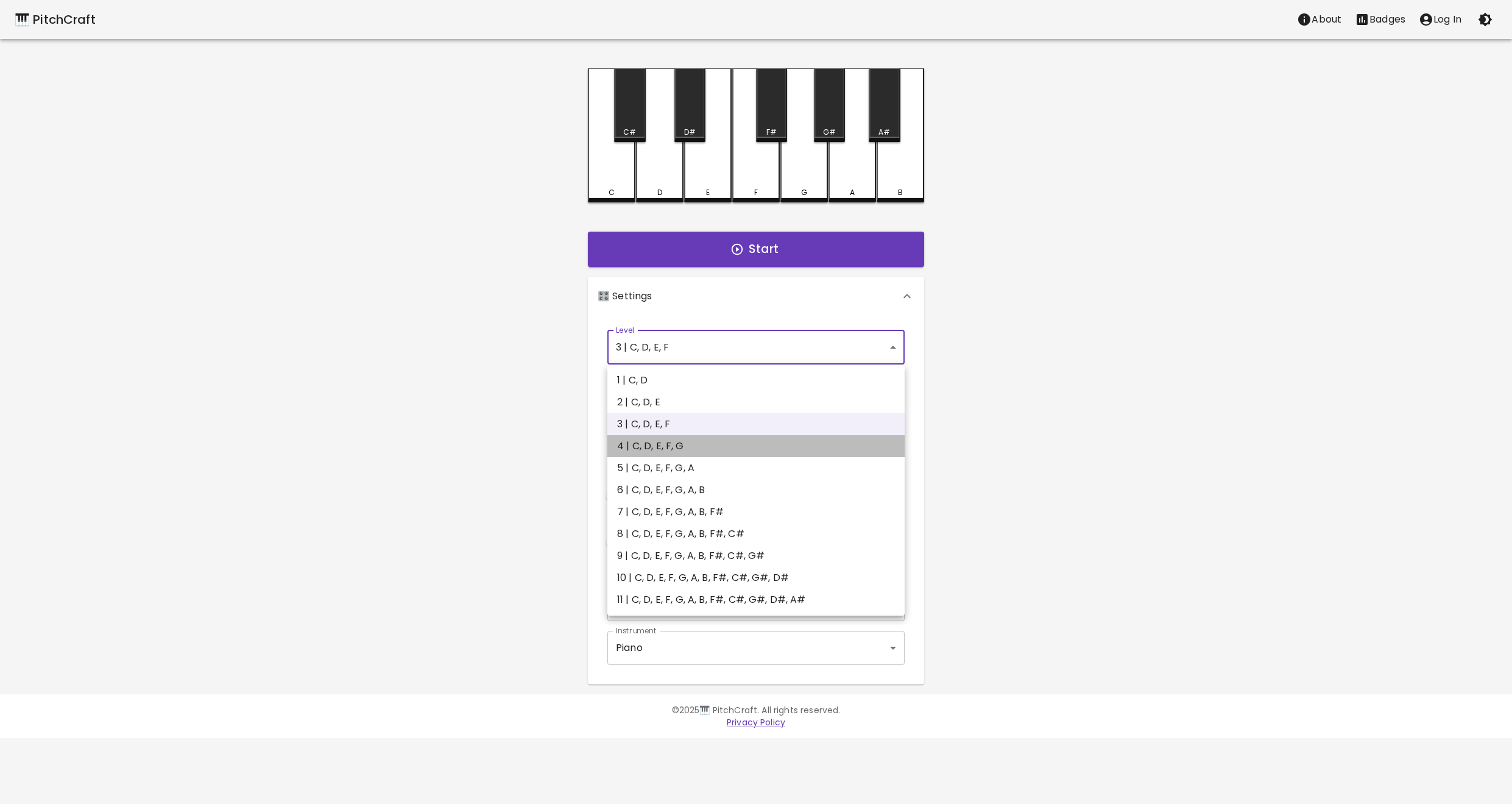
click at [681, 441] on li "4 | C, D, E, F, G" at bounding box center [756, 446] width 298 height 22
type input "7"
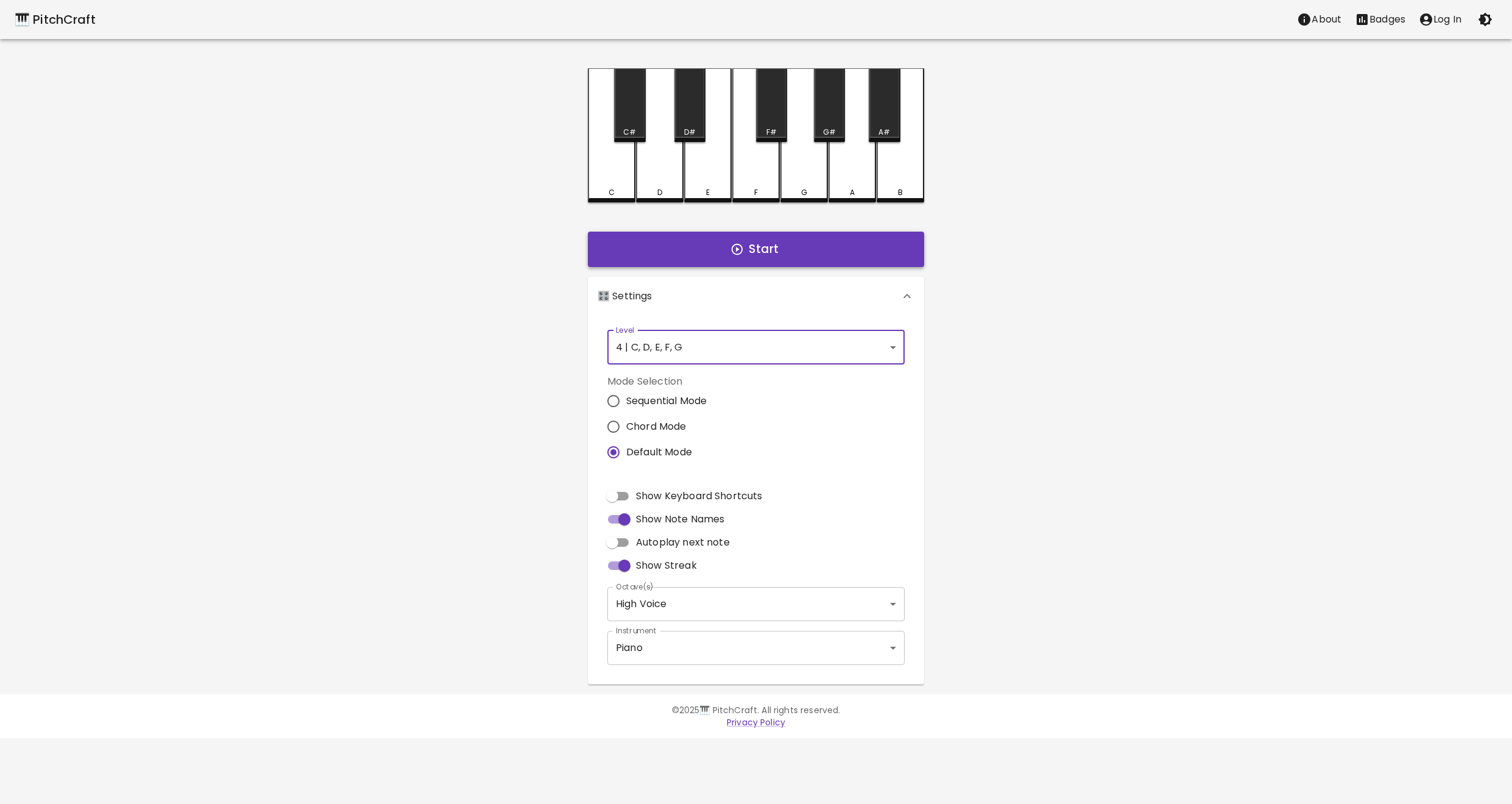
click at [686, 256] on button "Start" at bounding box center [756, 249] width 336 height 35
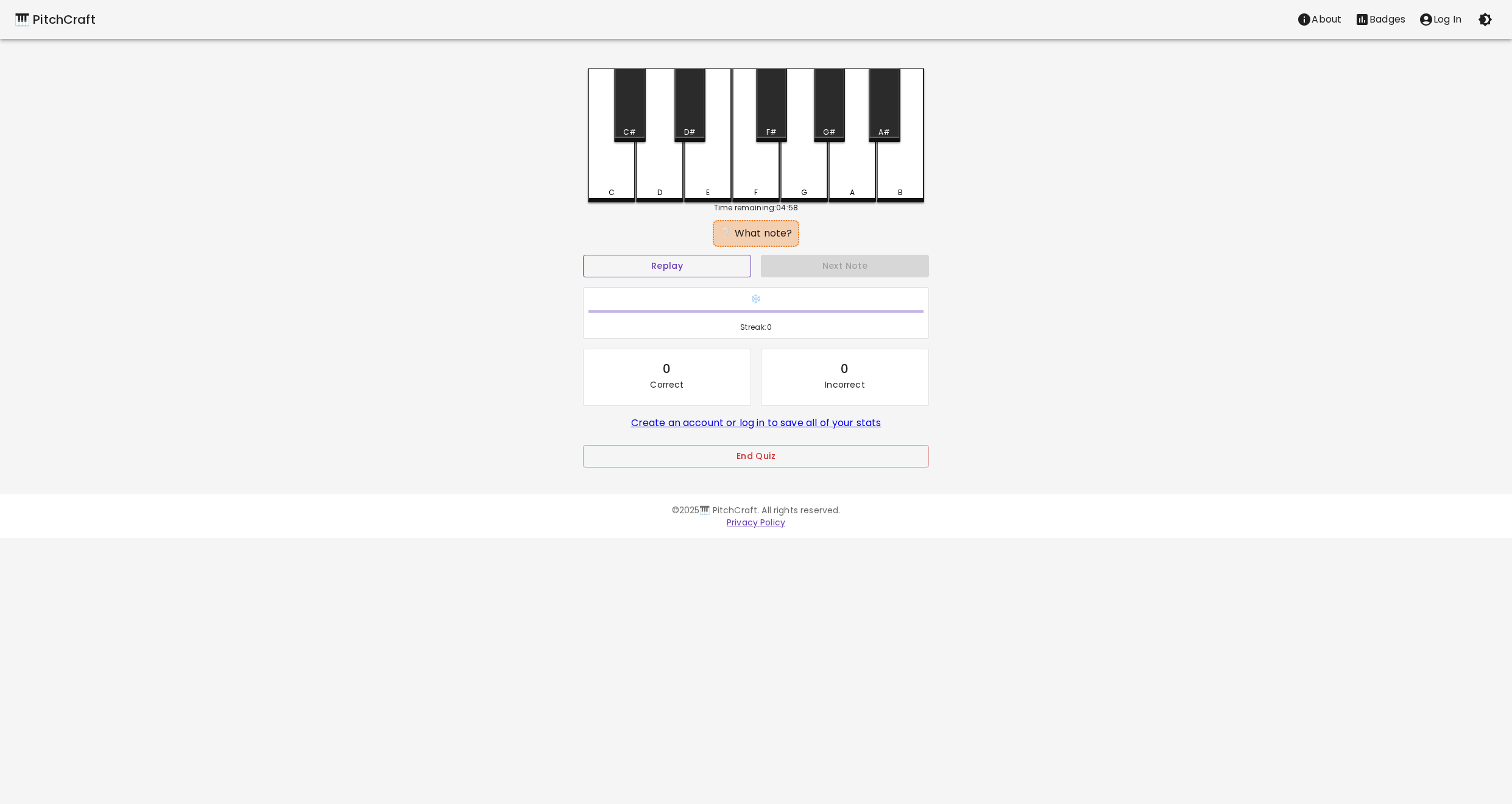
click at [708, 270] on button "Replay" at bounding box center [667, 266] width 168 height 22
click at [732, 274] on button "Replay" at bounding box center [667, 266] width 168 height 22
click at [728, 264] on button "Replay" at bounding box center [667, 266] width 168 height 22
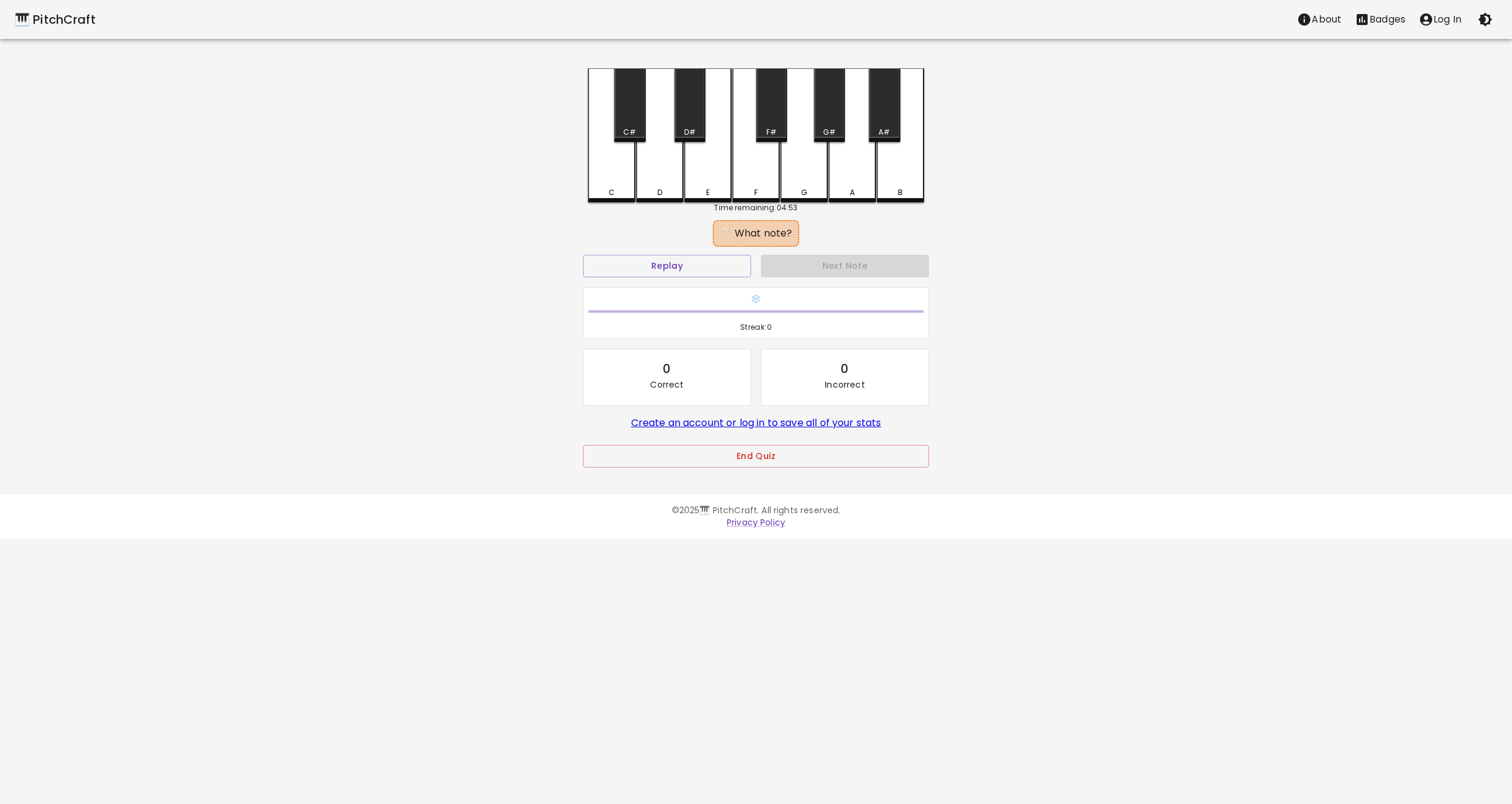
click at [785, 177] on div "G" at bounding box center [805, 135] width 48 height 134
click at [786, 258] on button "Next Note" at bounding box center [845, 266] width 168 height 22
click at [639, 188] on div "D" at bounding box center [660, 190] width 45 height 11
click at [793, 261] on button "Next Note" at bounding box center [845, 266] width 168 height 22
click at [666, 195] on div "D" at bounding box center [660, 192] width 45 height 11
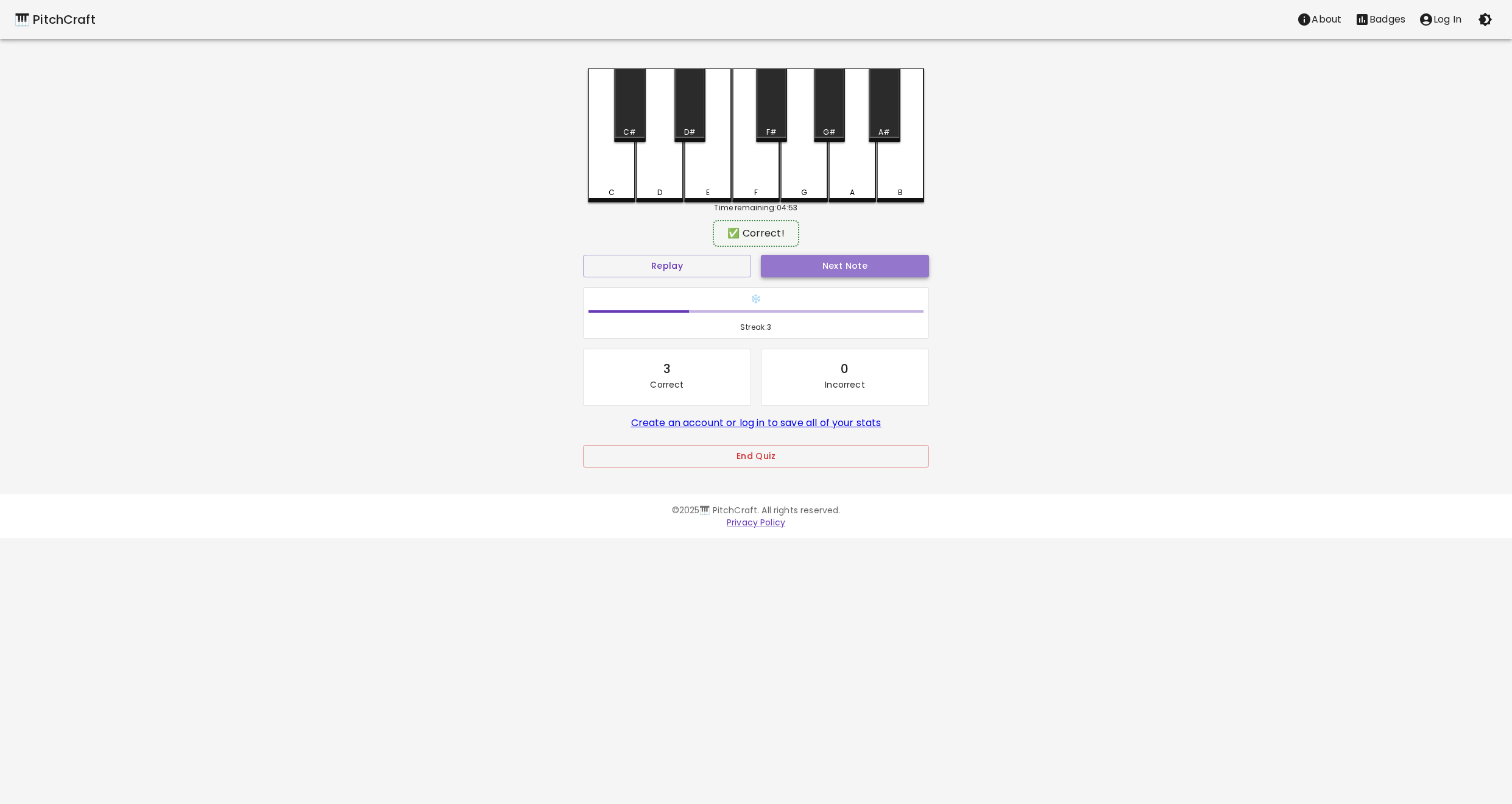
click at [808, 263] on button "Next Note" at bounding box center [845, 266] width 168 height 22
click at [764, 182] on div "F" at bounding box center [756, 135] width 48 height 134
click at [808, 255] on div "Next Note" at bounding box center [845, 266] width 178 height 33
click at [811, 265] on button "Next Note" at bounding box center [845, 266] width 168 height 22
click at [799, 188] on div "G" at bounding box center [804, 192] width 45 height 11
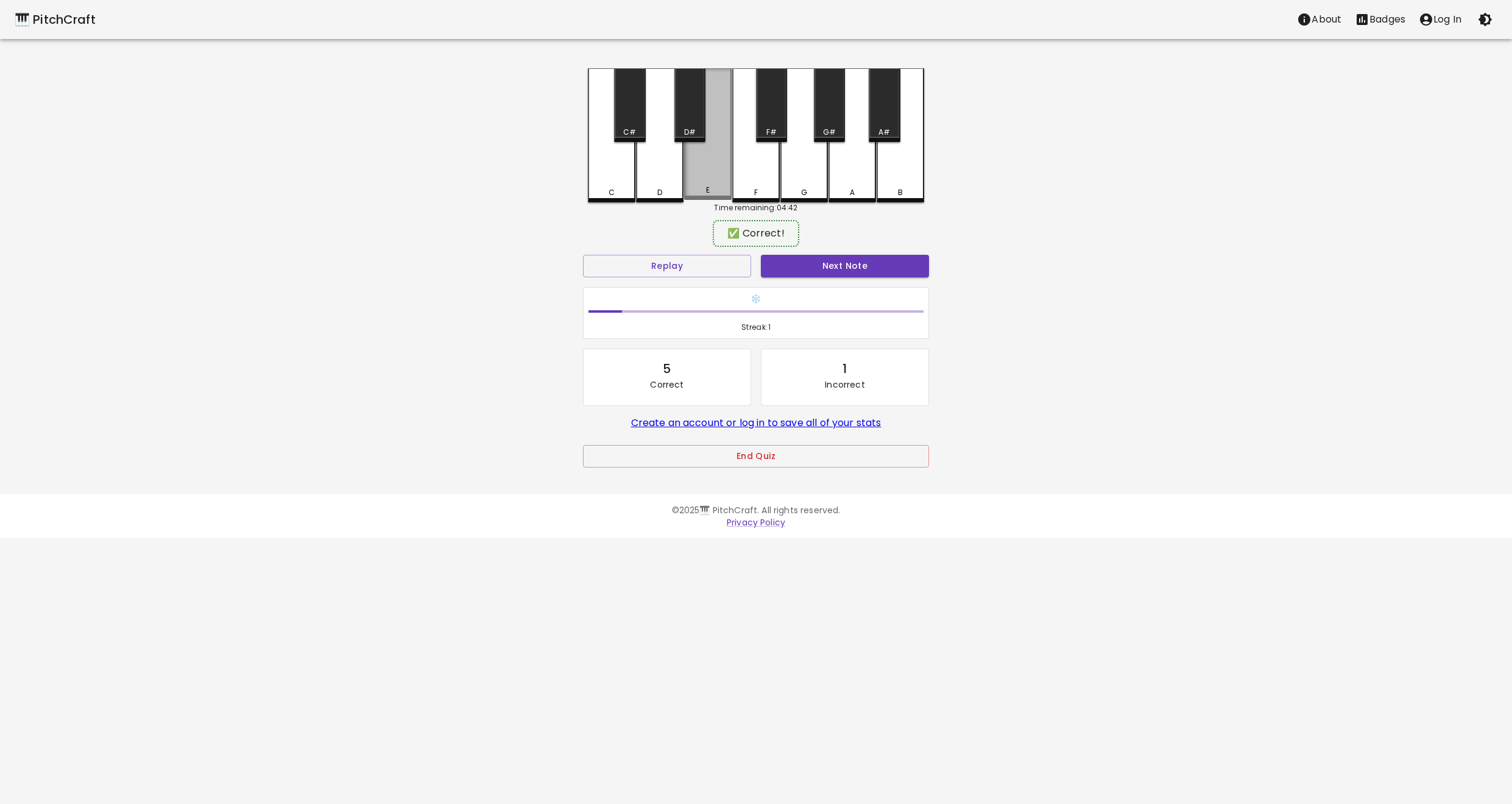
click at [705, 198] on div "E" at bounding box center [708, 134] width 48 height 132
click at [807, 267] on button "Next Note" at bounding box center [845, 266] width 168 height 22
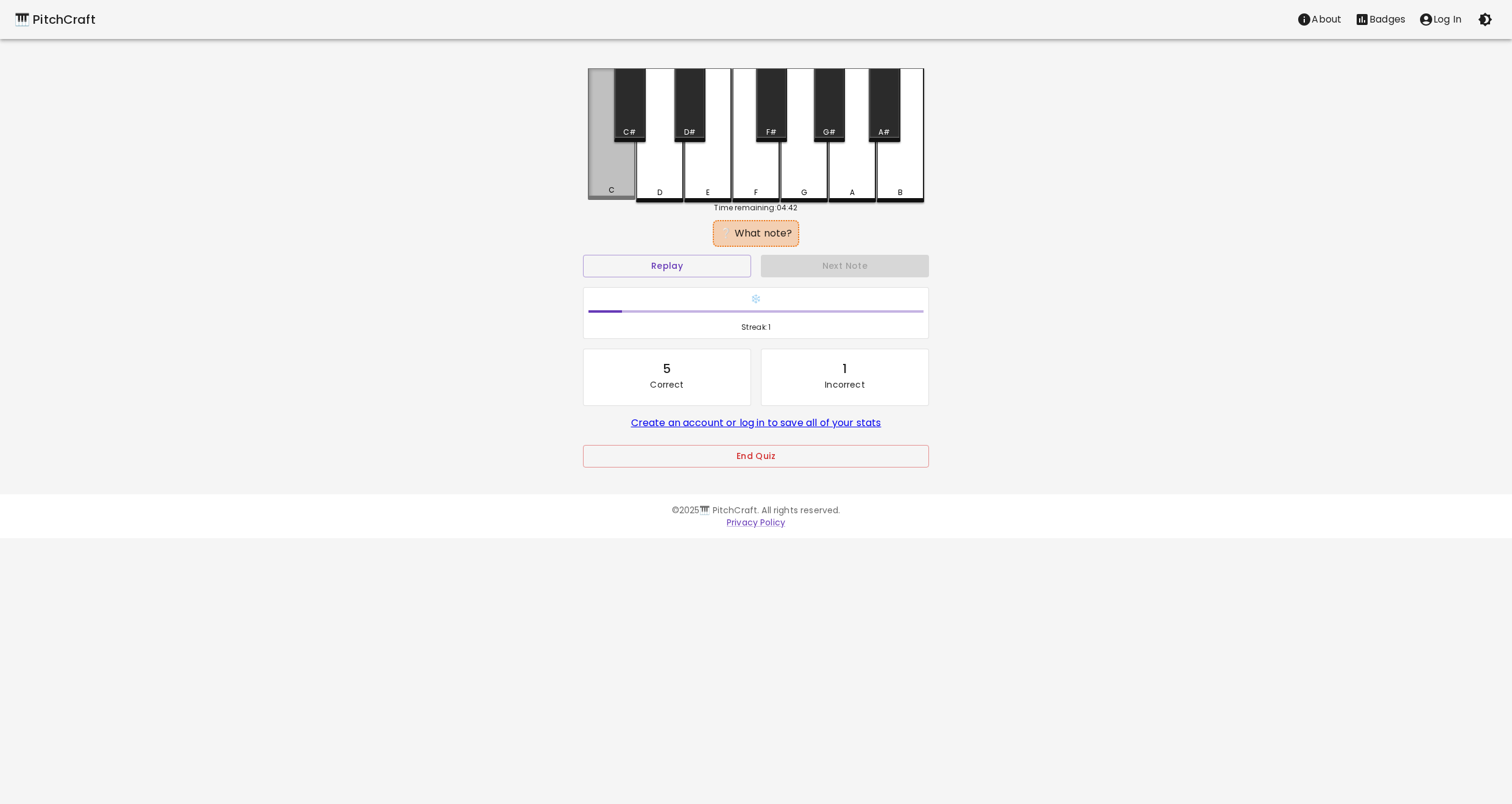
click at [612, 191] on div "C" at bounding box center [611, 190] width 6 height 11
click at [820, 266] on button "Next Note" at bounding box center [845, 266] width 168 height 22
click at [625, 193] on div "C" at bounding box center [612, 190] width 45 height 11
click at [821, 265] on button "Next Note" at bounding box center [845, 266] width 168 height 22
click at [778, 172] on div "F" at bounding box center [756, 135] width 48 height 134
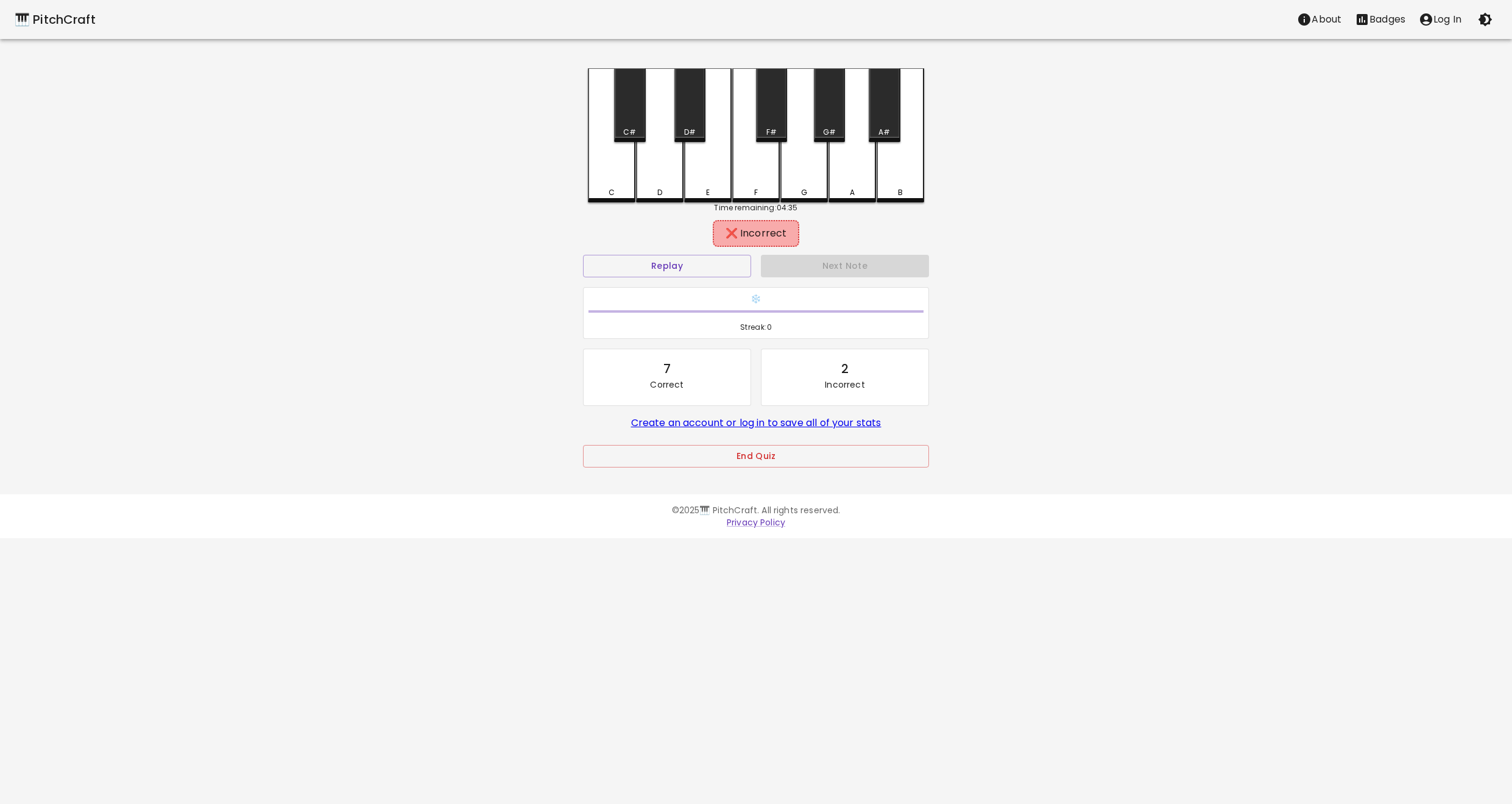
click at [786, 189] on div "G" at bounding box center [804, 192] width 45 height 11
click at [804, 275] on button "Next Note" at bounding box center [845, 266] width 168 height 22
click at [705, 183] on div "E" at bounding box center [708, 135] width 48 height 134
click at [668, 190] on div "D" at bounding box center [660, 190] width 45 height 11
click at [812, 265] on button "Next Note" at bounding box center [845, 266] width 168 height 22
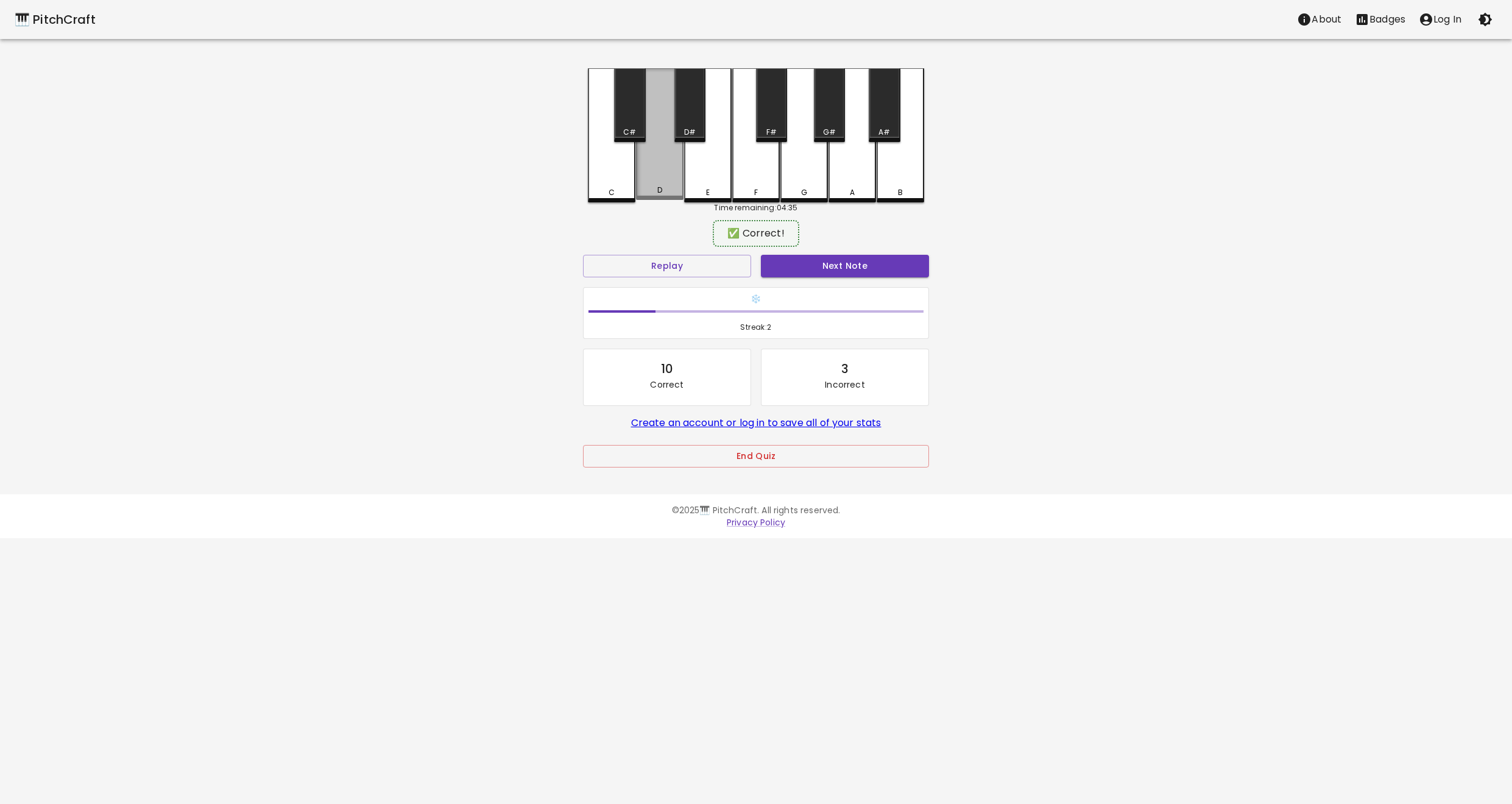
click at [654, 195] on div "D" at bounding box center [660, 190] width 45 height 11
click at [820, 275] on button "Next Note" at bounding box center [845, 266] width 168 height 22
click at [797, 177] on div "G" at bounding box center [805, 134] width 48 height 132
click at [834, 269] on button "Next Note" at bounding box center [845, 266] width 168 height 22
click at [658, 188] on div "D" at bounding box center [660, 190] width 5 height 11
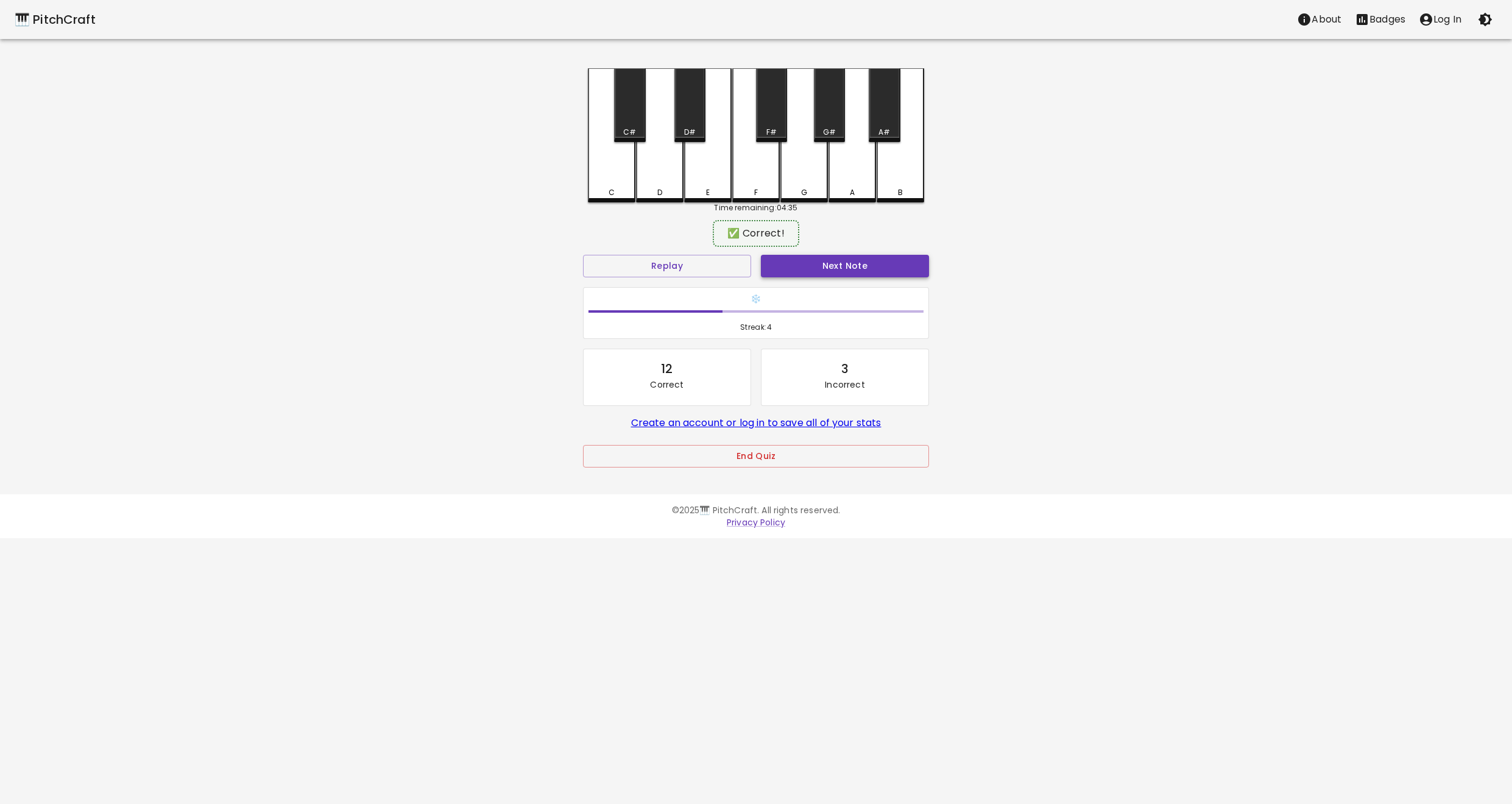
click at [815, 267] on button "Next Note" at bounding box center [845, 266] width 168 height 22
click at [757, 193] on div "F" at bounding box center [756, 192] width 4 height 11
click at [829, 269] on button "Next Note" at bounding box center [845, 266] width 168 height 22
click at [620, 187] on div "C" at bounding box center [612, 192] width 45 height 11
click at [834, 263] on button "Next Note" at bounding box center [845, 266] width 168 height 22
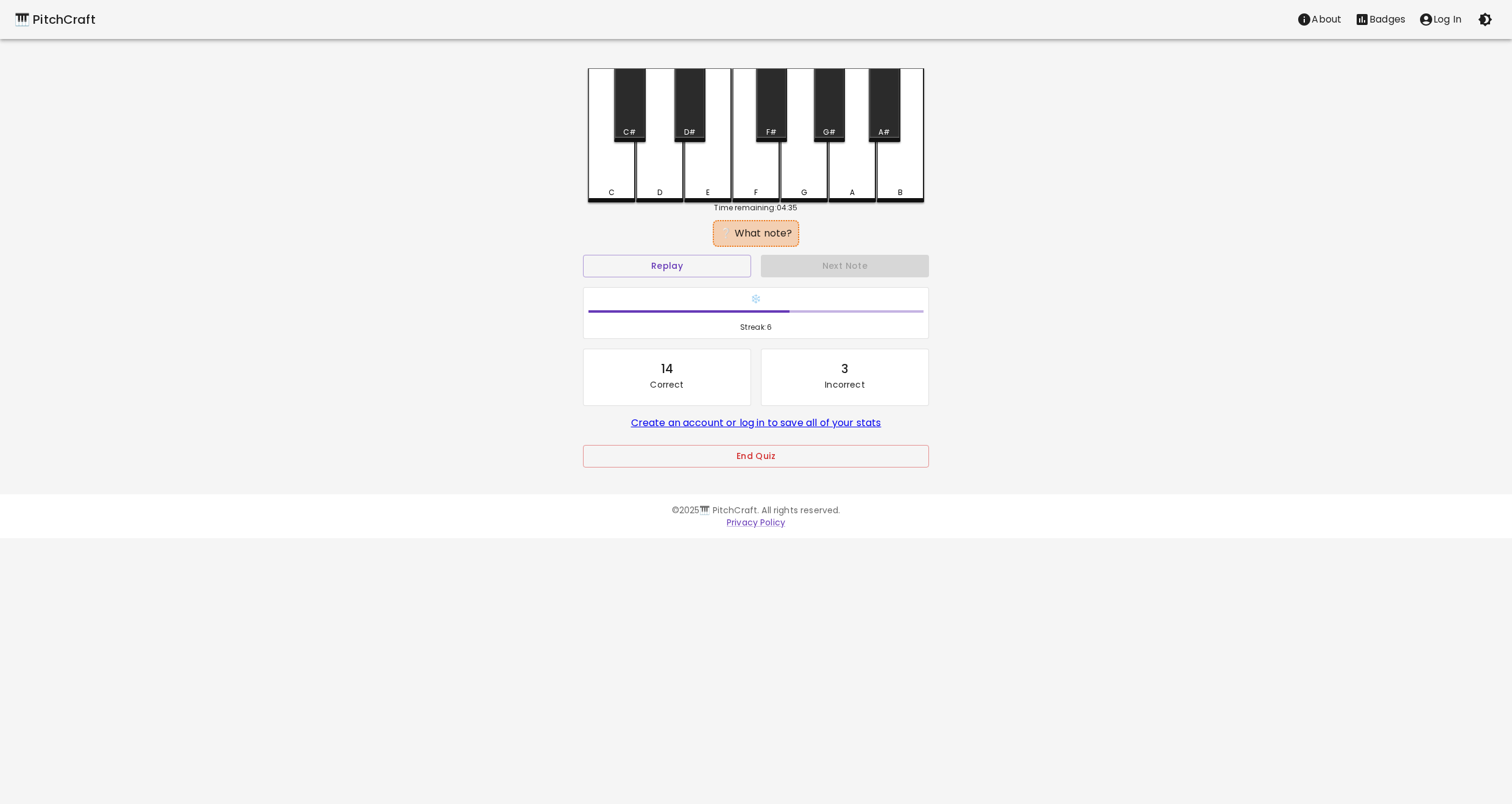
click at [760, 192] on div "F" at bounding box center [756, 192] width 45 height 11
click at [834, 266] on button "Next Note" at bounding box center [845, 266] width 168 height 22
click at [744, 186] on div "F" at bounding box center [756, 135] width 48 height 134
click at [843, 264] on button "Next Note" at bounding box center [845, 266] width 168 height 22
click at [686, 187] on div "E" at bounding box center [707, 192] width 45 height 11
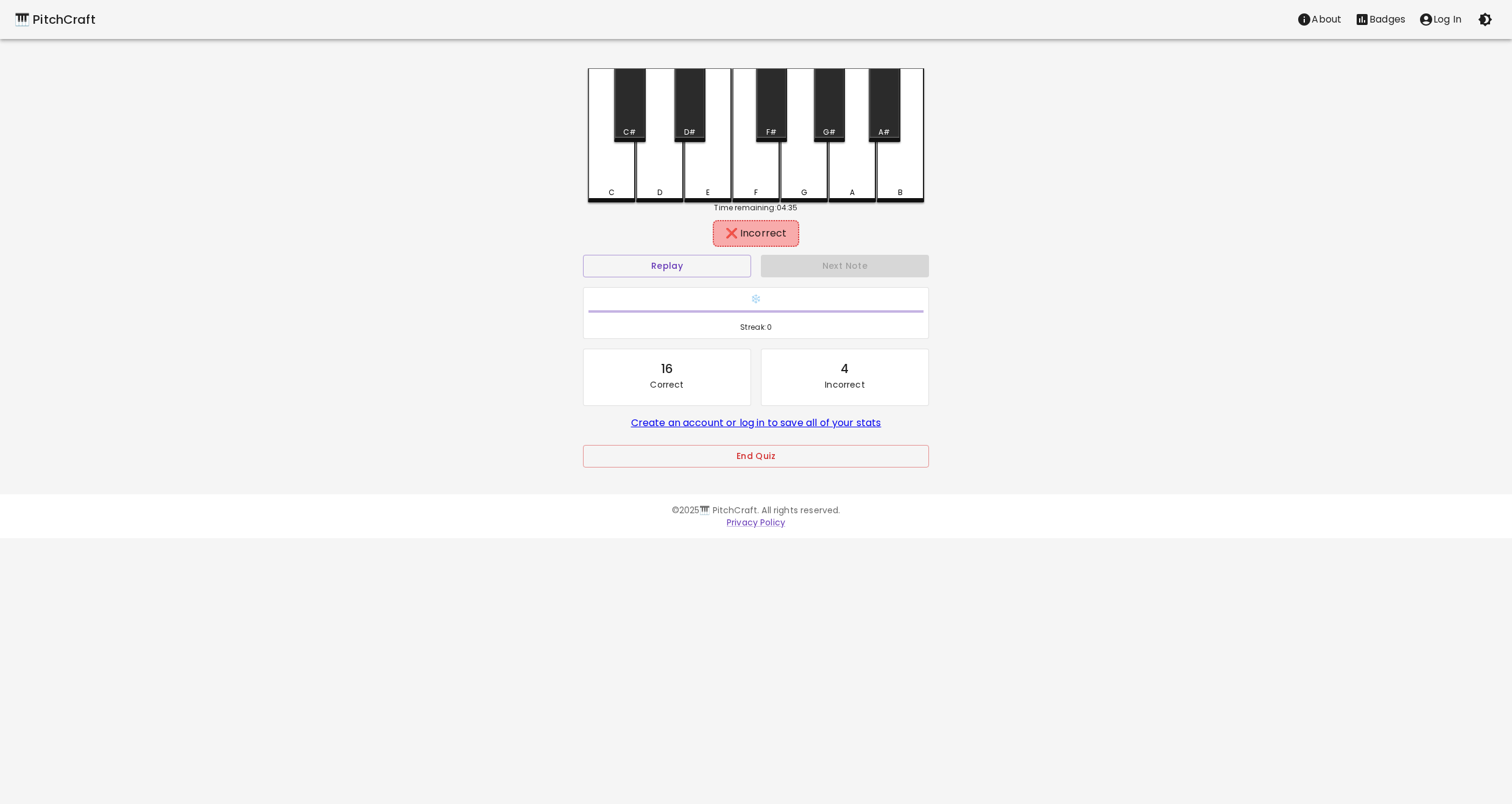
click at [655, 190] on div "D" at bounding box center [660, 192] width 45 height 11
click at [843, 267] on button "Next Note" at bounding box center [845, 266] width 168 height 22
click at [665, 179] on div "D" at bounding box center [660, 135] width 48 height 134
click at [706, 187] on div "E" at bounding box center [707, 192] width 4 height 11
click at [767, 195] on div "F" at bounding box center [756, 192] width 45 height 11
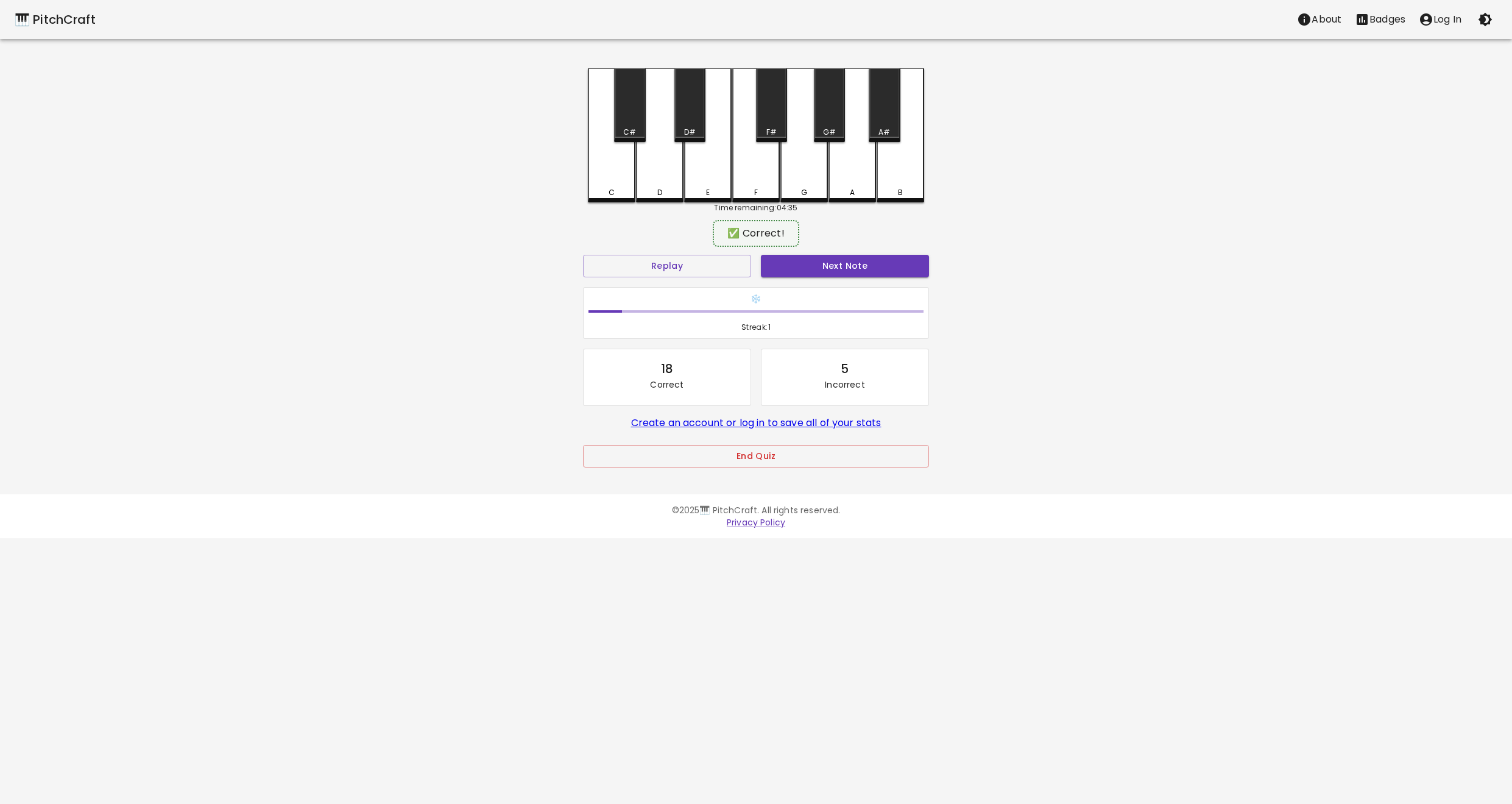
click at [838, 275] on button "Next Note" at bounding box center [845, 266] width 168 height 22
click at [776, 455] on button "End Quiz" at bounding box center [756, 456] width 346 height 22
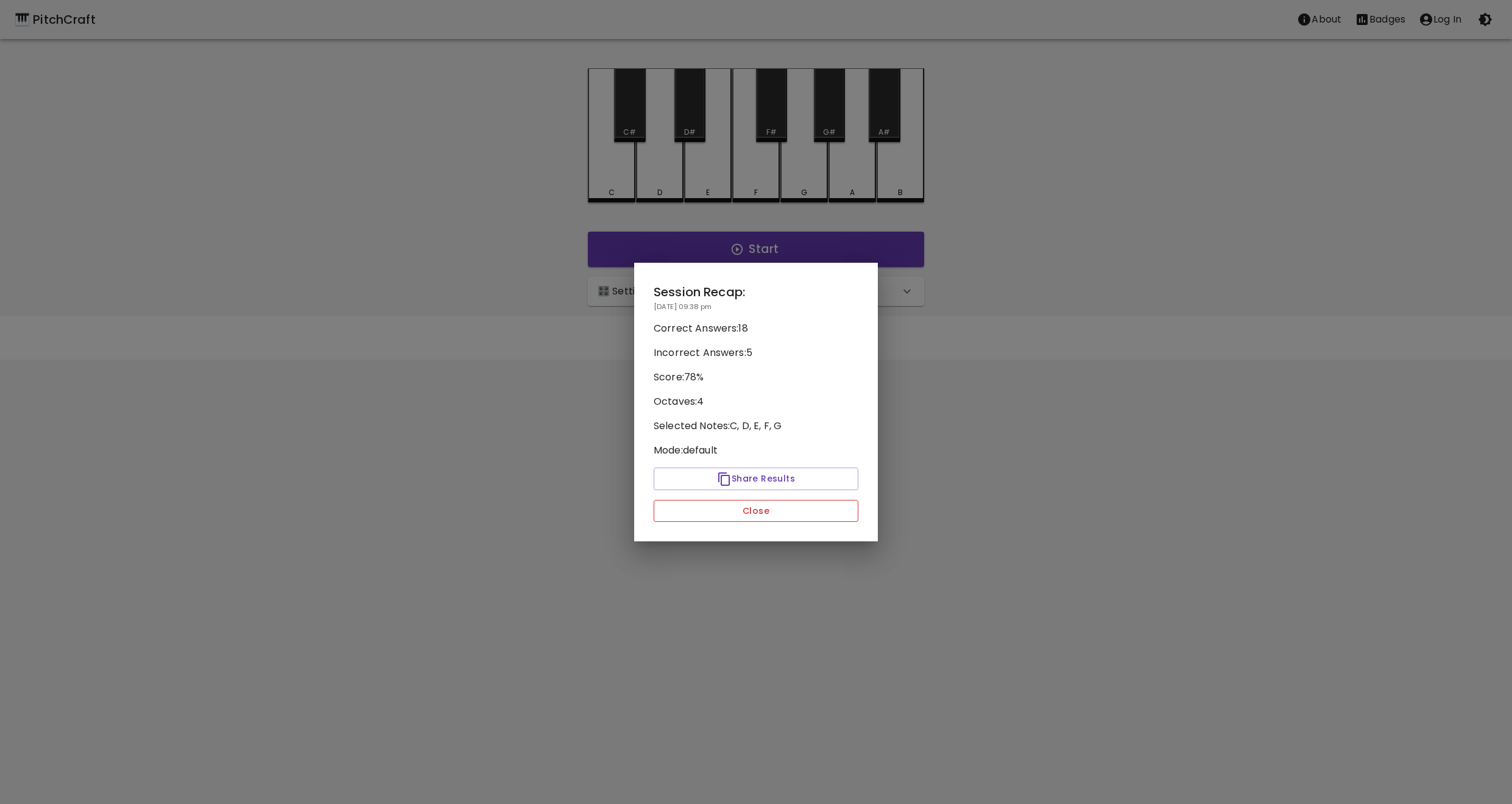
click at [755, 516] on button "Close" at bounding box center [756, 511] width 205 height 22
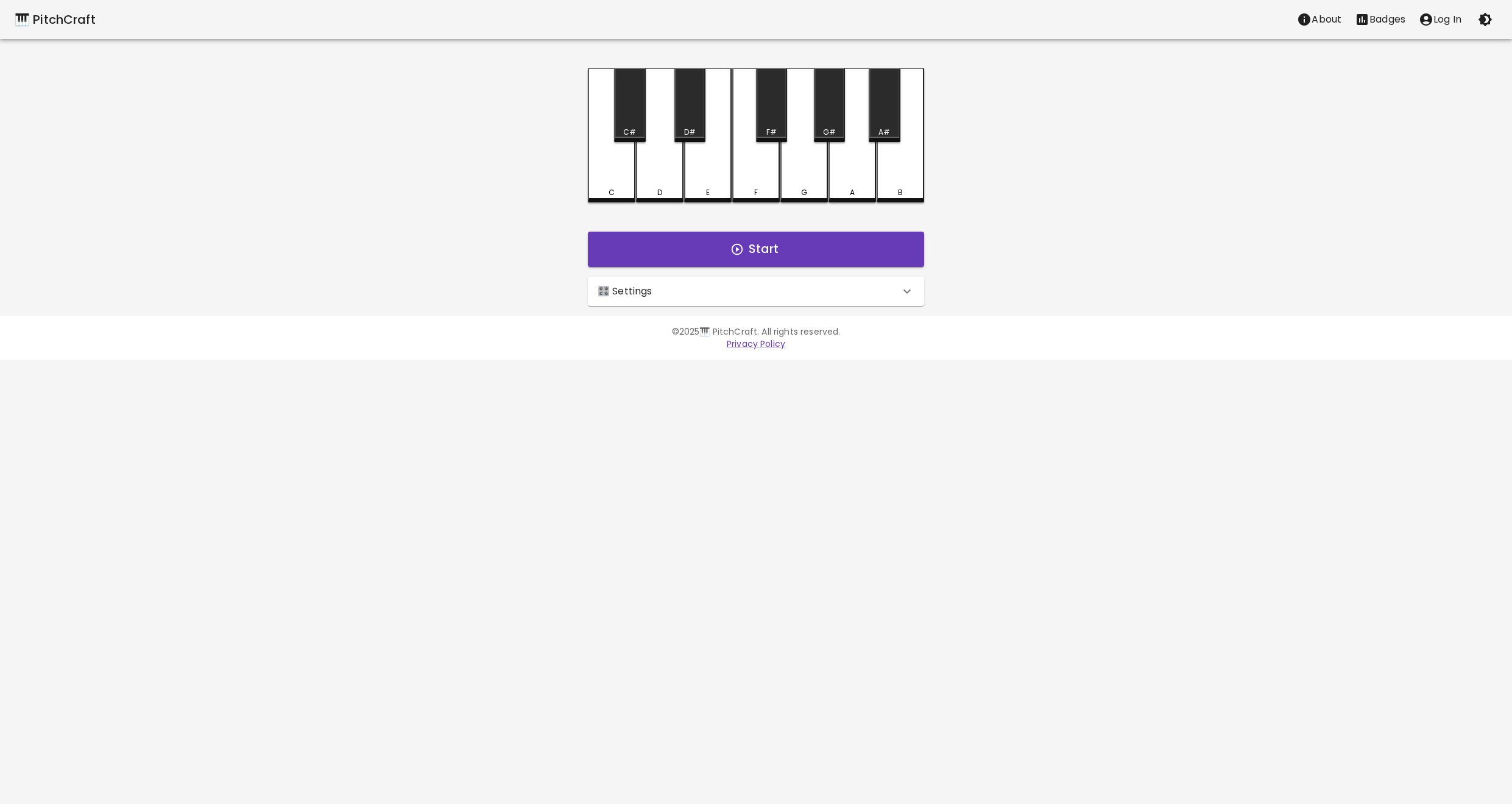
click at [685, 284] on div "🎛️ Settings" at bounding box center [748, 291] width 302 height 14
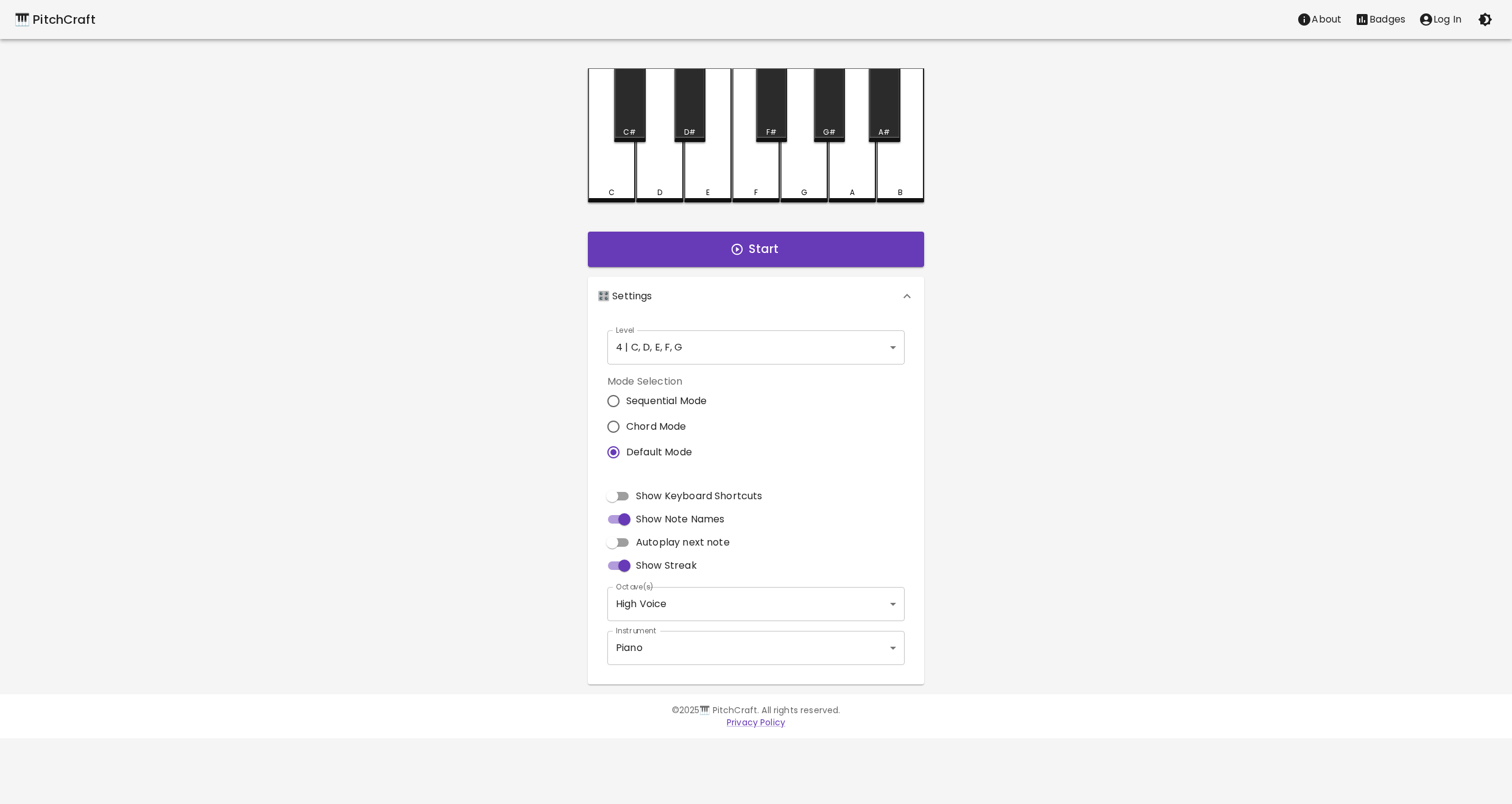
click at [689, 351] on body "🎹 PitchCraft About Badges Log In C C# D D# E F F# G G# A A# B Start 🎛️ Settings…" at bounding box center [756, 369] width 1512 height 738
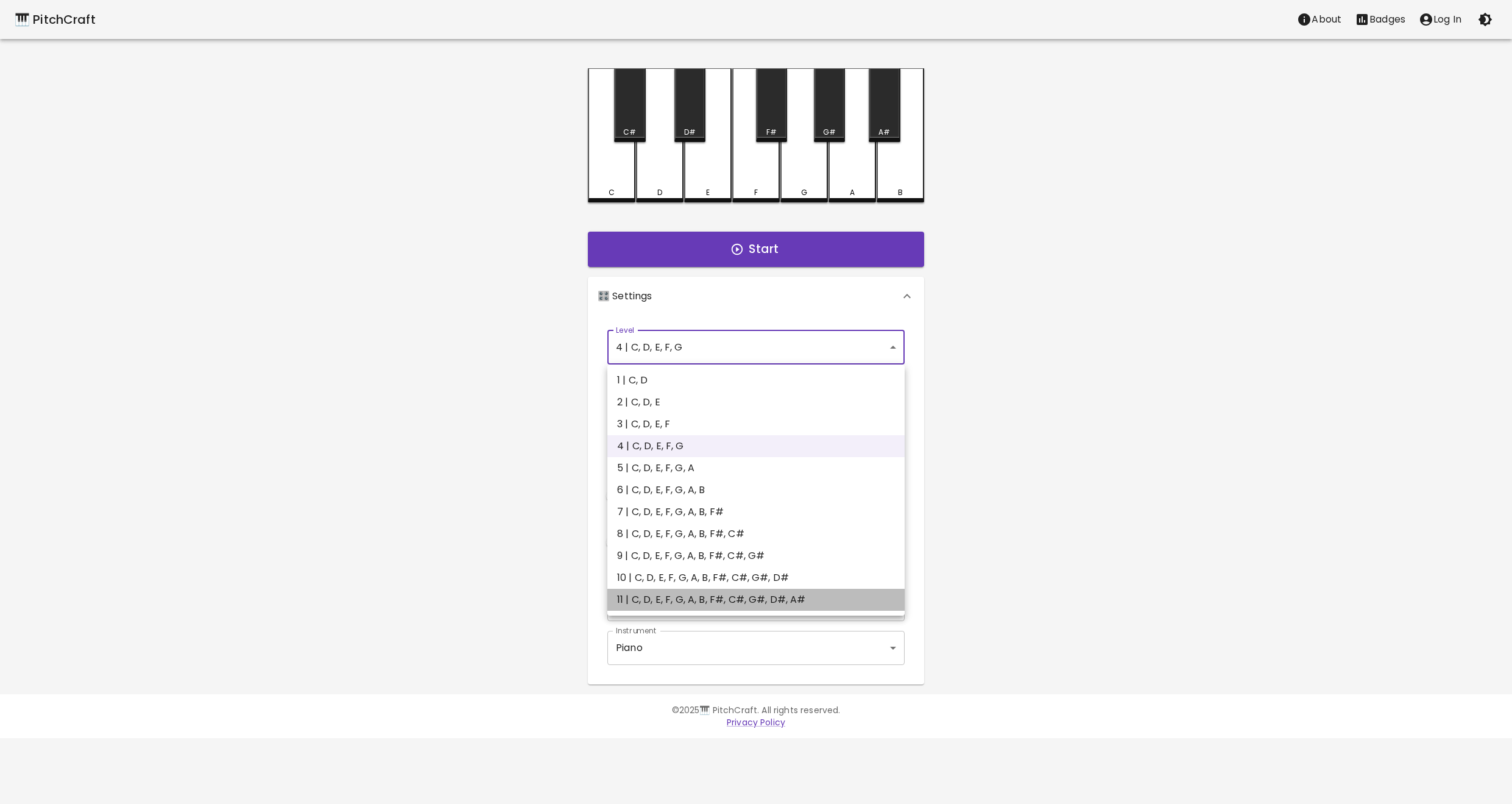
click at [680, 591] on li "11 | C, D, E, F, G, A, B, F#, C#, G#, D#, A#" at bounding box center [756, 600] width 298 height 22
type input "21"
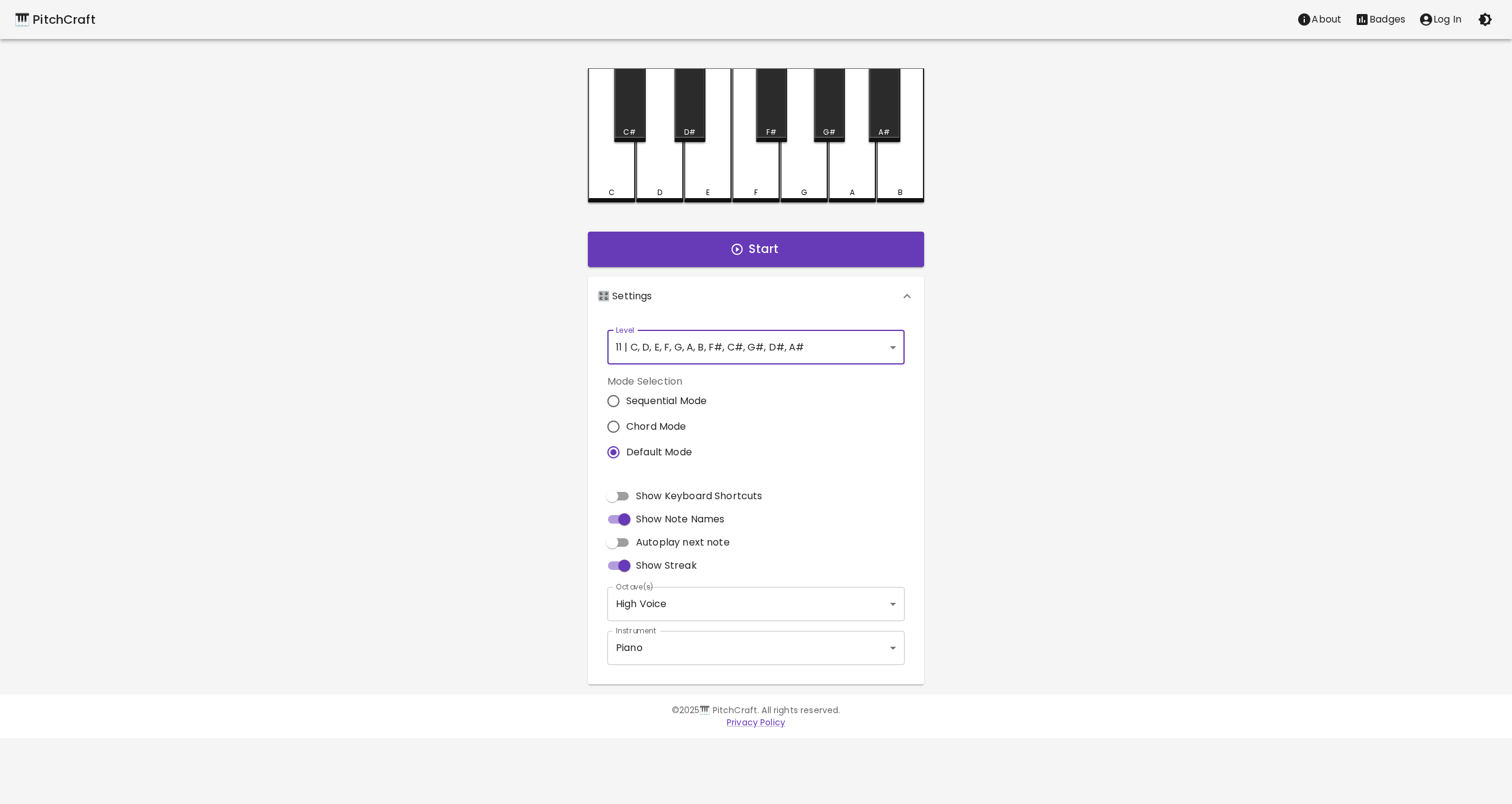
click at [707, 269] on div "Start" at bounding box center [756, 249] width 346 height 45
click at [639, 525] on span "Show Note Names" at bounding box center [680, 519] width 88 height 14
click at [639, 525] on input "Show Note Names" at bounding box center [624, 519] width 70 height 23
checkbox input "false"
click at [761, 251] on button "Start" at bounding box center [756, 249] width 336 height 35
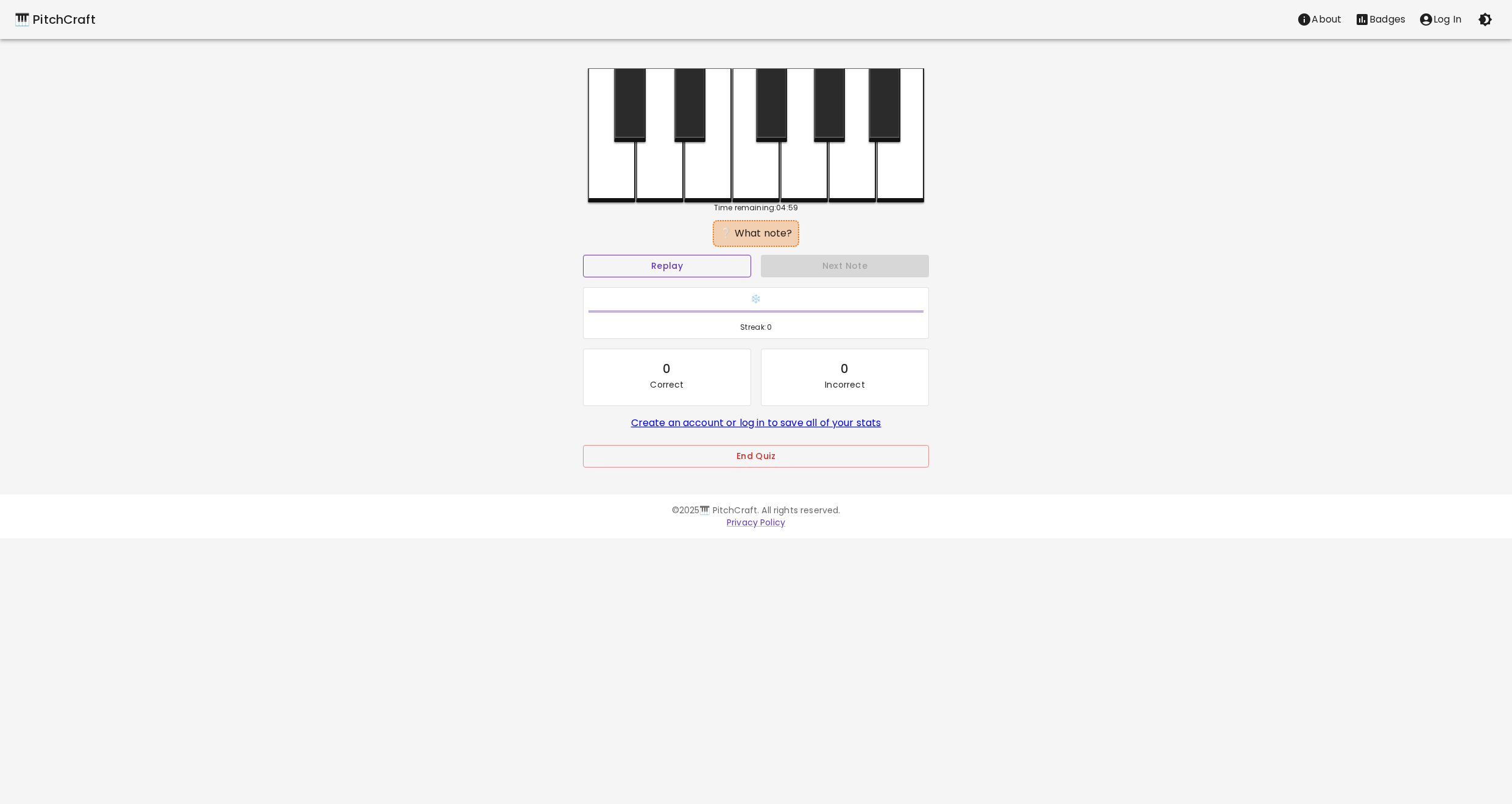
click at [726, 263] on button "Replay" at bounding box center [667, 266] width 168 height 22
click at [885, 160] on div at bounding box center [901, 134] width 48 height 132
click at [873, 121] on div at bounding box center [884, 105] width 31 height 74
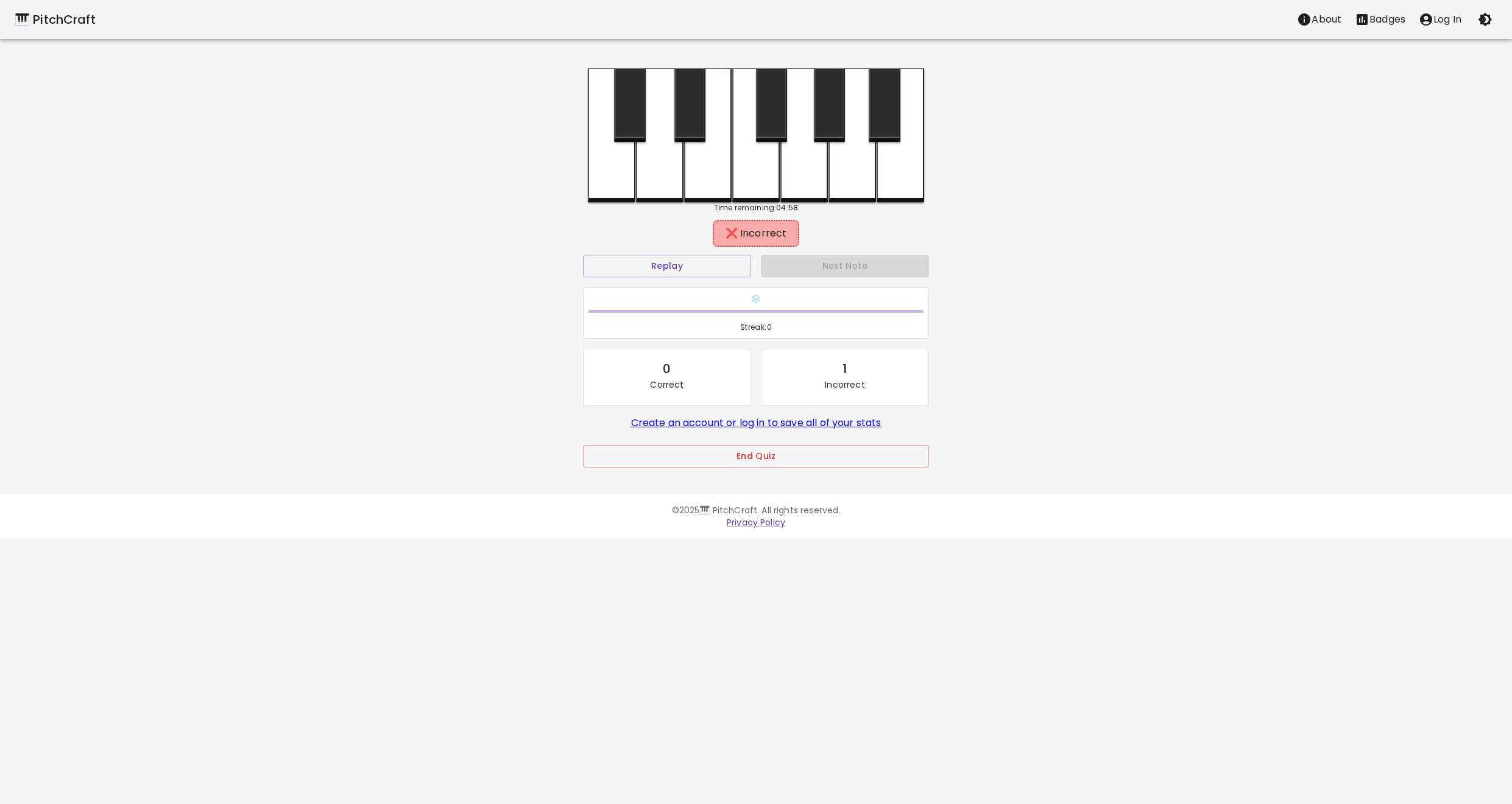
click at [858, 151] on div at bounding box center [852, 135] width 48 height 134
click at [818, 119] on div at bounding box center [829, 105] width 31 height 74
click at [841, 260] on button "Next Note" at bounding box center [845, 266] width 168 height 22
click at [615, 176] on div at bounding box center [612, 135] width 48 height 134
click at [659, 172] on div at bounding box center [660, 135] width 48 height 134
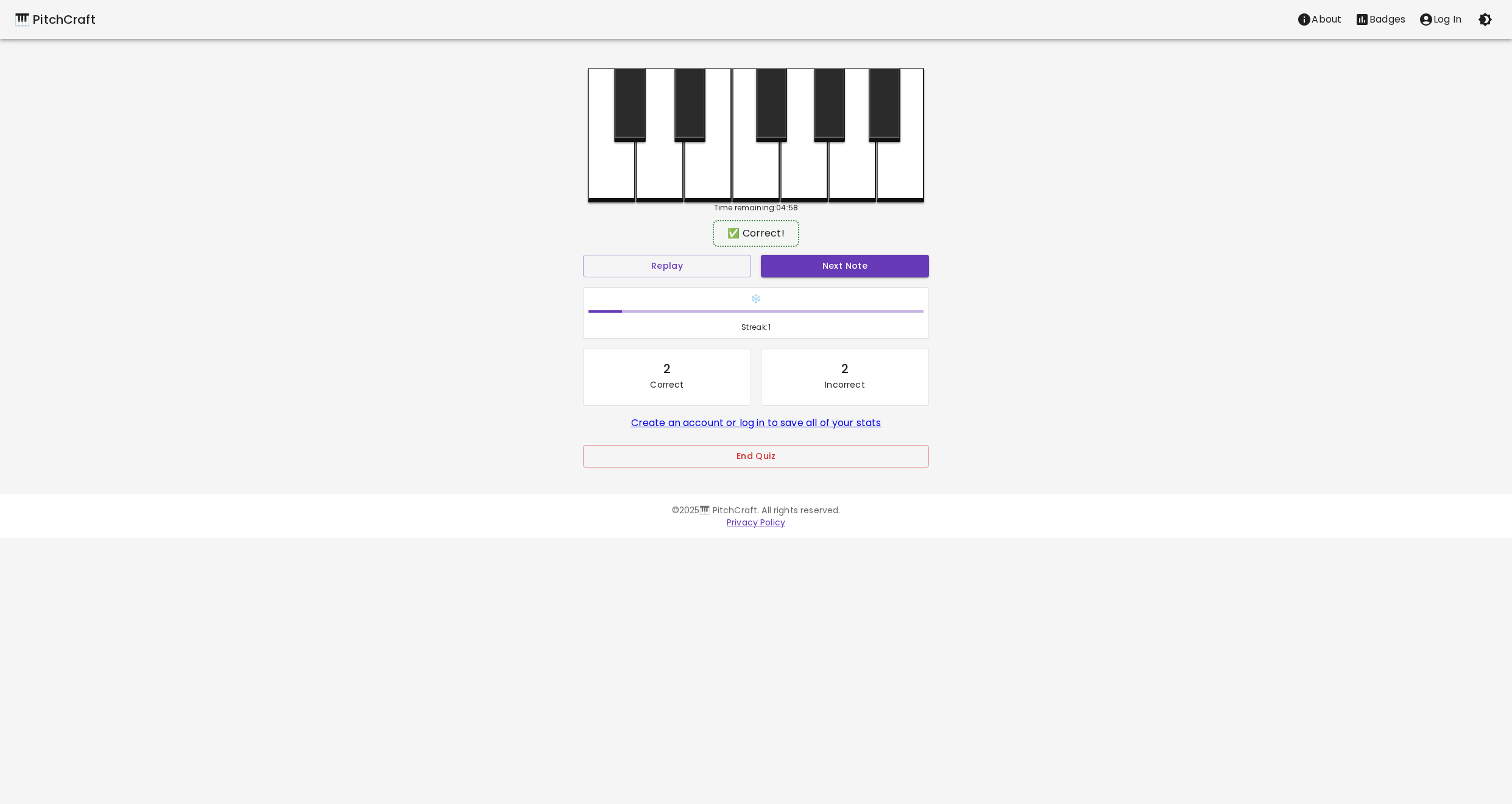
click at [844, 284] on div "❄️ Streak: 1" at bounding box center [755, 314] width 356 height 62
click at [836, 267] on button "Next Note" at bounding box center [845, 266] width 168 height 22
click at [770, 168] on div at bounding box center [756, 135] width 48 height 134
click at [803, 185] on div at bounding box center [805, 135] width 48 height 134
click at [690, 185] on div at bounding box center [708, 135] width 48 height 134
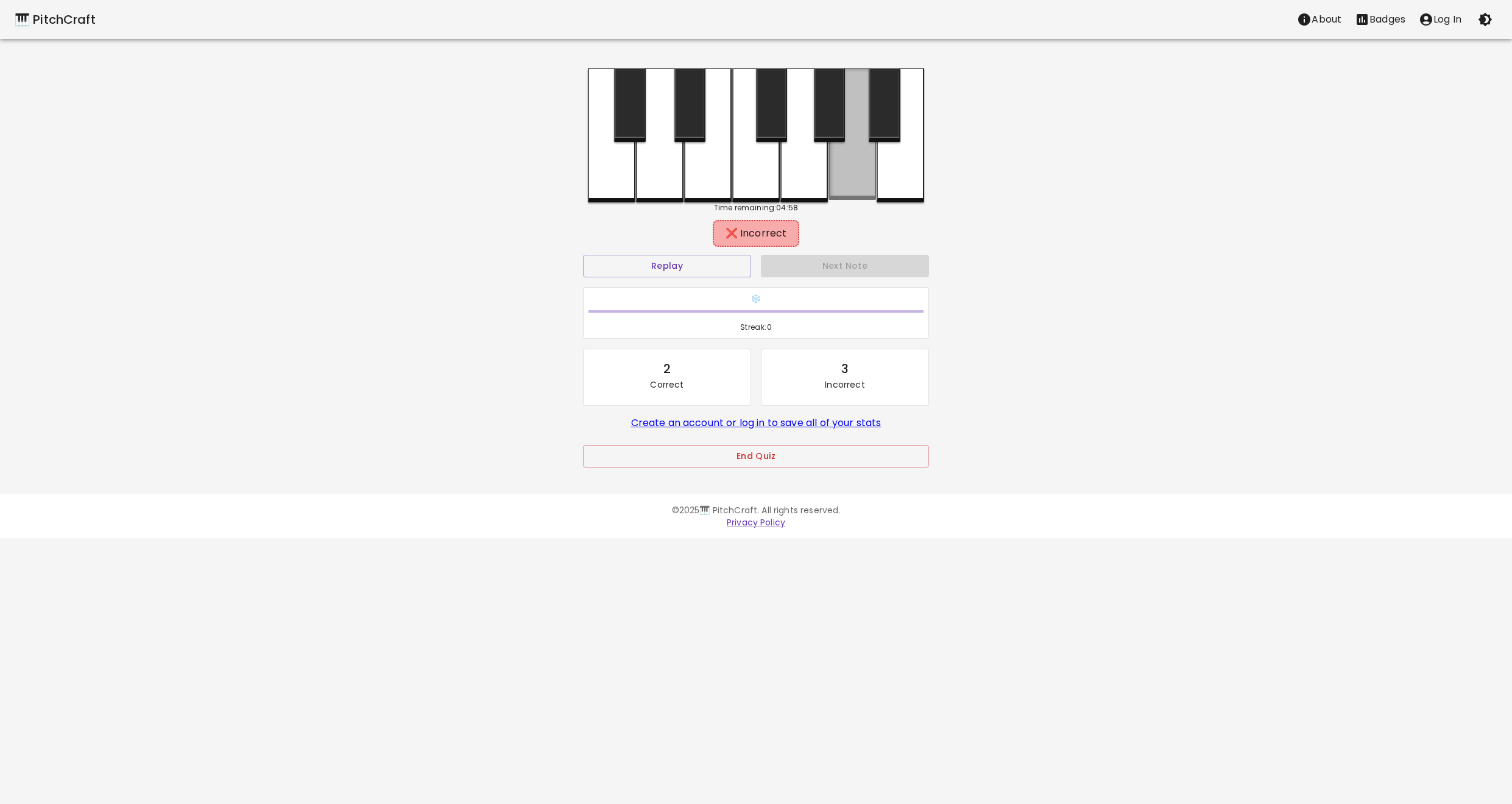
click at [849, 183] on div at bounding box center [852, 134] width 48 height 132
click at [807, 184] on div at bounding box center [805, 135] width 48 height 134
click at [745, 184] on div at bounding box center [756, 135] width 48 height 134
click at [636, 182] on div at bounding box center [660, 135] width 48 height 134
click at [611, 187] on div at bounding box center [612, 135] width 48 height 134
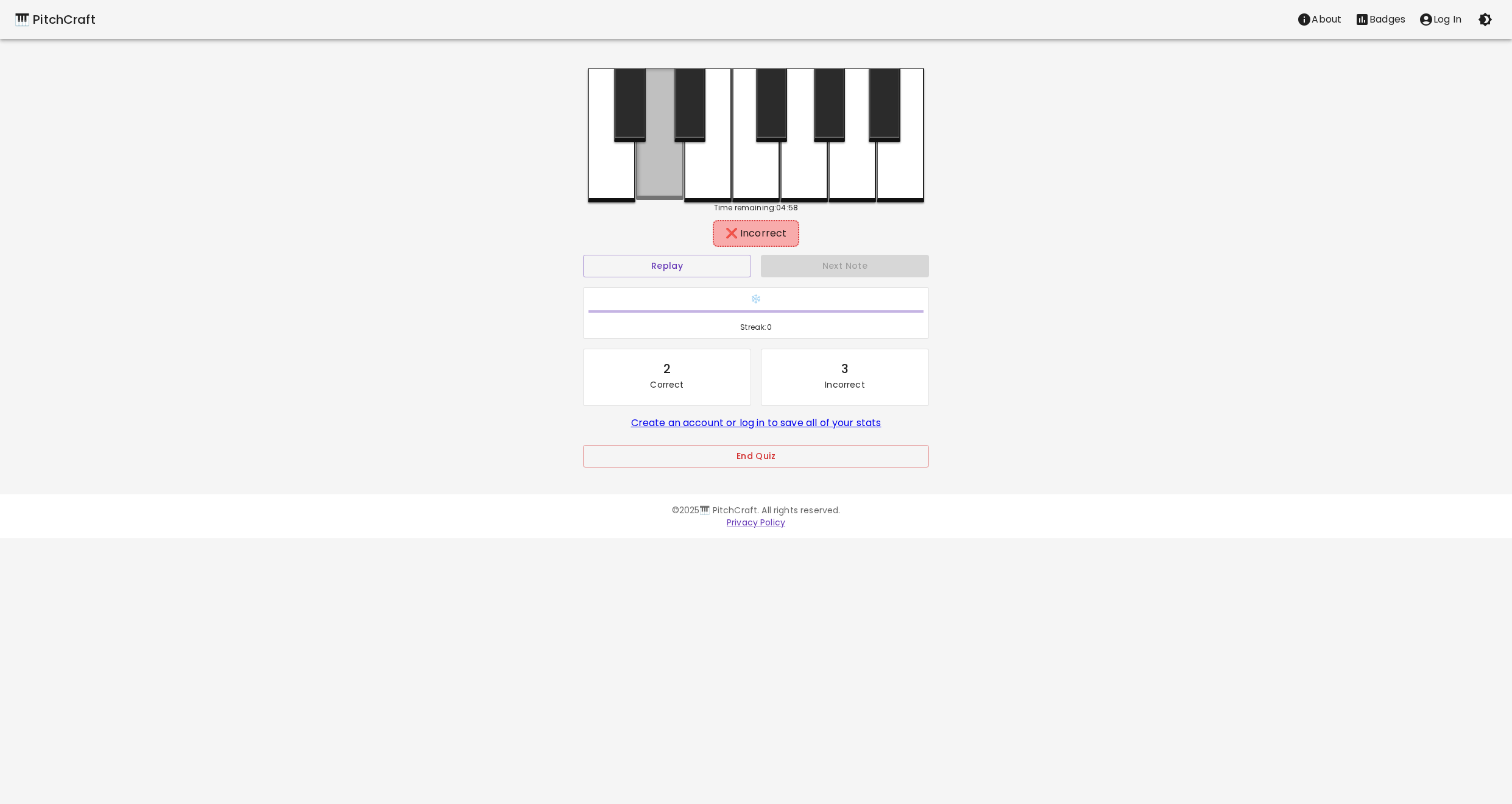
click at [637, 177] on div at bounding box center [660, 134] width 48 height 132
drag, startPoint x: 692, startPoint y: 183, endPoint x: 631, endPoint y: 101, distance: 102.2
click at [608, 96] on div at bounding box center [756, 135] width 336 height 134
